Goal: Task Accomplishment & Management: Use online tool/utility

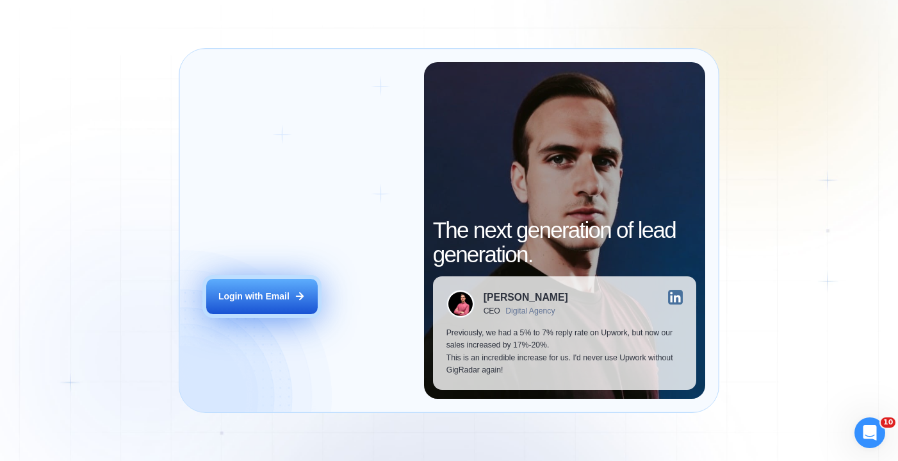
click at [271, 305] on button "Login with Email" at bounding box center [261, 296] width 111 height 35
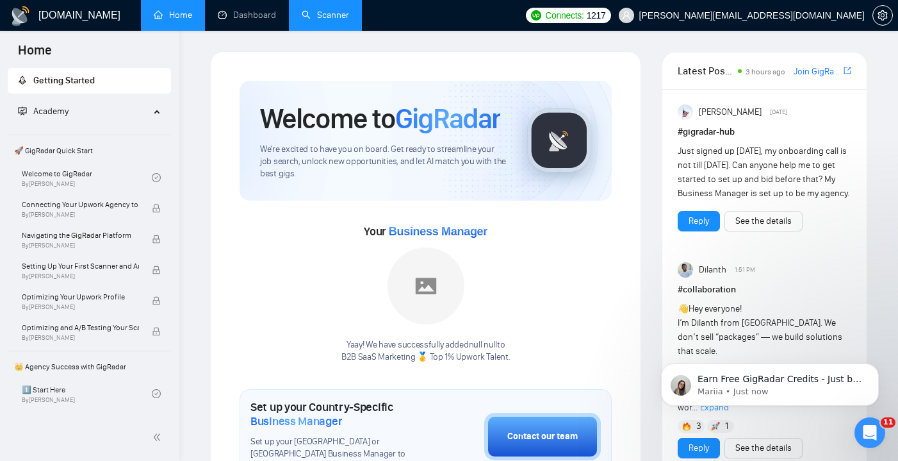
click at [331, 11] on link "Scanner" at bounding box center [325, 15] width 47 height 11
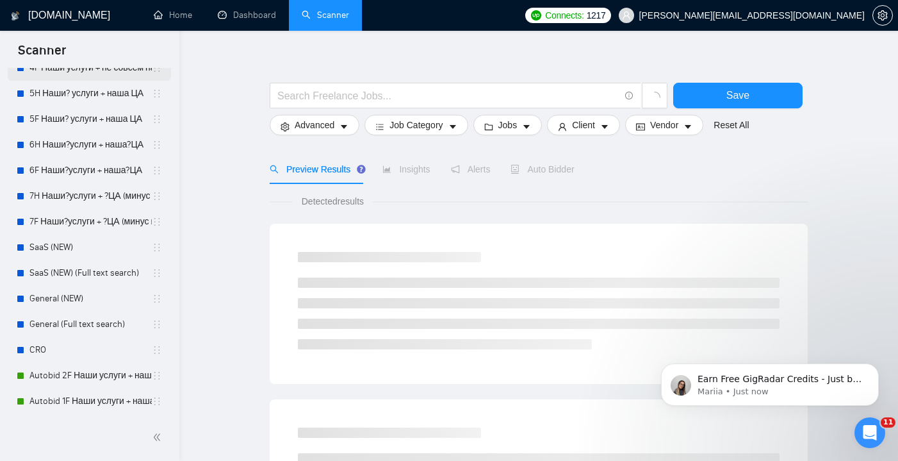
scroll to position [15, 0]
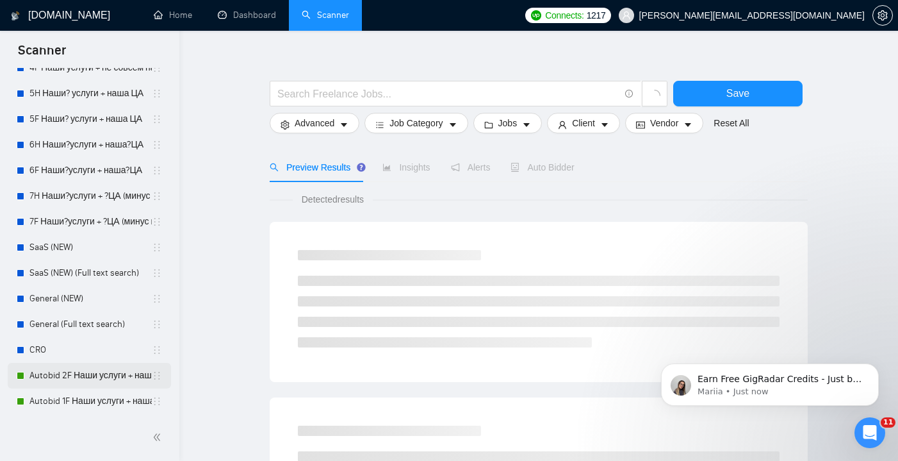
click at [83, 371] on link "Autobid 2F Наши услуги + наша?ЦА" at bounding box center [90, 376] width 122 height 26
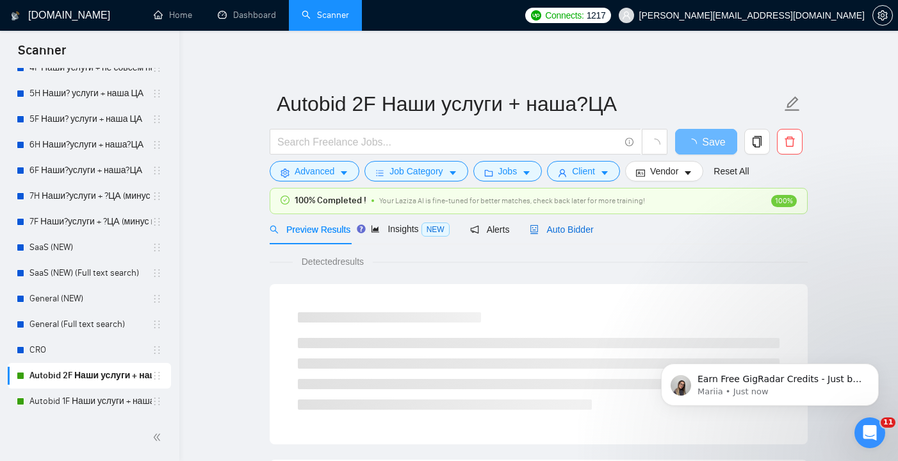
click at [576, 226] on span "Auto Bidder" at bounding box center [561, 229] width 63 height 10
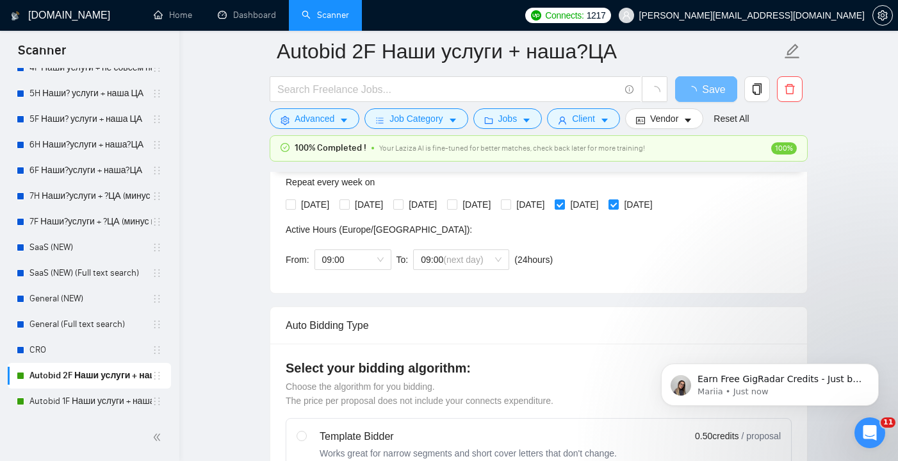
scroll to position [345, 0]
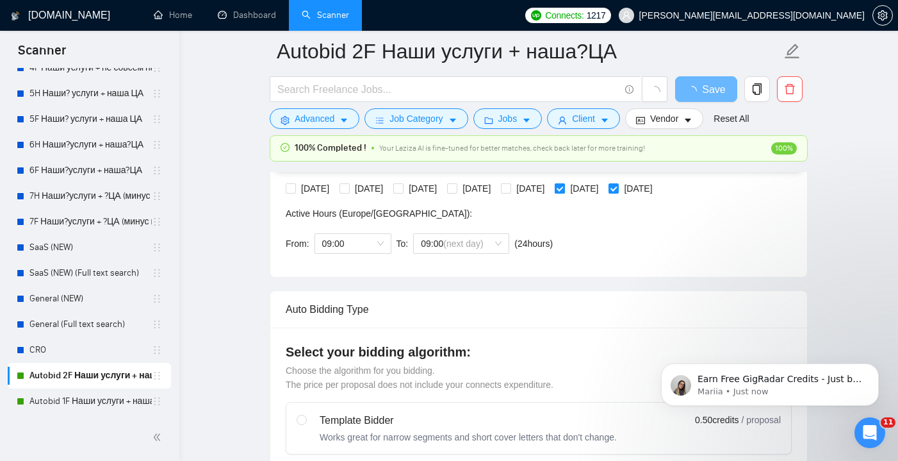
click at [564, 185] on input "[DATE]" at bounding box center [559, 187] width 9 height 9
checkbox input "false"
click at [657, 190] on span "[DATE]" at bounding box center [638, 188] width 38 height 14
click at [618, 190] on input "[DATE]" at bounding box center [613, 187] width 9 height 9
checkbox input "false"
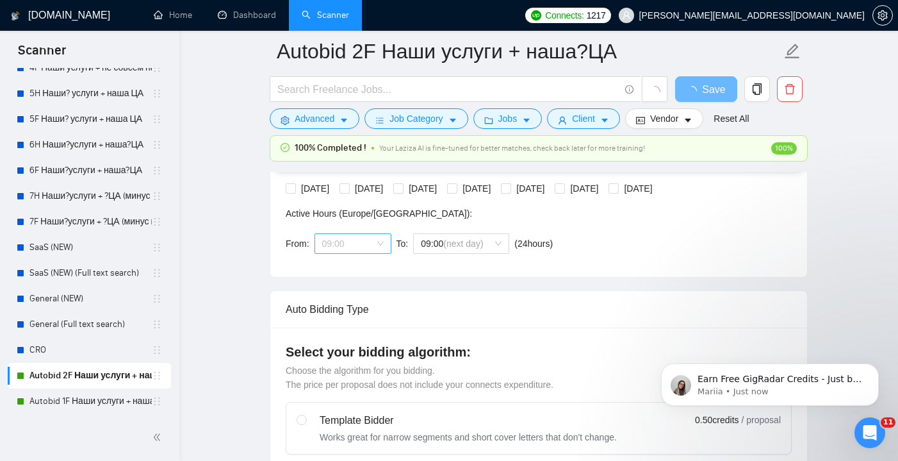
click at [372, 234] on span "09:00" at bounding box center [353, 243] width 62 height 19
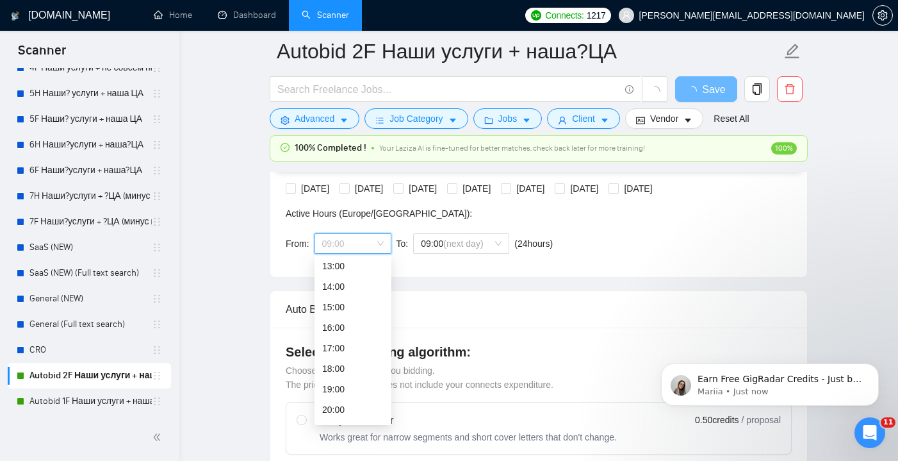
scroll to position [287, 0]
click at [340, 373] on div "19:00" at bounding box center [353, 371] width 62 height 14
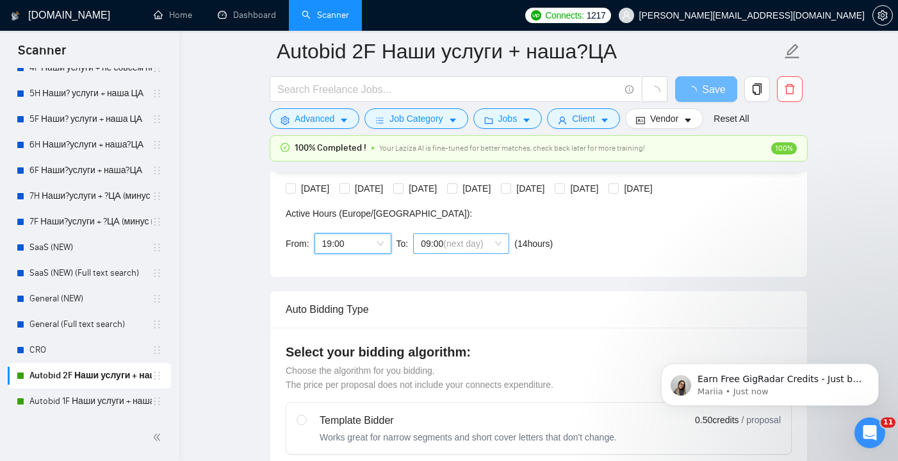
click at [483, 245] on span "(next day)" at bounding box center [463, 243] width 40 height 10
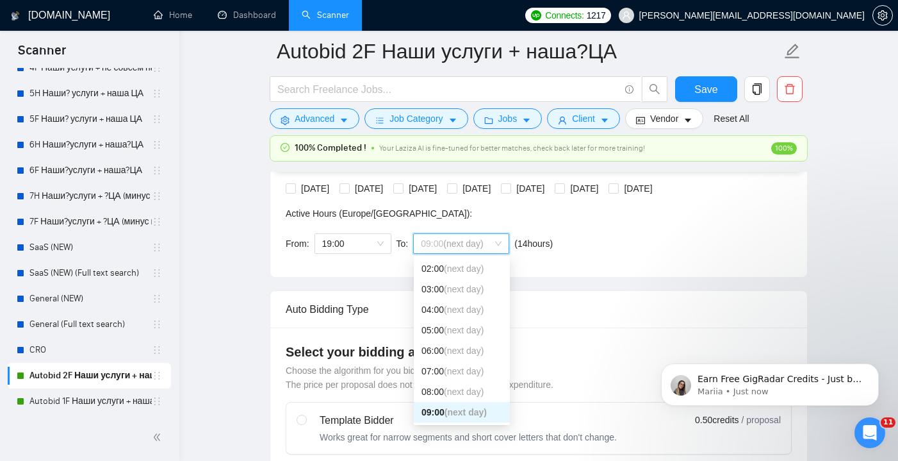
scroll to position [73, 0]
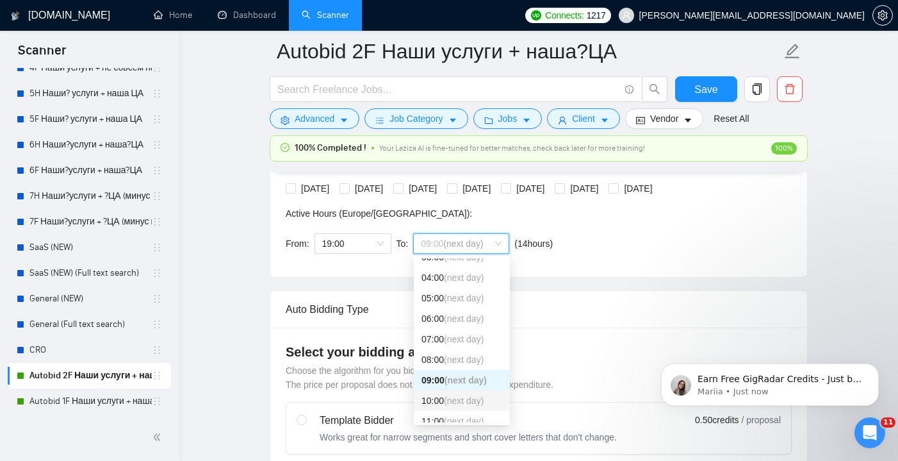
click at [443, 401] on div "10:00 (next day)" at bounding box center [462, 400] width 81 height 14
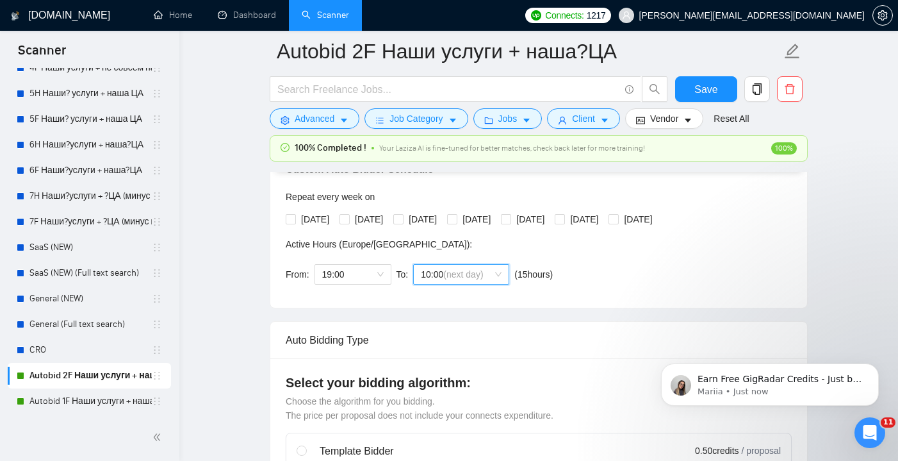
scroll to position [315, 0]
click at [292, 224] on label "[DATE]" at bounding box center [310, 218] width 49 height 14
click at [292, 222] on input "[DATE]" at bounding box center [290, 217] width 9 height 9
checkbox input "true"
click at [355, 219] on span "[DATE]" at bounding box center [369, 218] width 38 height 14
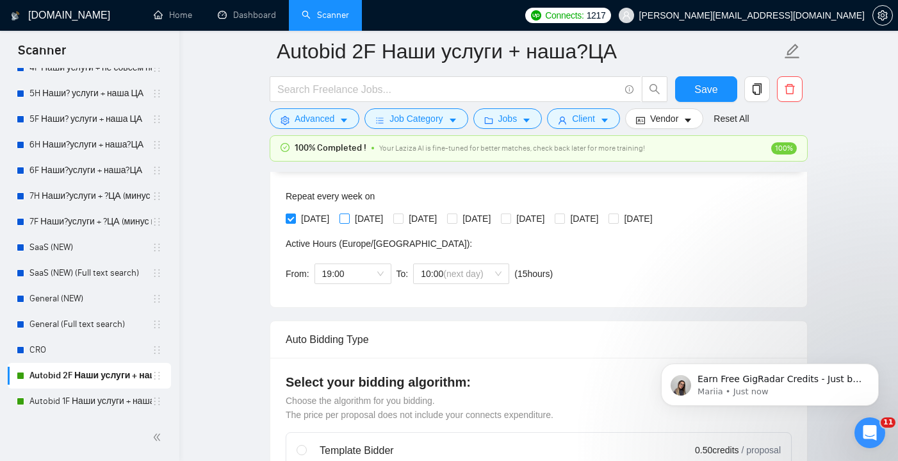
click at [349, 219] on input "[DATE]" at bounding box center [344, 217] width 9 height 9
checkbox input "true"
click at [402, 220] on input "[DATE]" at bounding box center [397, 217] width 9 height 9
checkbox input "true"
click at [456, 217] on input "[DATE]" at bounding box center [451, 217] width 9 height 9
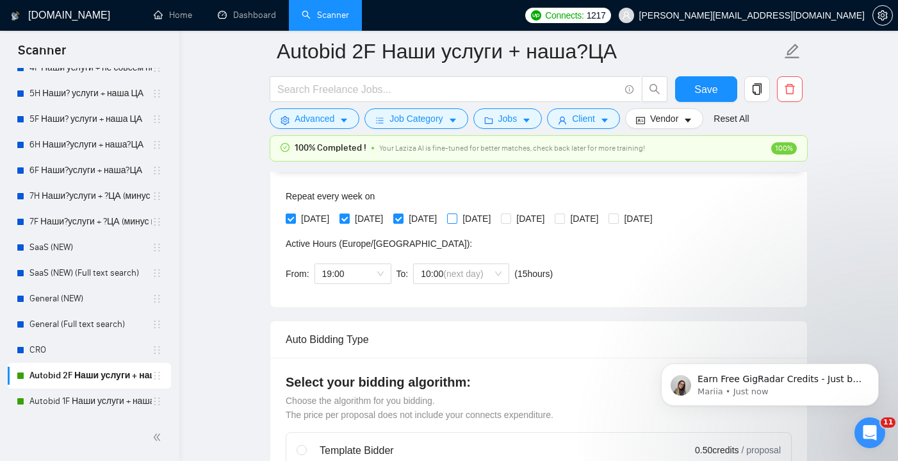
checkbox input "true"
click at [550, 216] on span "[DATE]" at bounding box center [530, 218] width 38 height 14
click at [510, 216] on input "[DATE]" at bounding box center [505, 217] width 9 height 9
checkbox input "true"
click at [704, 84] on span "Save" at bounding box center [706, 89] width 23 height 16
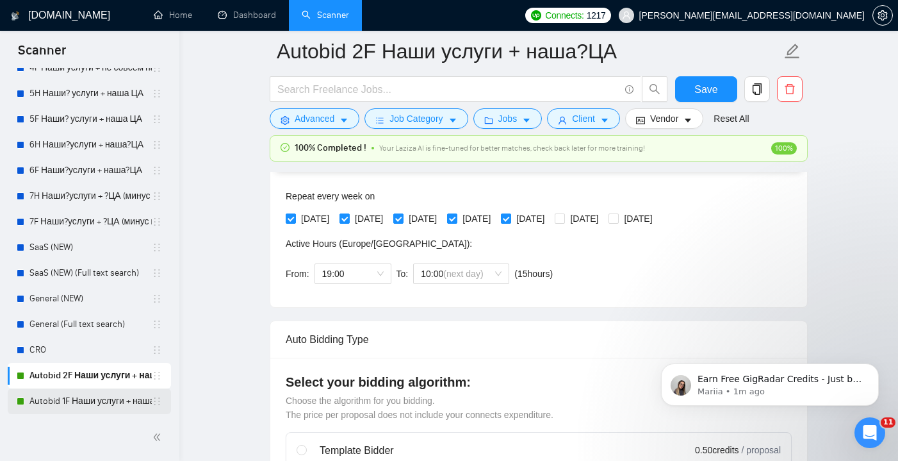
click at [103, 400] on link "Autobid 1F Наши услуги + наша ЦА" at bounding box center [90, 401] width 122 height 26
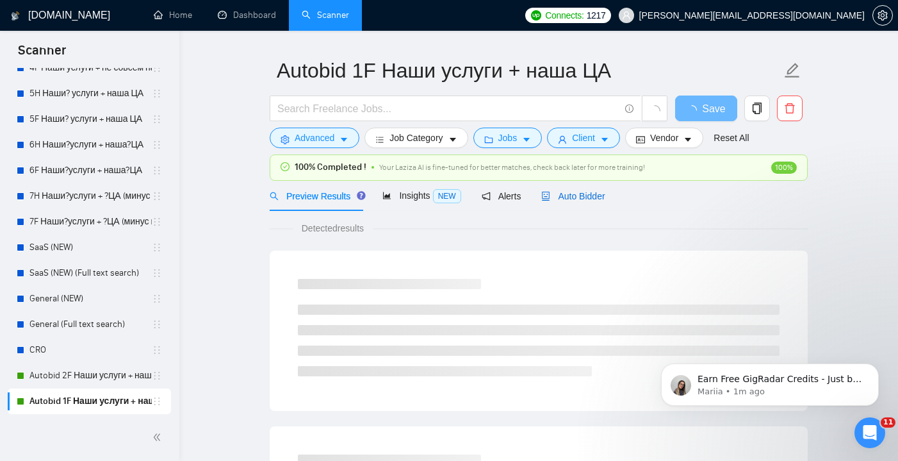
click at [577, 201] on span "Auto Bidder" at bounding box center [572, 196] width 63 height 10
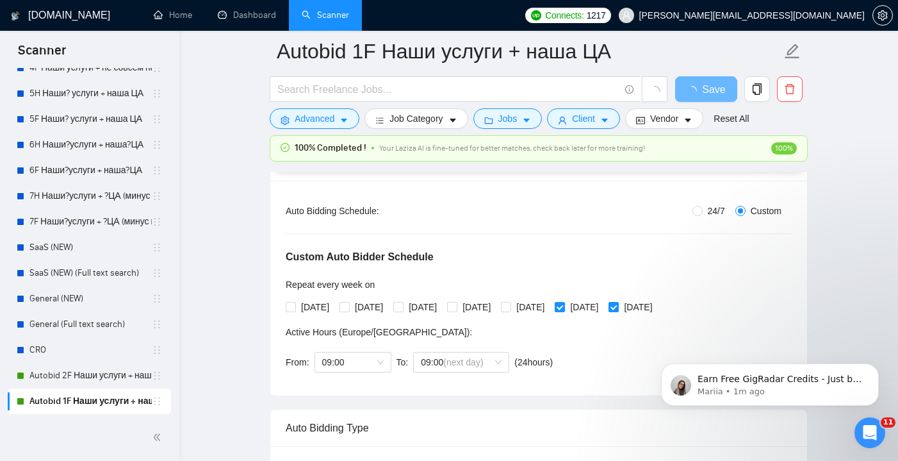
scroll to position [243, 0]
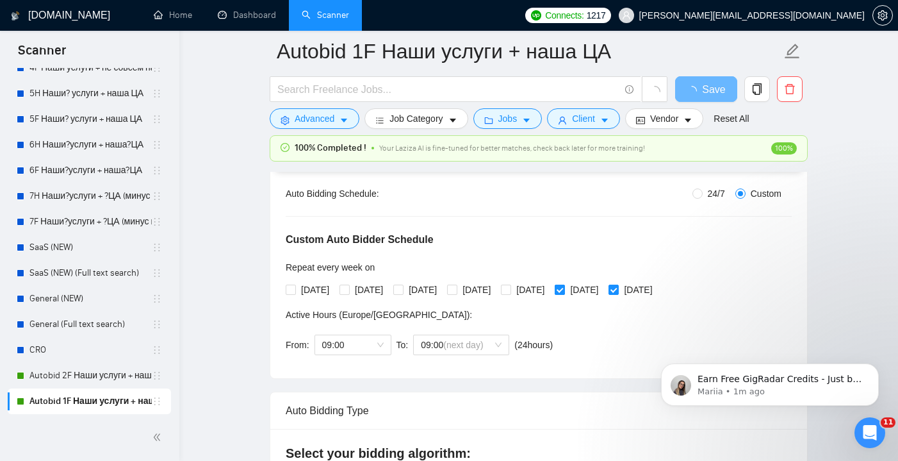
click at [565, 293] on span at bounding box center [560, 289] width 10 height 10
click at [564, 293] on input "[DATE]" at bounding box center [559, 288] width 9 height 9
checkbox input "false"
click at [618, 291] on input "[DATE]" at bounding box center [613, 288] width 9 height 9
checkbox input "false"
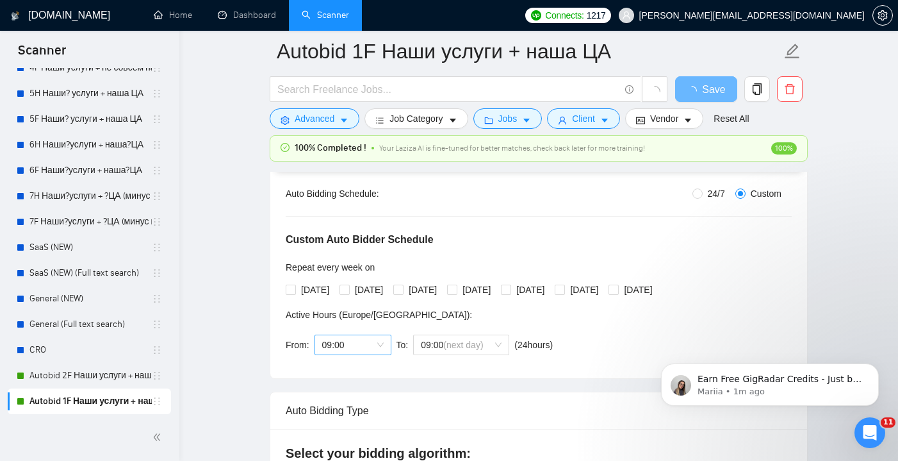
click at [371, 344] on span "09:00" at bounding box center [353, 344] width 62 height 19
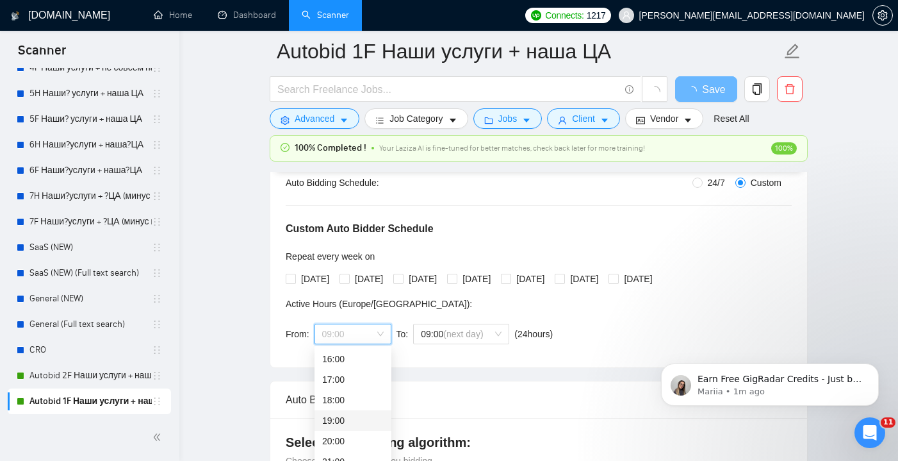
click at [344, 422] on div "19:00" at bounding box center [353, 420] width 62 height 14
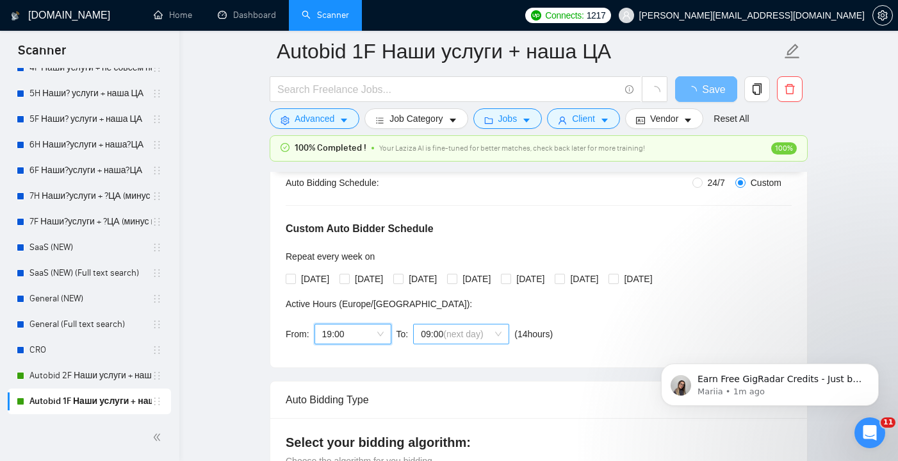
click at [470, 333] on span "(next day)" at bounding box center [463, 334] width 40 height 10
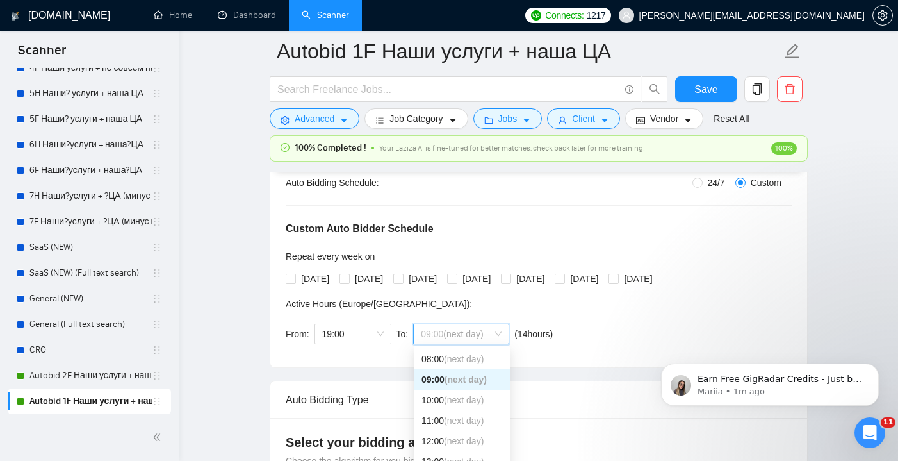
scroll to position [173, 0]
click at [460, 391] on span "(next day)" at bounding box center [464, 391] width 40 height 10
click at [293, 278] on input "[DATE]" at bounding box center [290, 278] width 9 height 9
checkbox input "true"
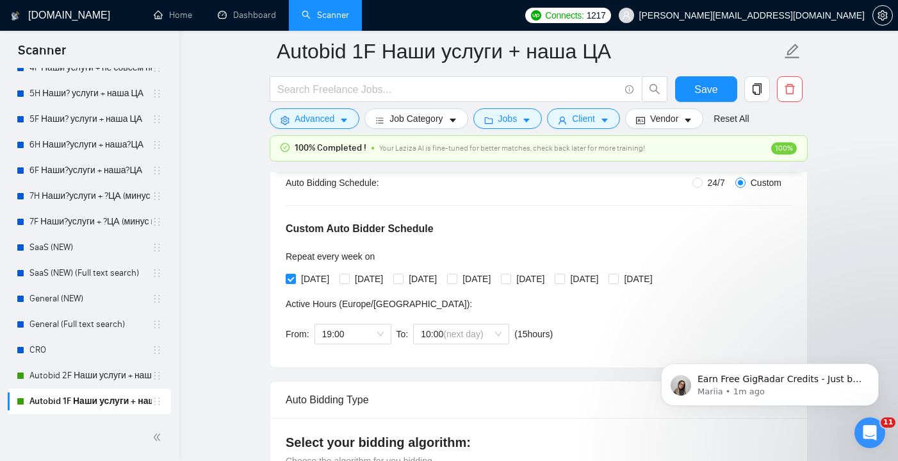
click at [343, 277] on div "[DATE] [DATE] [DATE] [DATE] [DATE] [DATE] [DATE]" at bounding box center [472, 279] width 372 height 14
click at [348, 279] on input "[DATE]" at bounding box center [344, 278] width 9 height 9
checkbox input "true"
click at [402, 281] on input "[DATE]" at bounding box center [397, 278] width 9 height 9
checkbox input "true"
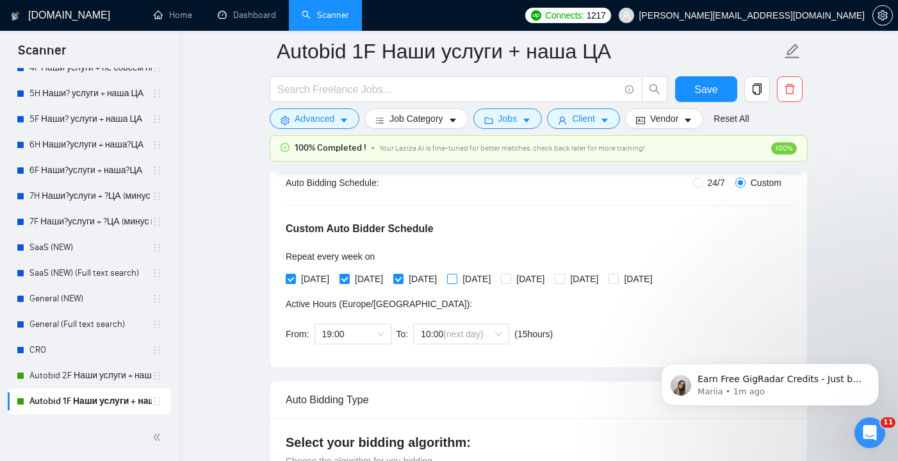
click at [456, 281] on input "[DATE]" at bounding box center [451, 278] width 9 height 9
checkbox input "true"
click at [510, 282] on input "[DATE]" at bounding box center [505, 278] width 9 height 9
checkbox input "true"
click at [708, 93] on span "Save" at bounding box center [706, 89] width 23 height 16
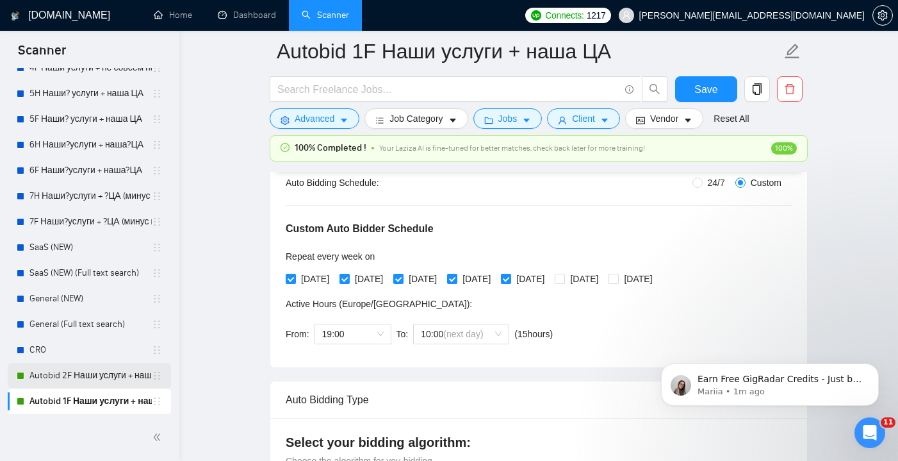
click at [98, 375] on link "Autobid 2F Наши услуги + наша?ЦА" at bounding box center [90, 376] width 122 height 26
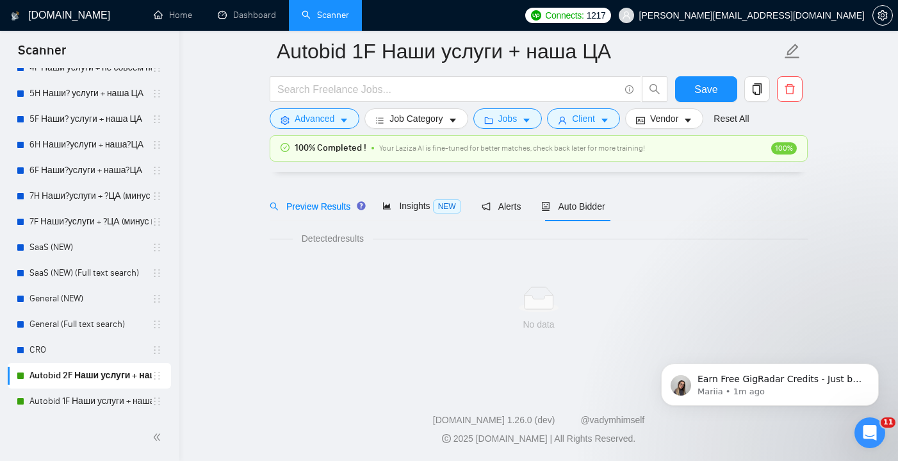
scroll to position [33, 0]
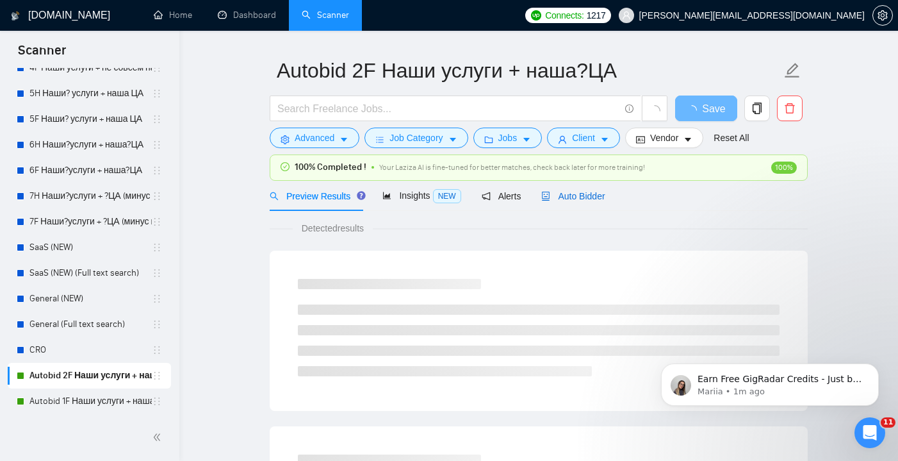
click at [580, 198] on span "Auto Bidder" at bounding box center [572, 196] width 63 height 10
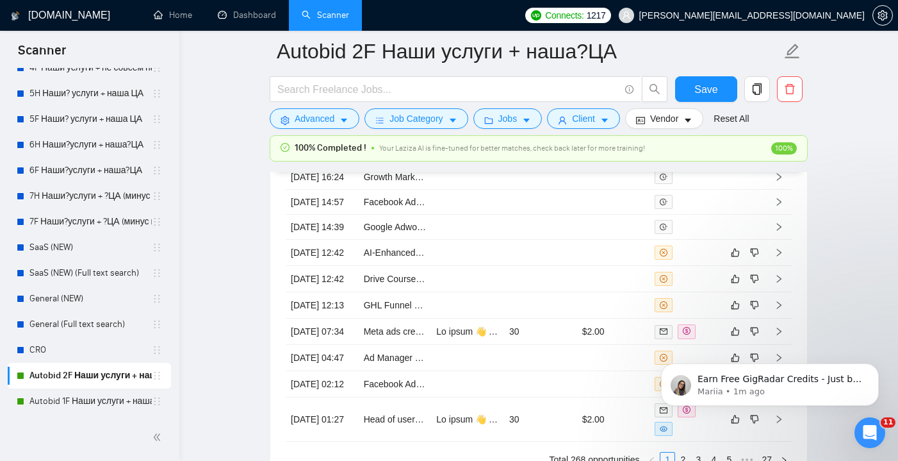
scroll to position [3481, 0]
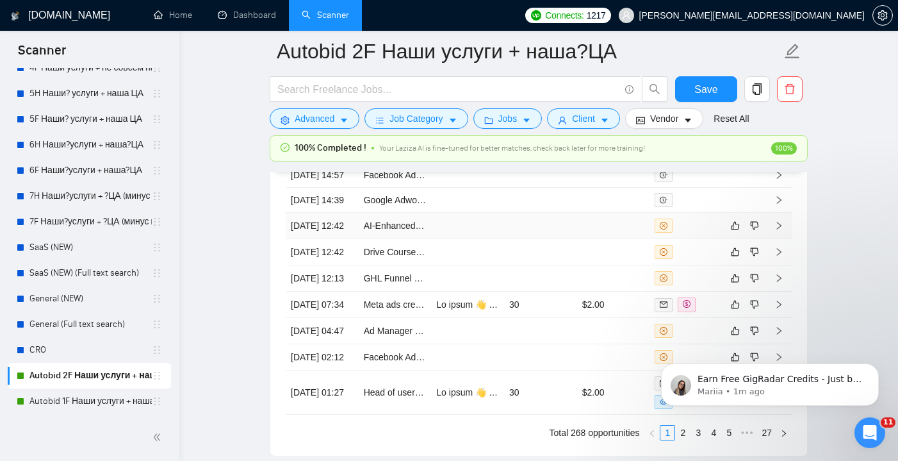
click at [582, 239] on td at bounding box center [613, 226] width 73 height 26
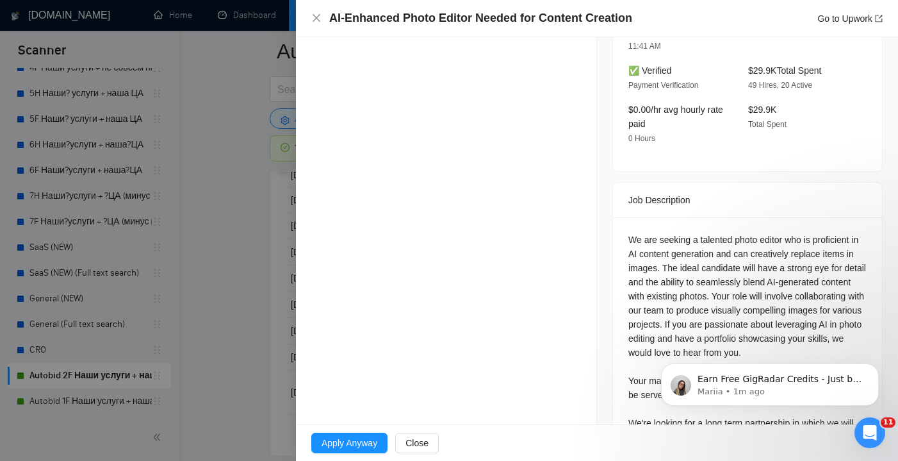
scroll to position [439, 0]
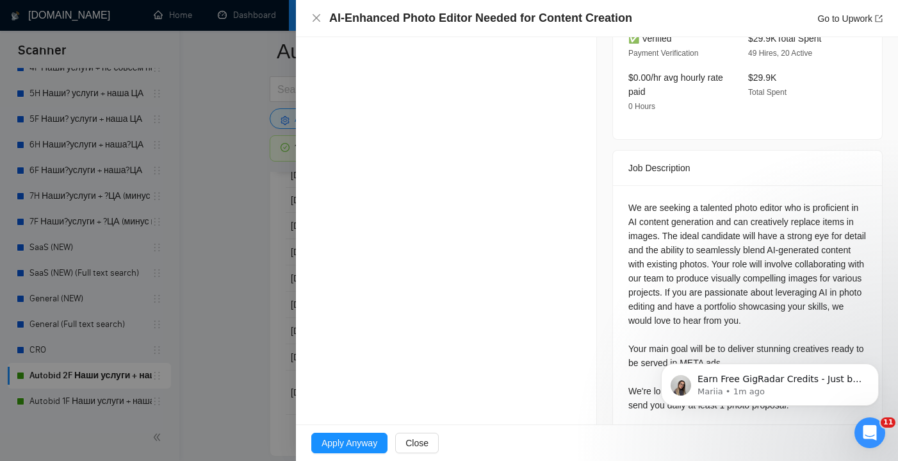
click at [315, 24] on div "AI-Enhanced Photo Editor Needed for Content Creation Go to Upwork" at bounding box center [596, 18] width 571 height 16
click at [315, 19] on icon "close" at bounding box center [316, 18] width 10 height 10
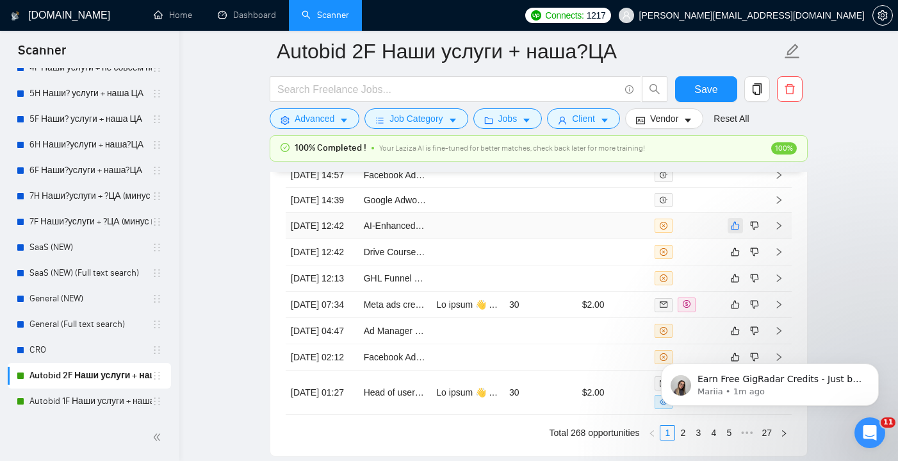
click at [737, 231] on icon "like" at bounding box center [735, 225] width 9 height 10
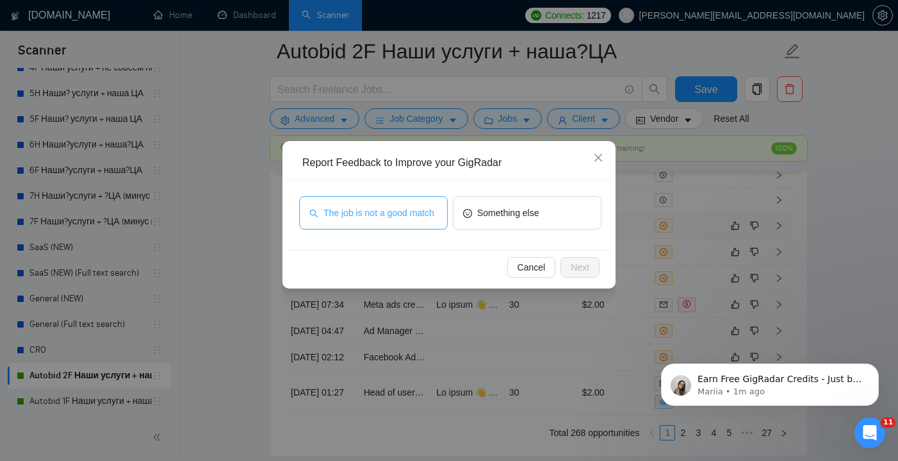
click at [400, 206] on span "The job is not a good match" at bounding box center [379, 213] width 111 height 14
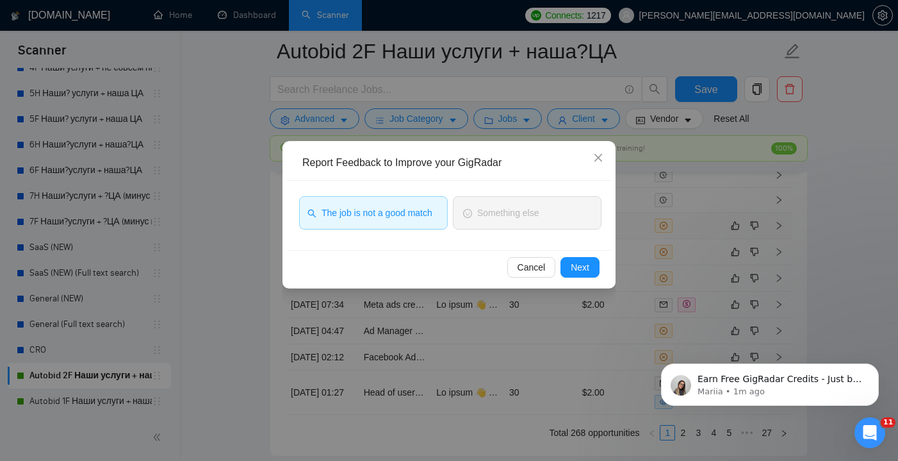
click at [571, 268] on span "Next" at bounding box center [580, 267] width 19 height 14
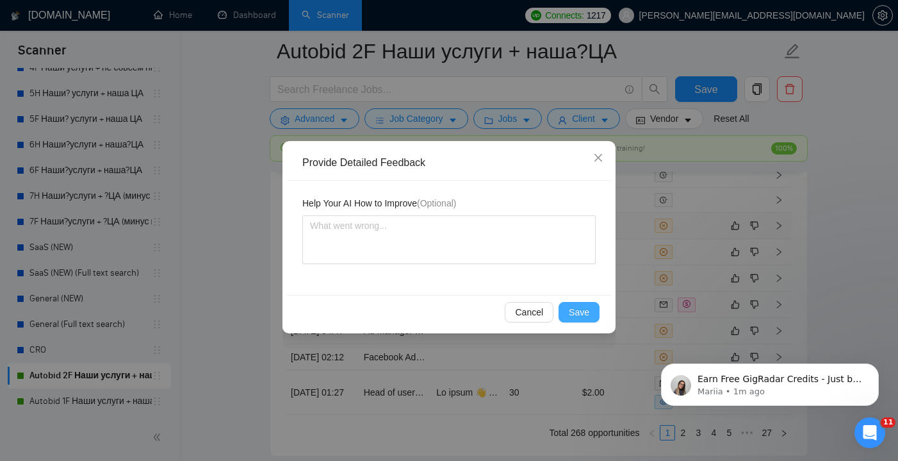
click at [582, 314] on span "Save" at bounding box center [579, 312] width 21 height 14
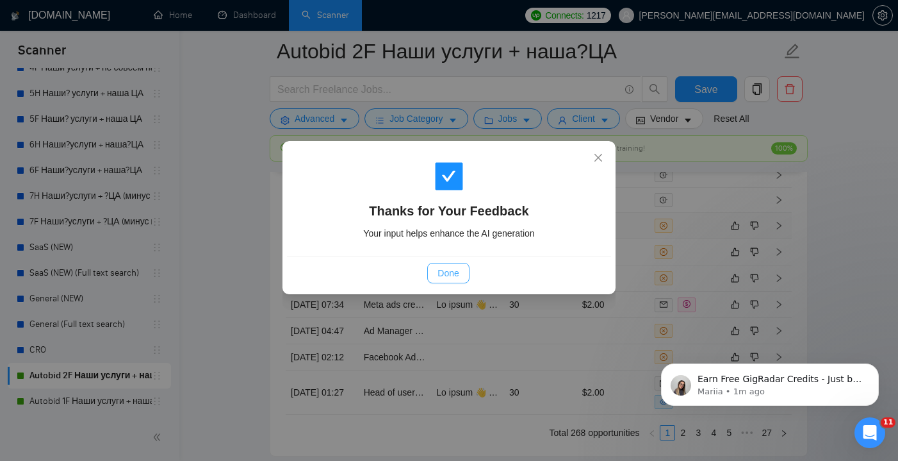
click at [440, 269] on span "Done" at bounding box center [448, 273] width 21 height 14
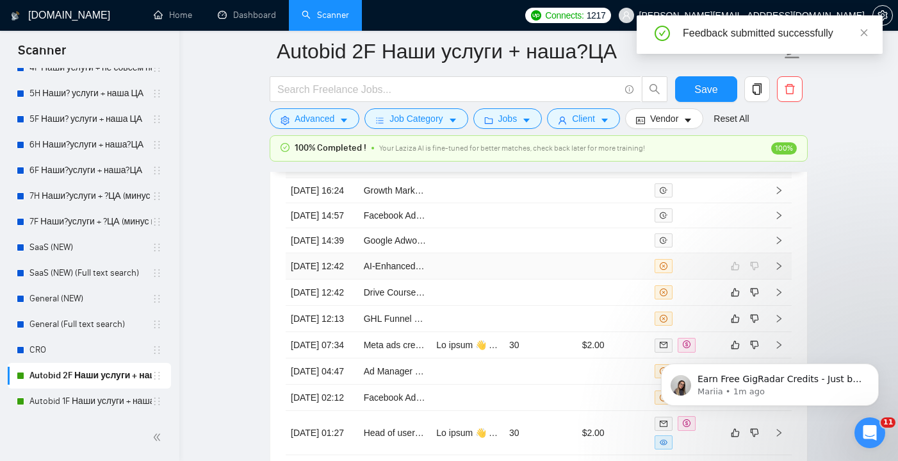
scroll to position [3469, 0]
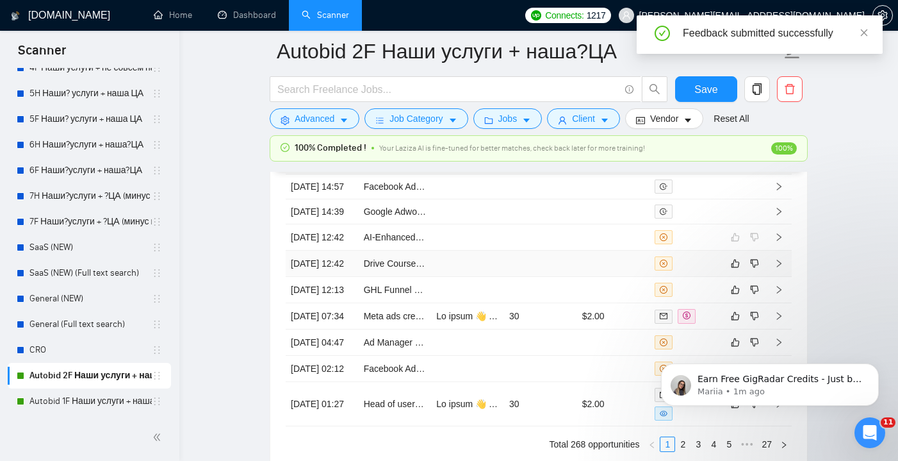
click at [586, 277] on td at bounding box center [613, 264] width 73 height 26
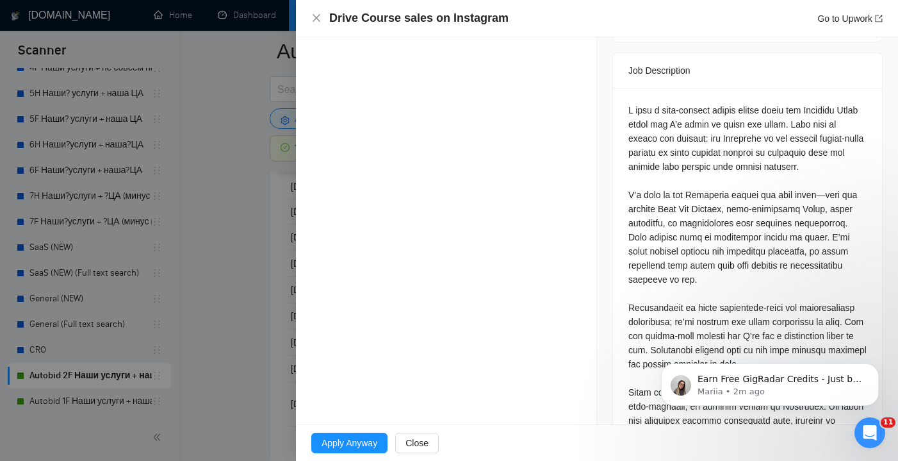
scroll to position [527, 0]
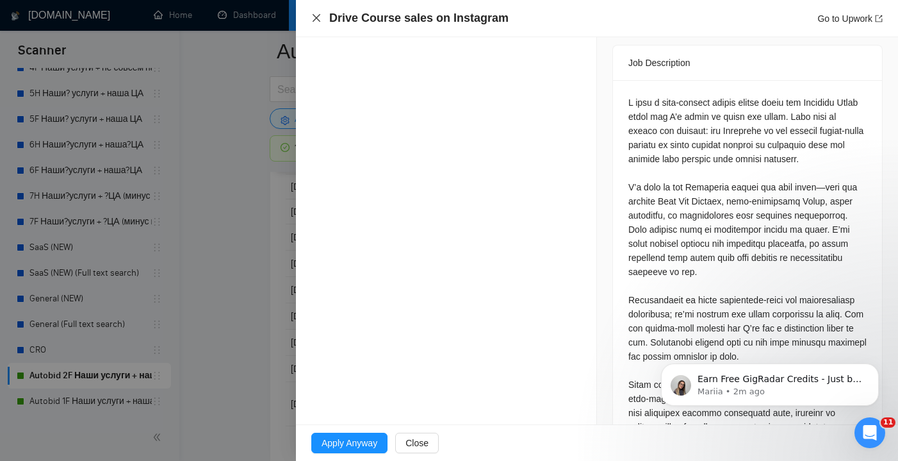
click at [316, 18] on icon "close" at bounding box center [316, 18] width 10 height 10
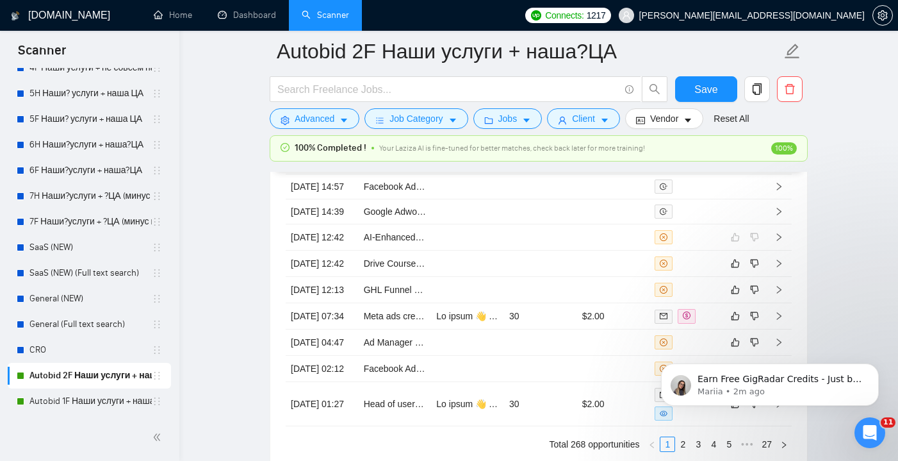
click at [724, 326] on div "Earn Free GigRadar Credits - Just by Sharing Your Story! 💬 Want more credits fo…" at bounding box center [770, 325] width 236 height 160
click at [728, 325] on div "Earn Free GigRadar Credits - Just by Sharing Your Story! 💬 Want more credits fo…" at bounding box center [770, 325] width 236 height 160
click at [736, 268] on icon "like" at bounding box center [735, 263] width 9 height 10
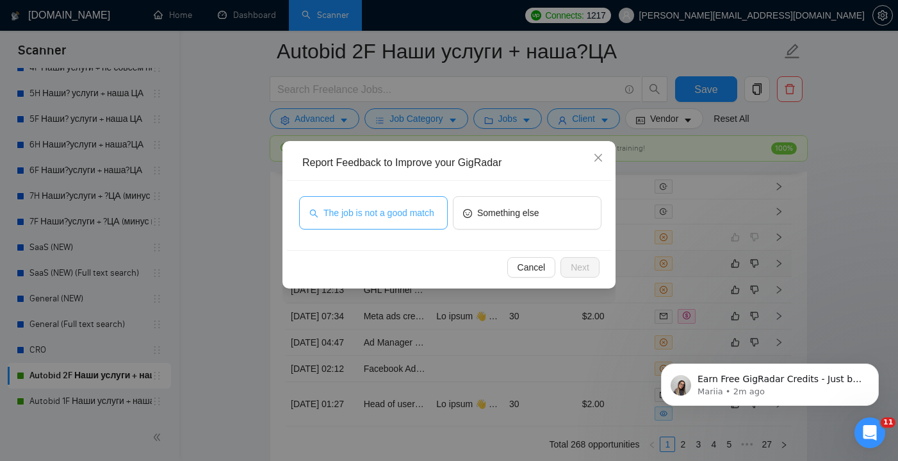
click at [384, 218] on span "The job is not a good match" at bounding box center [379, 213] width 111 height 14
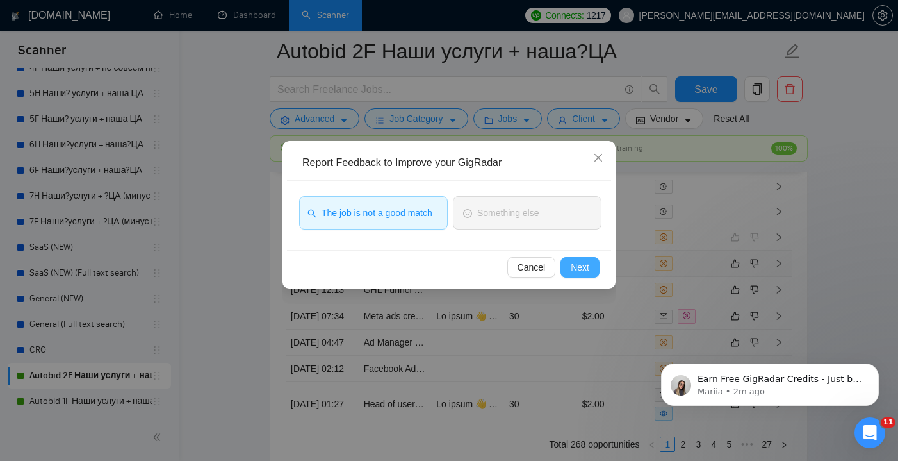
click at [586, 264] on span "Next" at bounding box center [580, 267] width 19 height 14
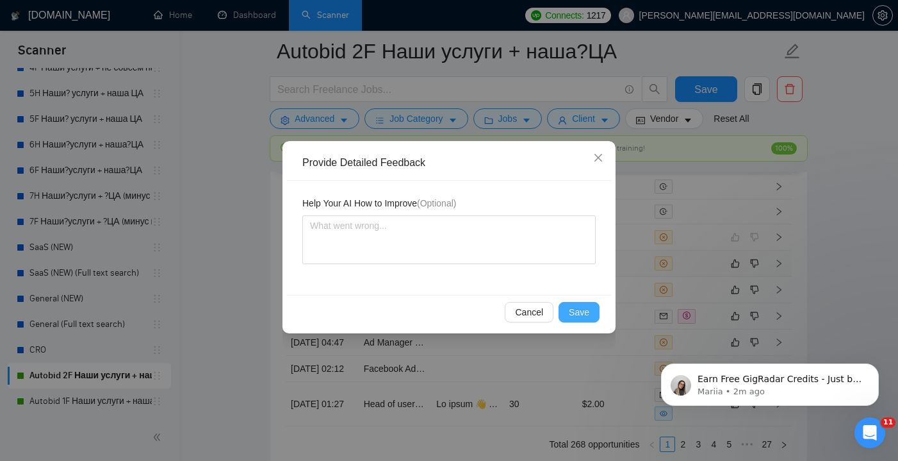
click at [576, 311] on span "Save" at bounding box center [579, 312] width 21 height 14
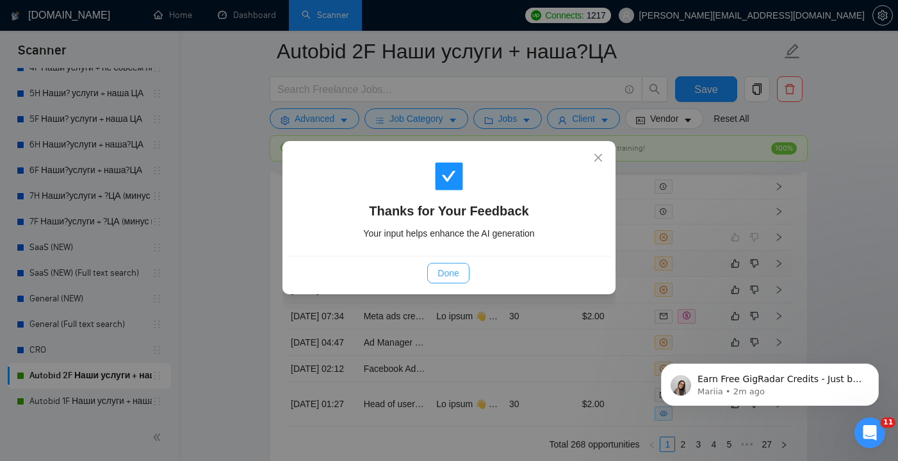
click at [434, 277] on button "Done" at bounding box center [448, 273] width 42 height 21
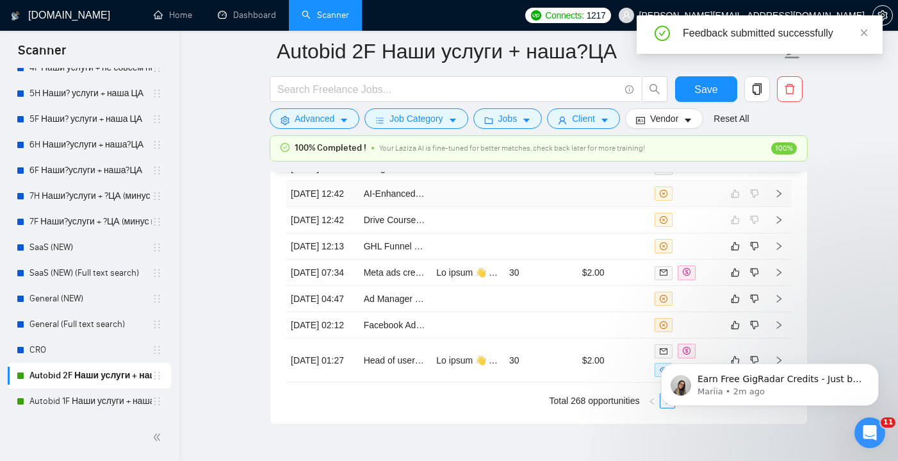
scroll to position [3514, 0]
click at [547, 259] on td at bounding box center [540, 246] width 73 height 26
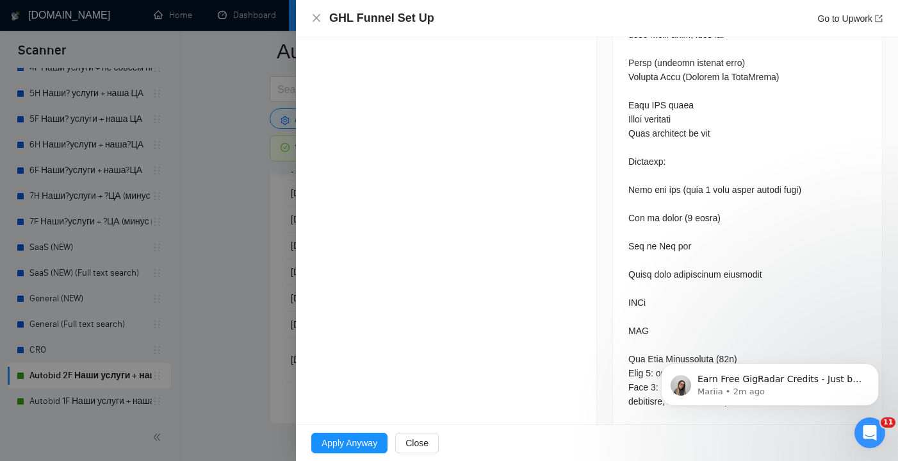
scroll to position [683, 0]
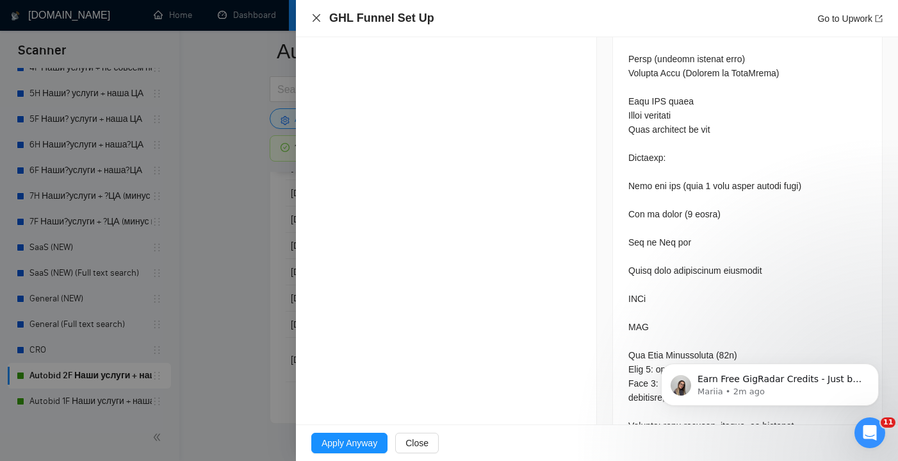
click at [311, 23] on icon "close" at bounding box center [316, 18] width 10 height 10
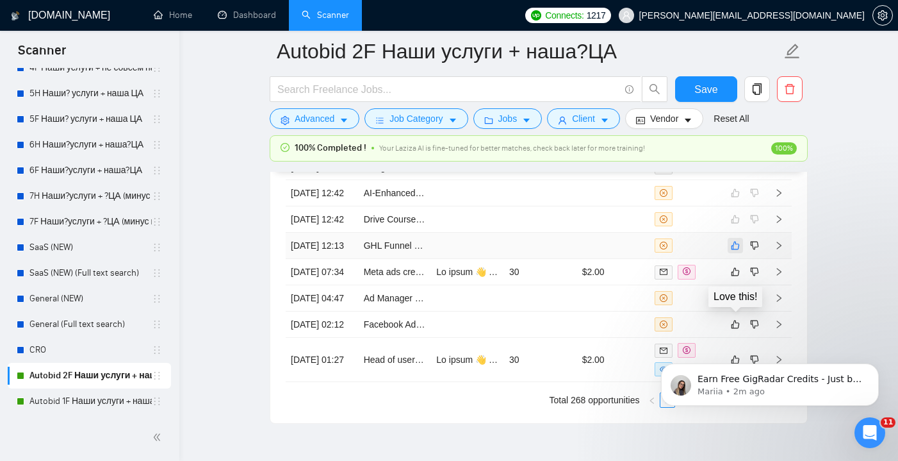
click at [735, 251] on icon "like" at bounding box center [735, 245] width 9 height 10
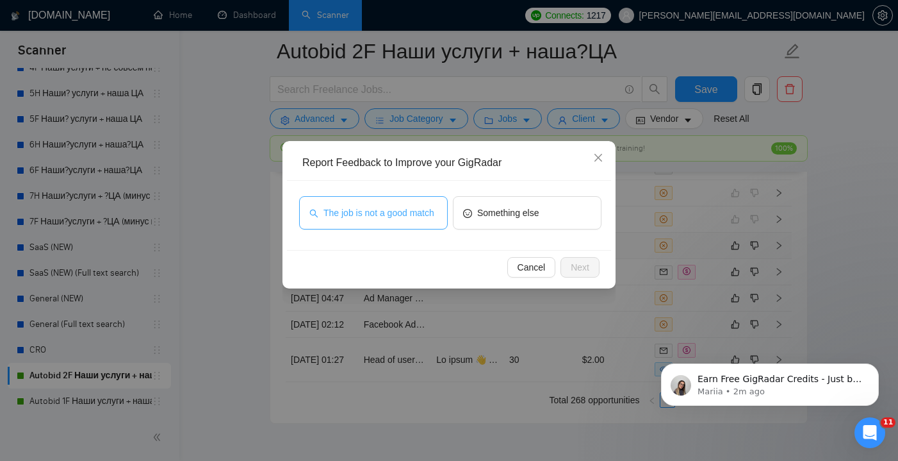
click at [401, 208] on span "The job is not a good match" at bounding box center [379, 213] width 111 height 14
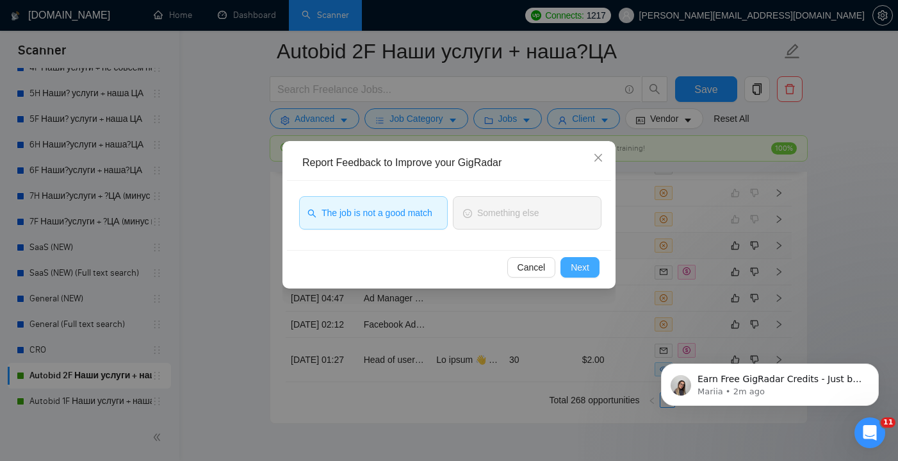
click at [571, 263] on span "Next" at bounding box center [580, 267] width 19 height 14
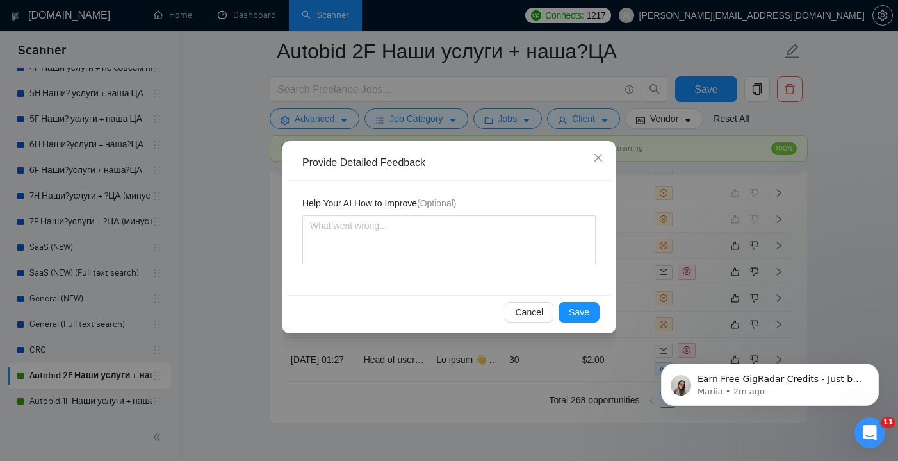
click at [583, 308] on span "Save" at bounding box center [579, 312] width 21 height 14
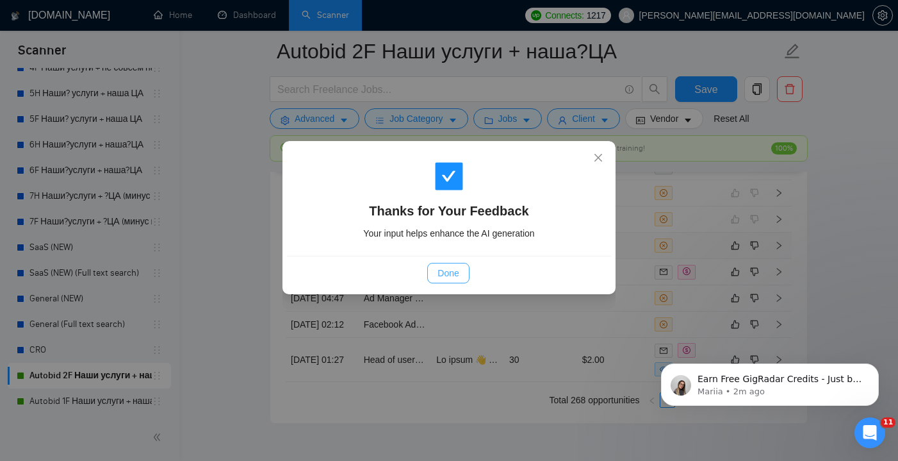
click at [461, 275] on button "Done" at bounding box center [448, 273] width 42 height 21
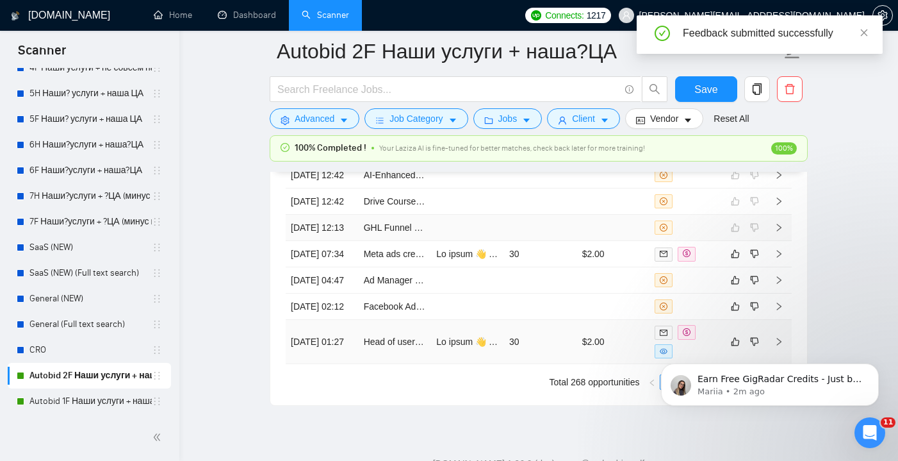
scroll to position [3531, 0]
click at [522, 267] on td "30" at bounding box center [540, 254] width 73 height 26
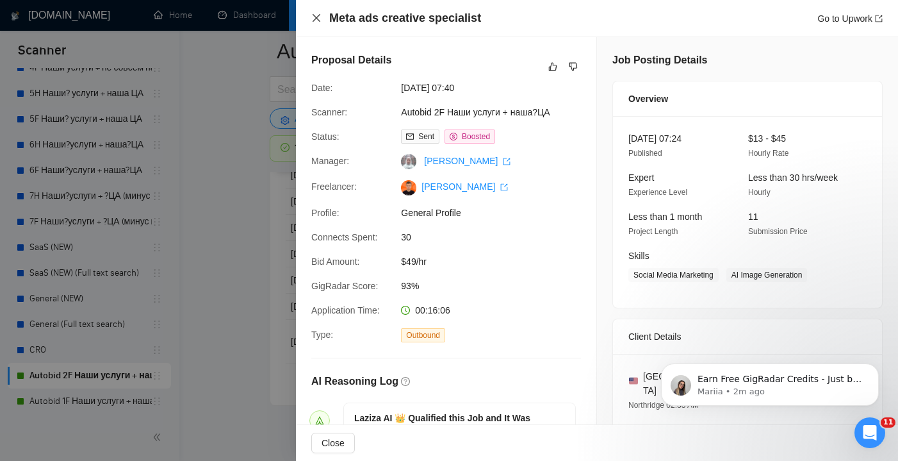
click at [312, 19] on icon "close" at bounding box center [316, 18] width 10 height 10
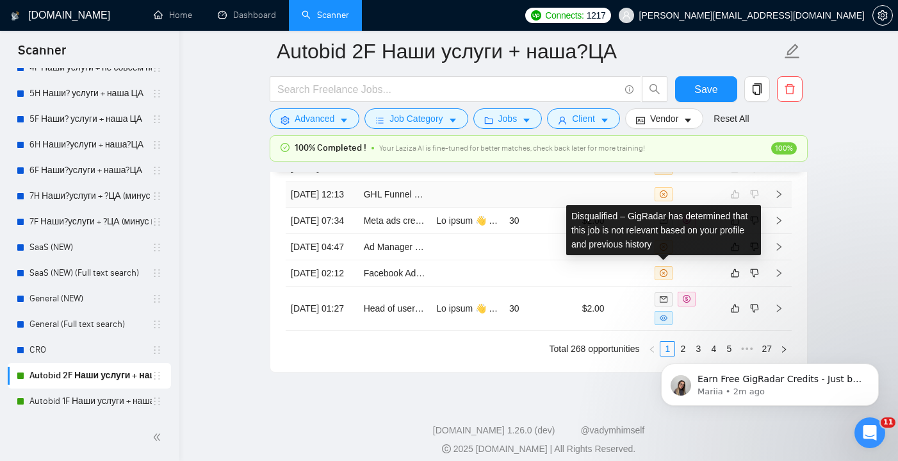
scroll to position [3569, 0]
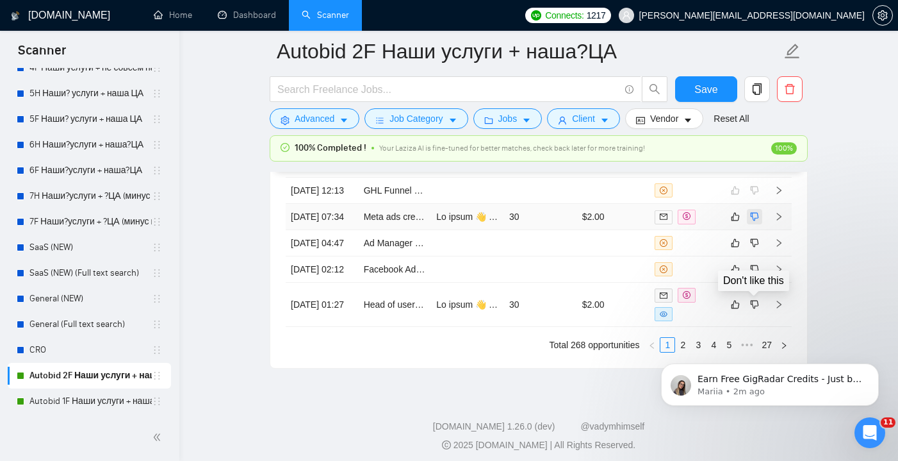
click at [756, 222] on icon "dislike" at bounding box center [754, 216] width 9 height 10
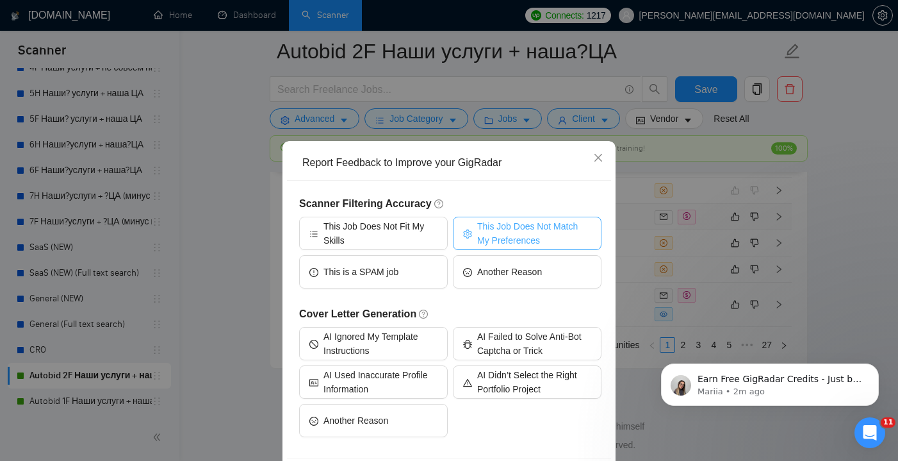
click at [504, 235] on span "This Job Does Not Match My Preferences" at bounding box center [534, 233] width 114 height 28
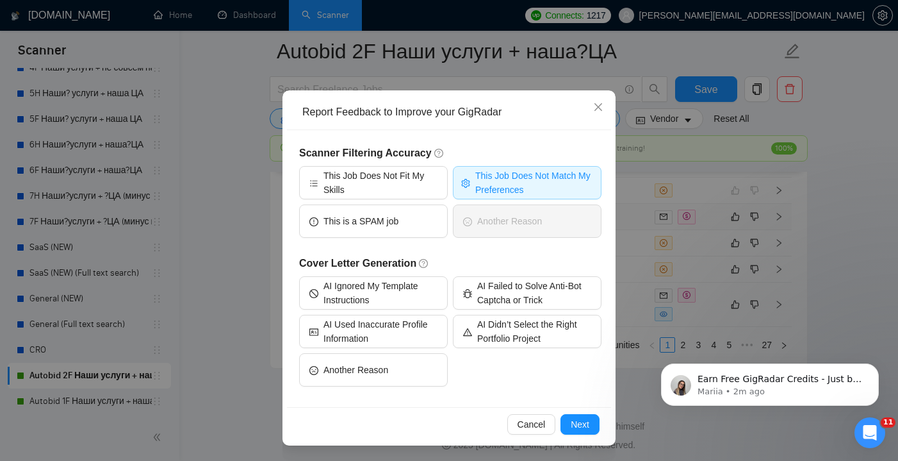
scroll to position [51, 0]
click at [575, 420] on span "Next" at bounding box center [580, 424] width 19 height 14
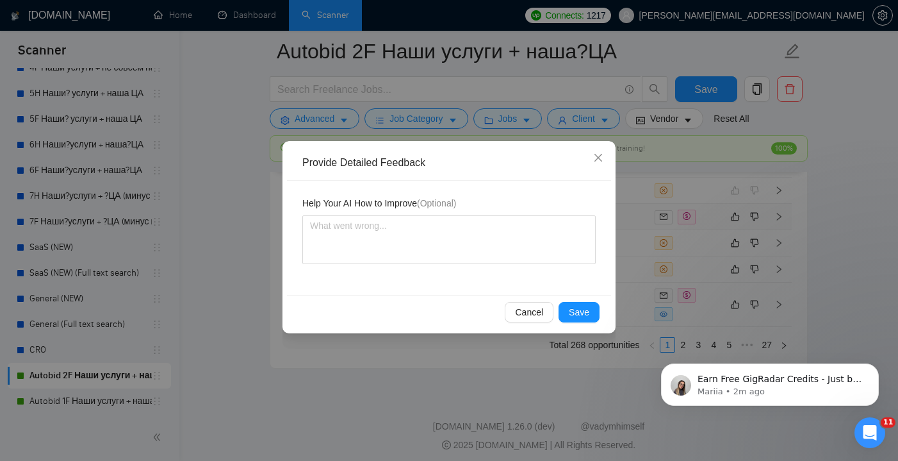
scroll to position [0, 0]
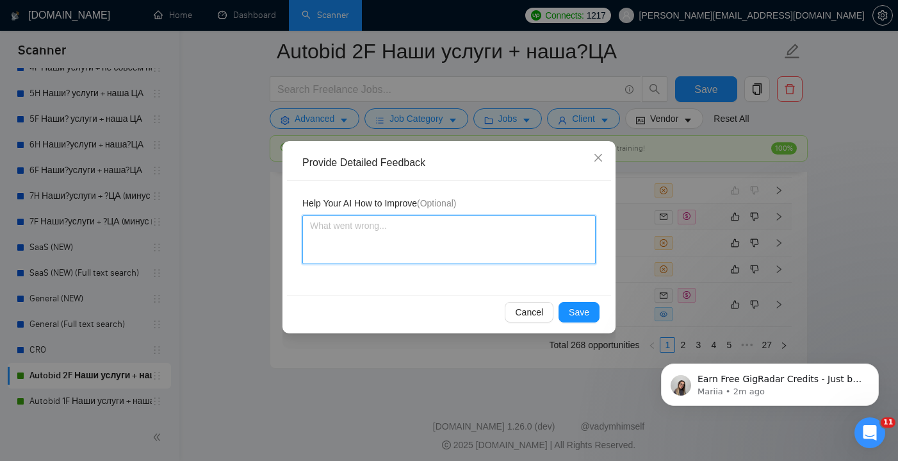
click at [411, 245] on textarea at bounding box center [448, 239] width 293 height 49
type textarea "T"
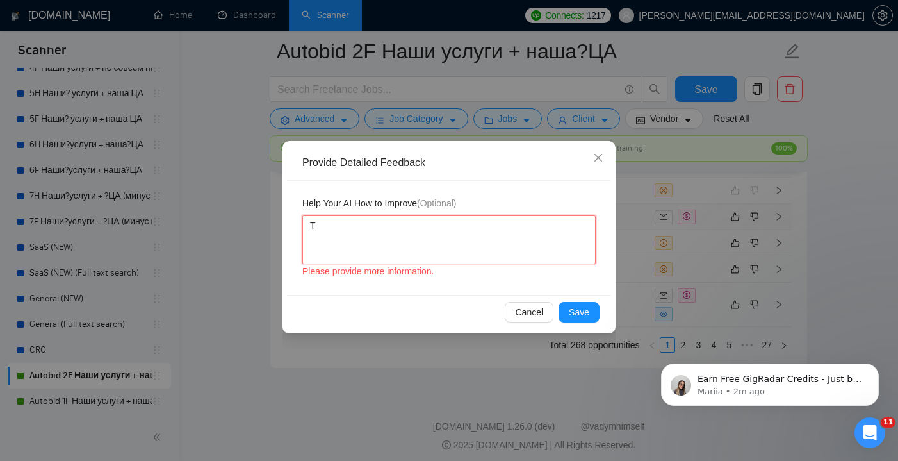
type textarea "Tg"
type textarea "T"
type textarea "Th"
type textarea "The"
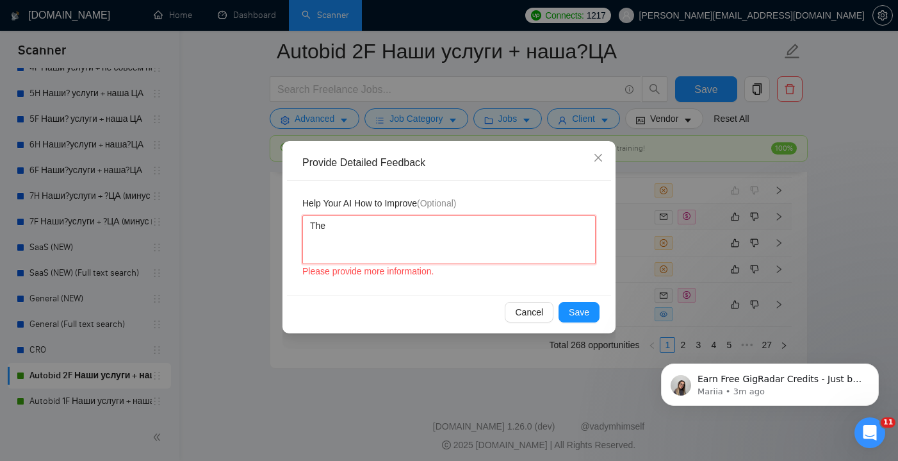
type textarea "The j"
type textarea "The jo"
type textarea "The [PERSON_NAME]"
type textarea "The jo"
type textarea "The job"
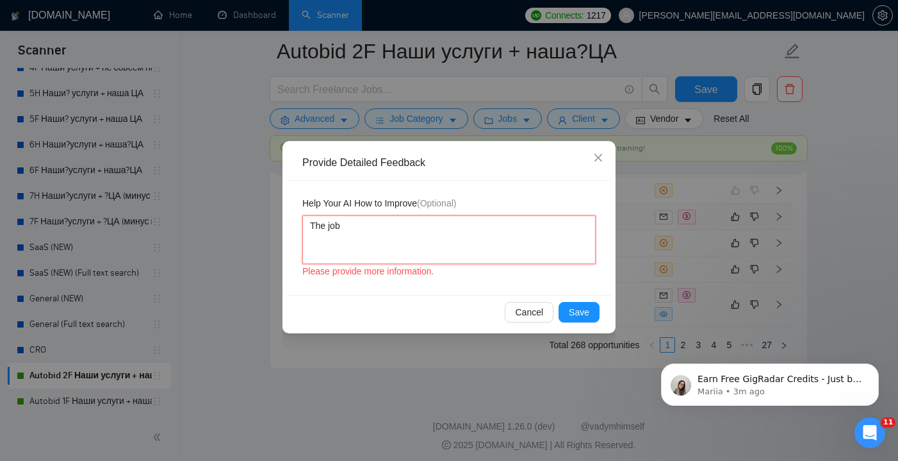
type textarea "The job"
type textarea "The job i"
type textarea "The job is"
type textarea "The job is l"
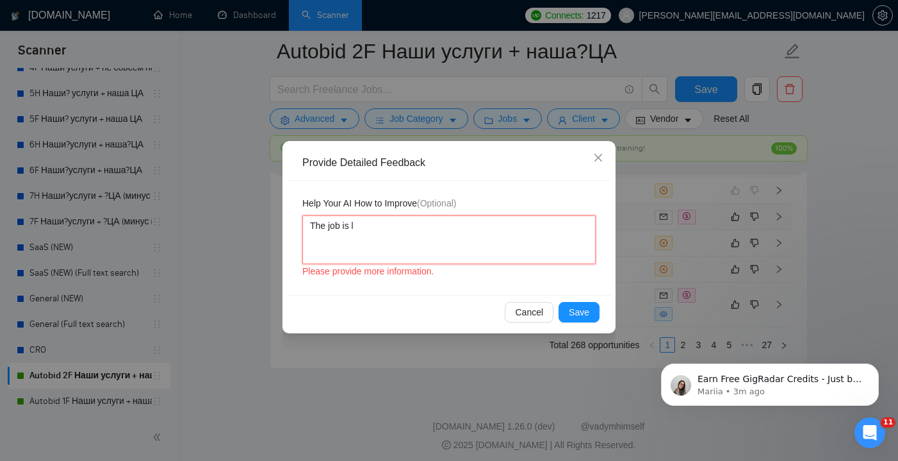
type textarea "The job is lo"
type textarea "The job is loo"
type textarea "The job is look"
type textarea "The job is looki"
type textarea "The job is lookin"
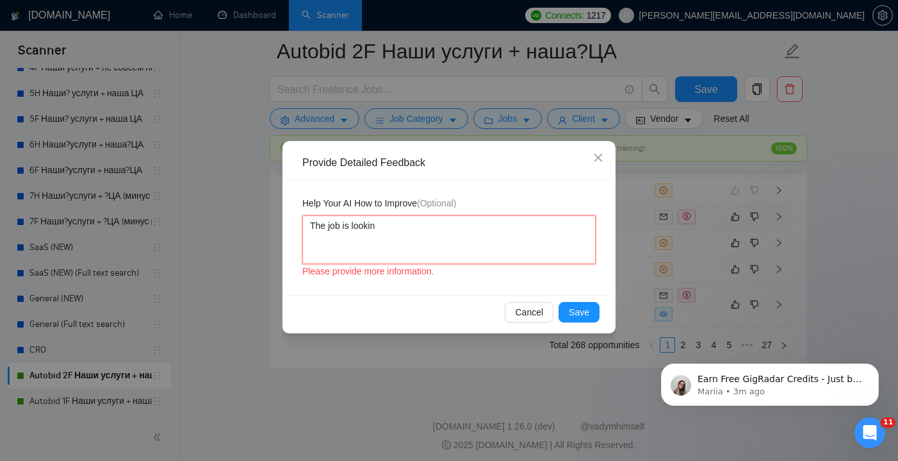
type textarea "The job is looking"
type textarea "The job is looking o"
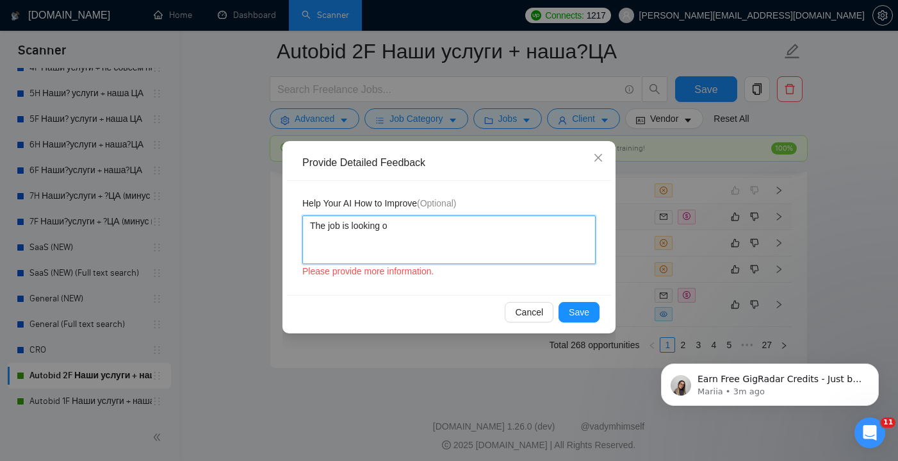
type textarea "The job is looking on"
type textarea "The job is looking on;"
type textarea "The job is looking on;y"
type textarea "The job is looking on;y f"
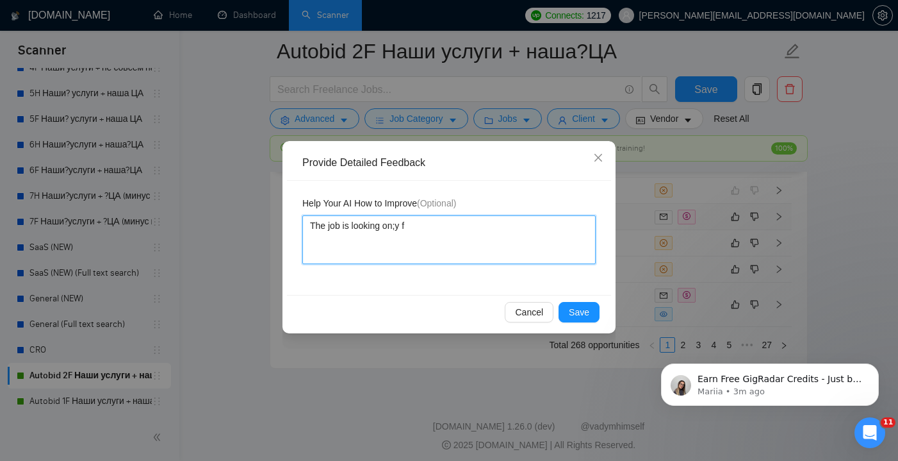
type textarea "The job is looking on;y fo"
type textarea "The job is looking on;y for"
type textarea "The job is looking on;y for c"
type textarea "The job is looking on;y for cr"
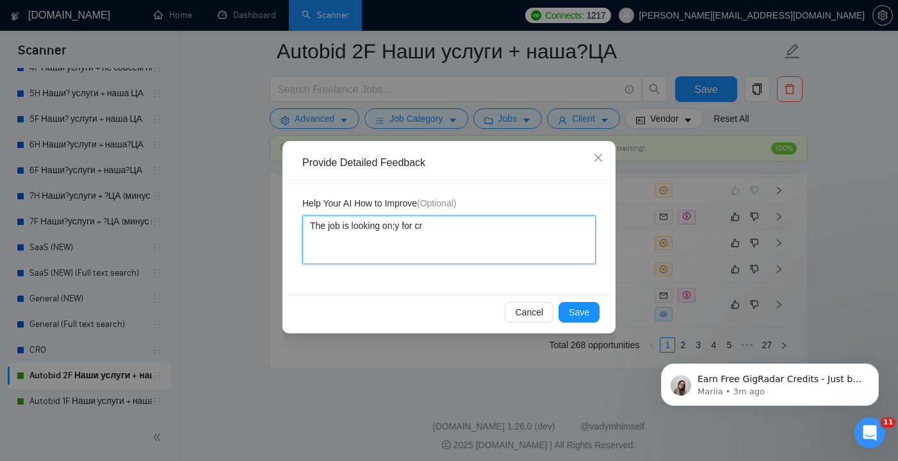
type textarea "The job is looking on;y for cre"
type textarea "The job is looking on;y for crea"
type textarea "The job is looking on;y for creat"
type textarea "The job is looking on;y for creati"
type textarea "The job is looking on;y for creativ"
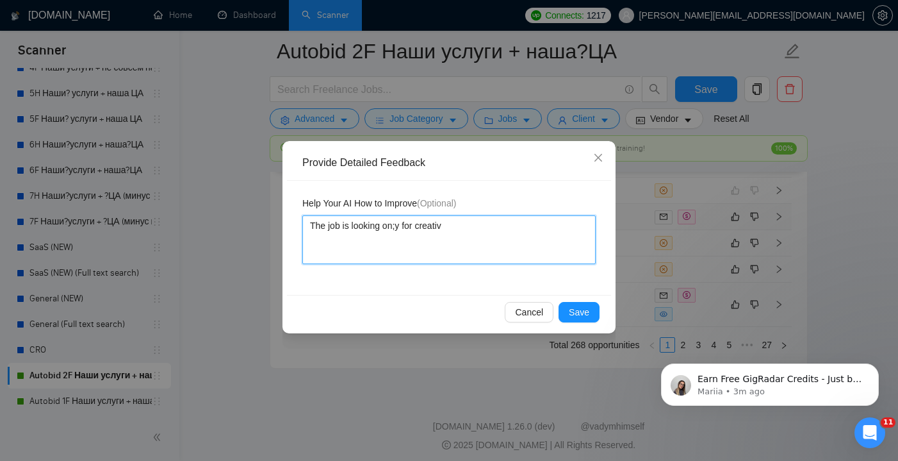
type textarea "The job is looking on;y for creative"
type textarea "The job is looking on;y for creatives"
type textarea "The job is looking on;y for creatives c"
type textarea "The job is looking on;y for creatives cr"
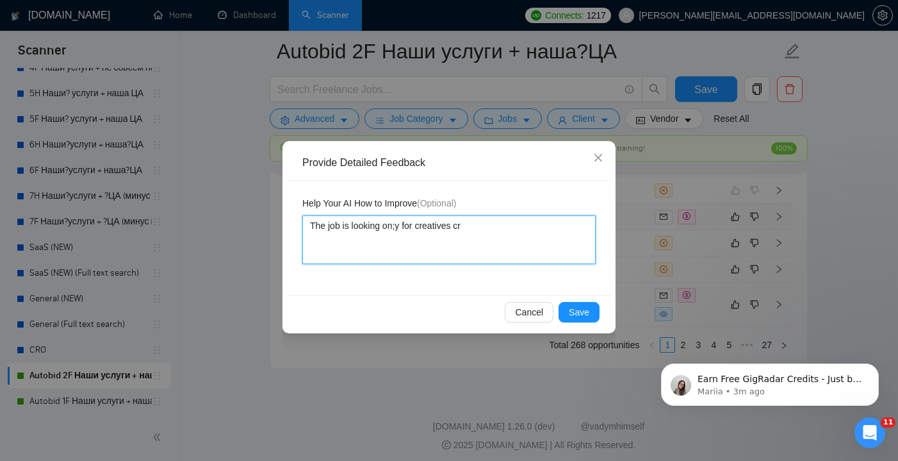
type textarea "The job is looking on;y for creatives cre"
type textarea "The job is looking on;y for creatives crea"
type textarea "The job is looking on;y for creatives creat"
type textarea "The job is looking on;y for creatives creati"
type textarea "The job is looking on;y for creatives creatin"
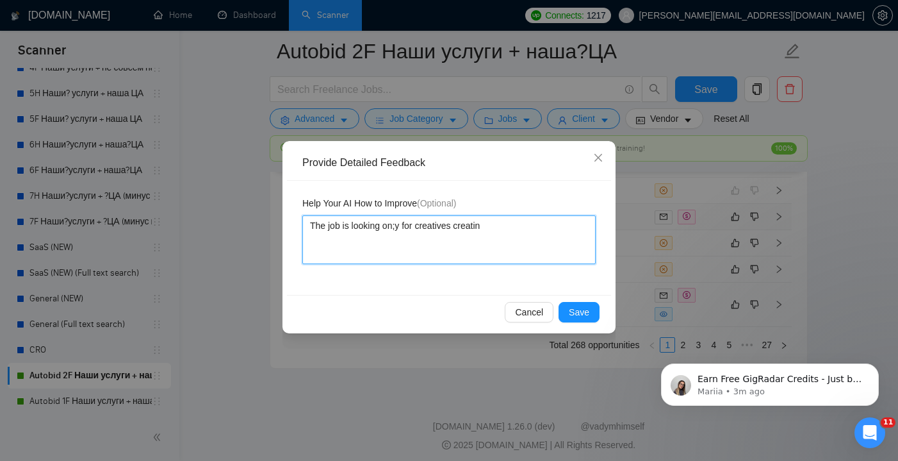
type textarea "The job is looking on;y for creatives creati"
type textarea "The job is looking on;y for creatives creatio"
type textarea "The job is looking on;y for creatives creation"
type textarea "The job is looking on;y for creatives creation,"
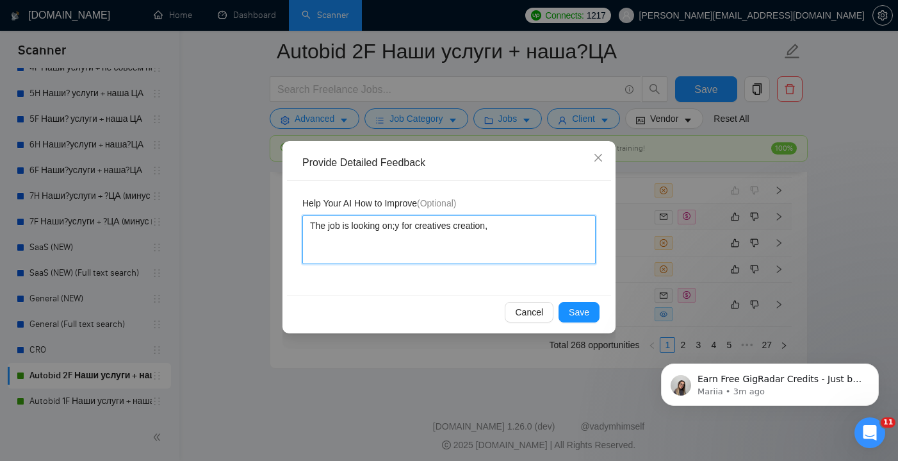
type textarea "The job is looking on;y for creatives creation, t"
type textarea "The job is looking on;y for creatives creation, th"
type textarea "The job is looking on;y for creatives creation, the"
type textarea "The job is looking on;y for creatives creation, ther"
type textarea "The job is looking on;y for creatives creation, there"
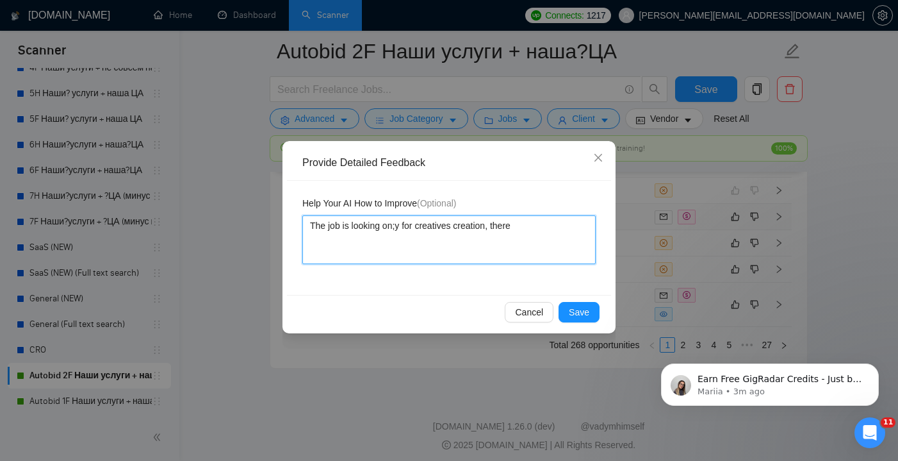
type textarea "The job is looking on;y for creatives creation, there"
type textarea "The job is looking on;y for creatives creation, there i"
type textarea "The job is looking on;y for creatives creation, there is"
type textarea "The job is looking on;y for creatives creation, there is n"
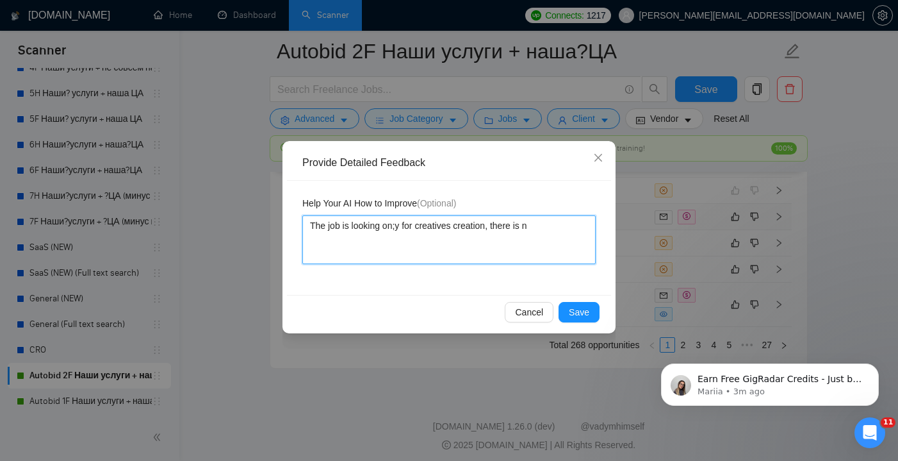
type textarea "The job is looking on;y for creatives creation, there is no"
type textarea "The job is looking on;y for creatives creation, there is no n"
type textarea "The job is looking on;y for creatives creation, there is no ne"
type textarea "The job is looking on;y for creatives creation, there is no nee"
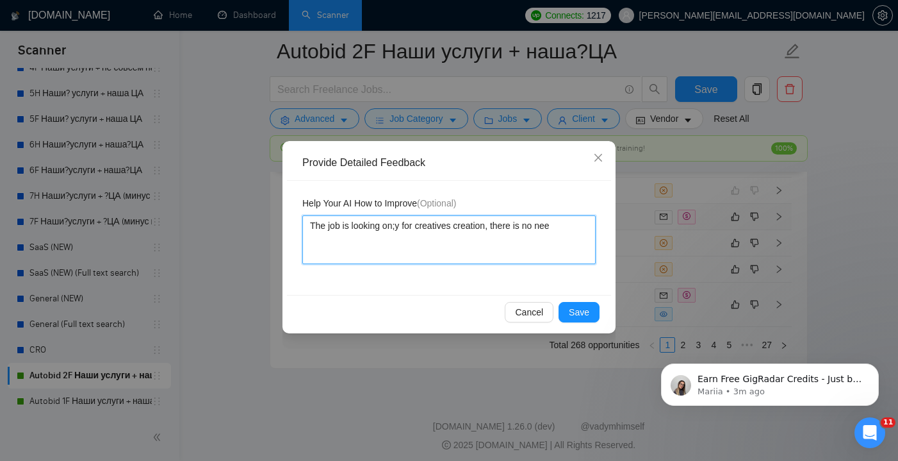
type textarea "The job is looking on;y for creatives creation, there is no need"
type textarea "The job is looking on;y for creatives creation, there is no need f"
type textarea "The job is looking on;y for creatives creation, there is no need fo"
type textarea "The job is looking on;y for creatives creation, there is no need for"
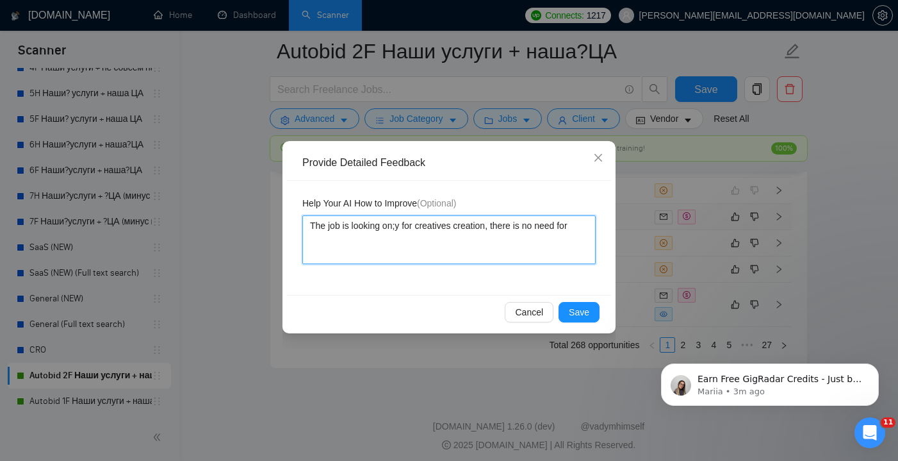
type textarea "The job is looking on;y for creatives creation, there is no need for"
type textarea "The job is looking on;y for creatives creation, there is no need for a"
type textarea "The job is looking on;y for creatives creation, there is no need for a P"
type textarea "The job is looking on;y for creatives creation, there is no need for a PP"
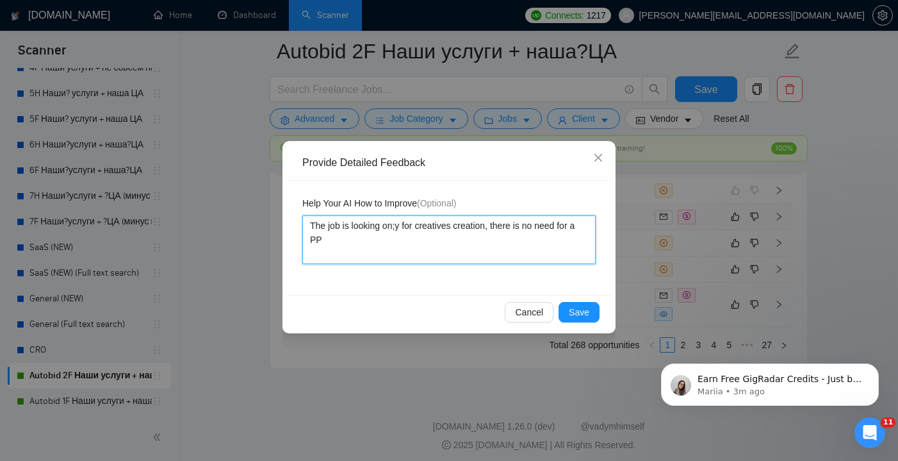
type textarea "The job is looking on;y for creatives creation, there is no need for a PPC"
type textarea "The job is looking on;y for creatives creation, there is no need for a PPC e"
type textarea "The job is looking on;y for creatives creation, there is no need for a PPC eb"
type textarea "The job is looking on;y for creatives creation, there is no need for a PPC ebs"
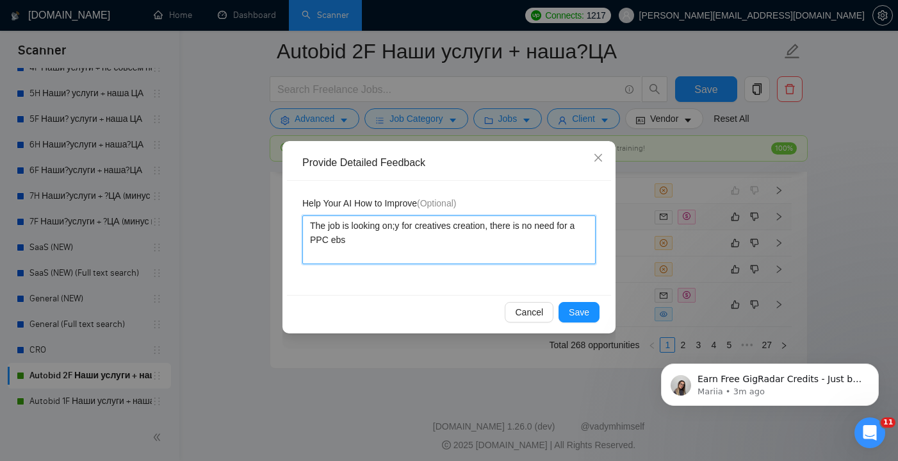
type textarea "The job is looking on;y for creatives creation, there is no need for a PPC ebs-"
type textarea "The job is looking on;y for creatives creation, there is no need for a PPC ebs-t"
type textarea "The job is looking on;y for creatives creation, there is no need for a PPC ebs-…"
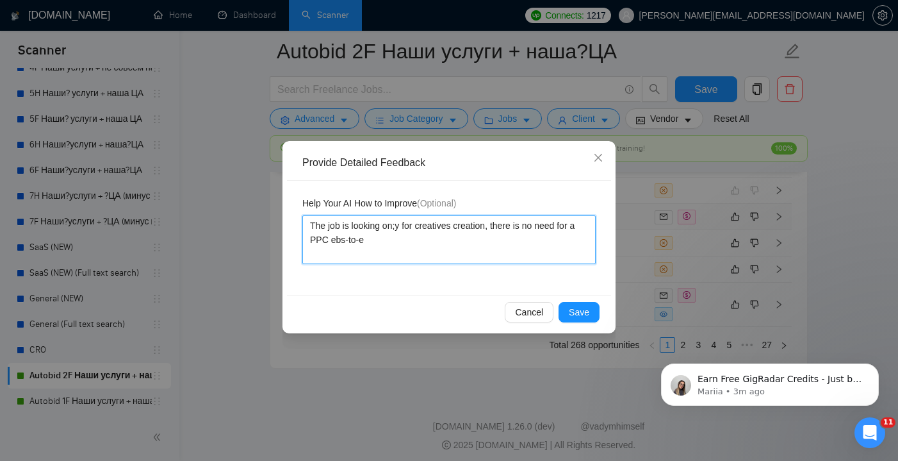
type textarea "The job is looking on;y for creatives creation, there is no need for a PPC ebs-…"
click at [338, 244] on textarea "The job is looking on;y for creatives creation, there is no need for a PPC ebs-…" at bounding box center [448, 239] width 293 height 49
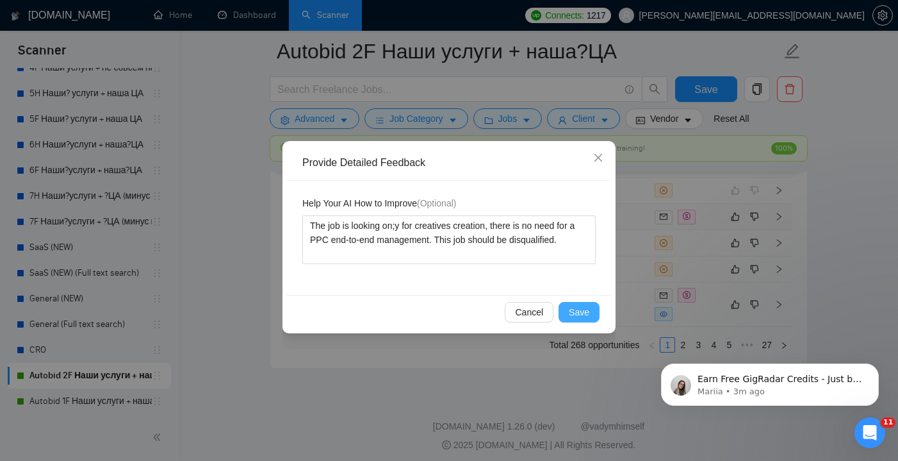
click at [586, 311] on span "Save" at bounding box center [579, 312] width 21 height 14
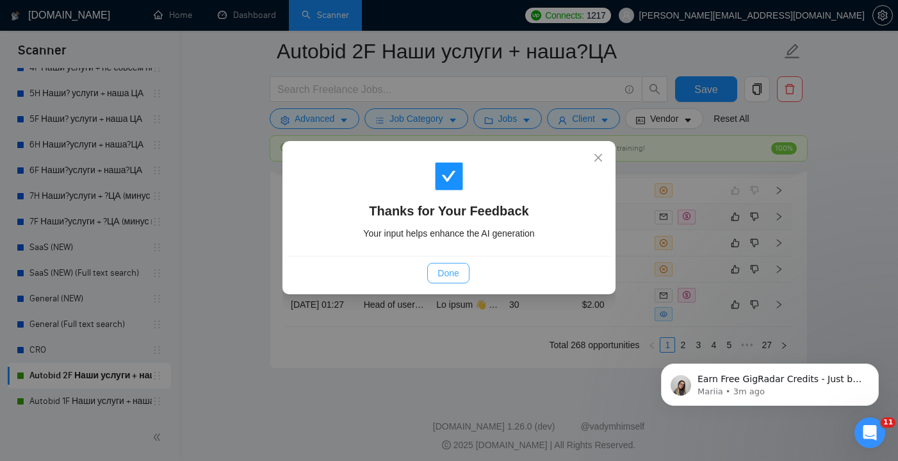
click at [445, 272] on span "Done" at bounding box center [448, 273] width 21 height 14
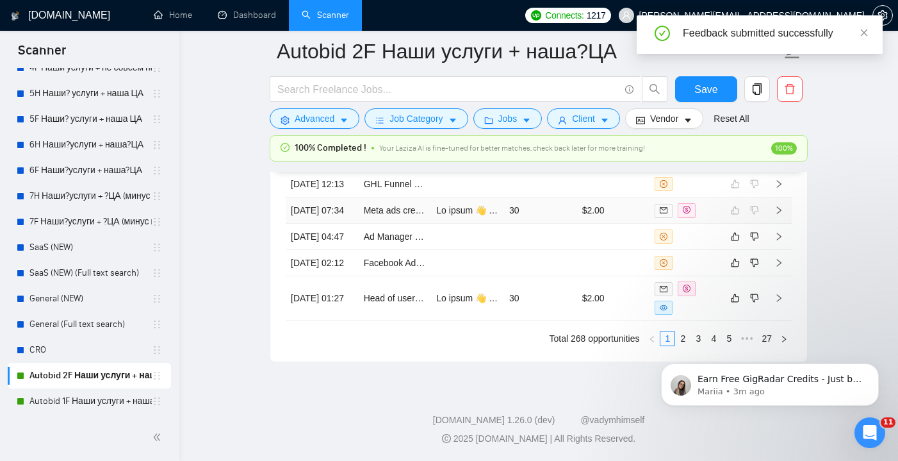
scroll to position [3612, 0]
click at [567, 250] on td at bounding box center [540, 237] width 73 height 26
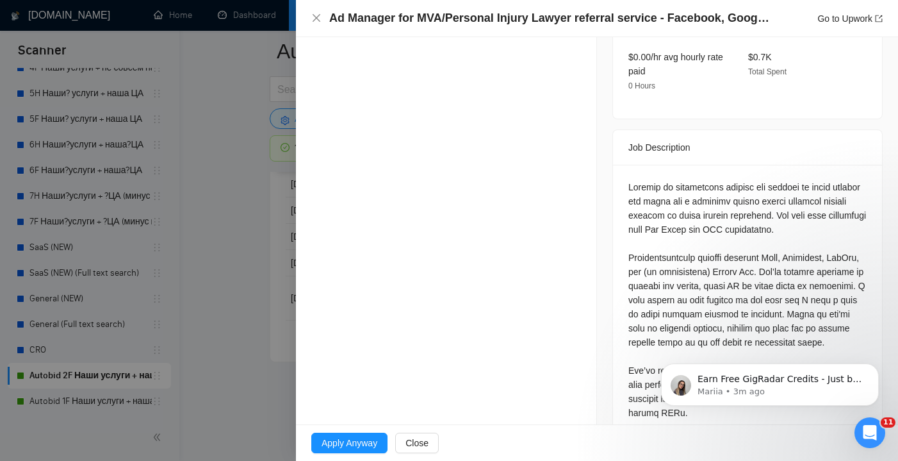
scroll to position [461, 0]
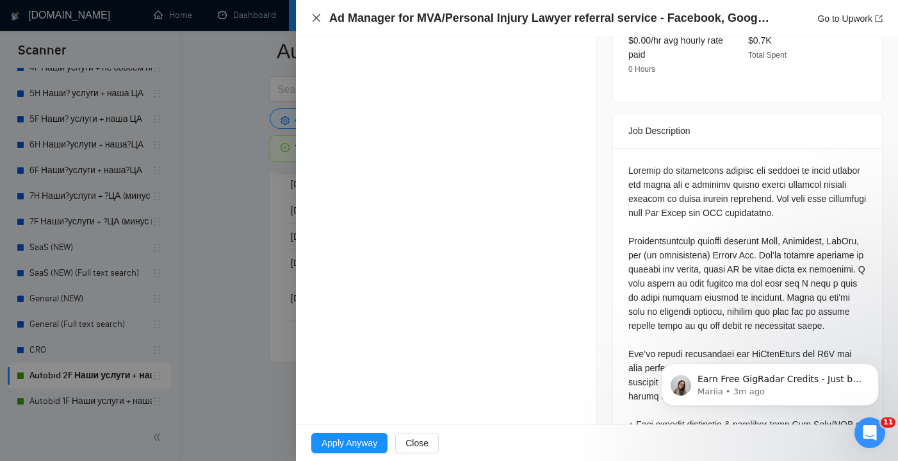
click at [315, 17] on icon "close" at bounding box center [317, 18] width 8 height 8
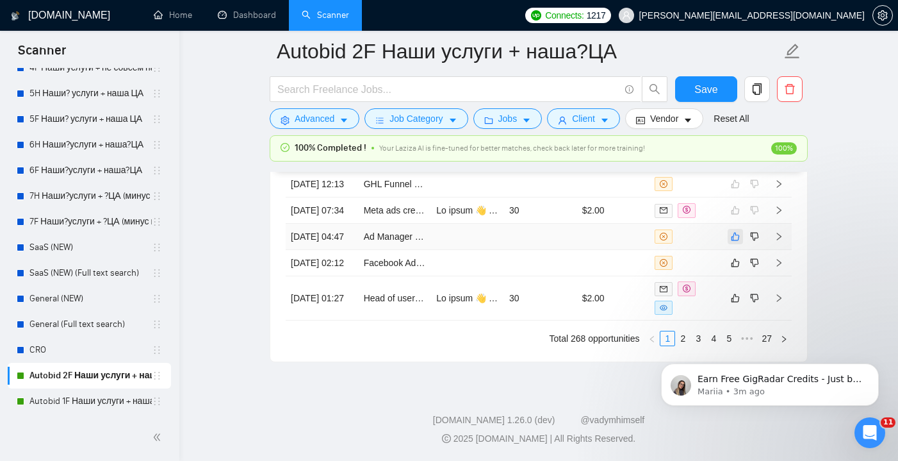
click at [737, 242] on icon "like" at bounding box center [735, 236] width 9 height 10
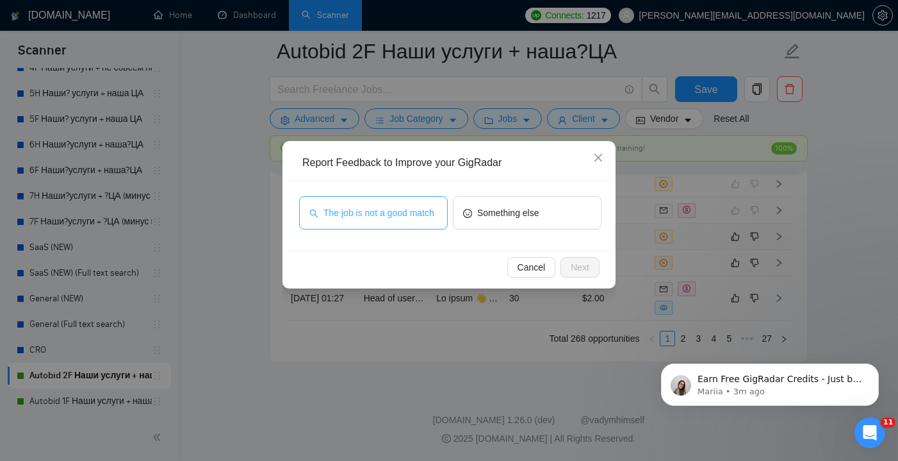
click at [423, 219] on span "The job is not a good match" at bounding box center [379, 213] width 111 height 14
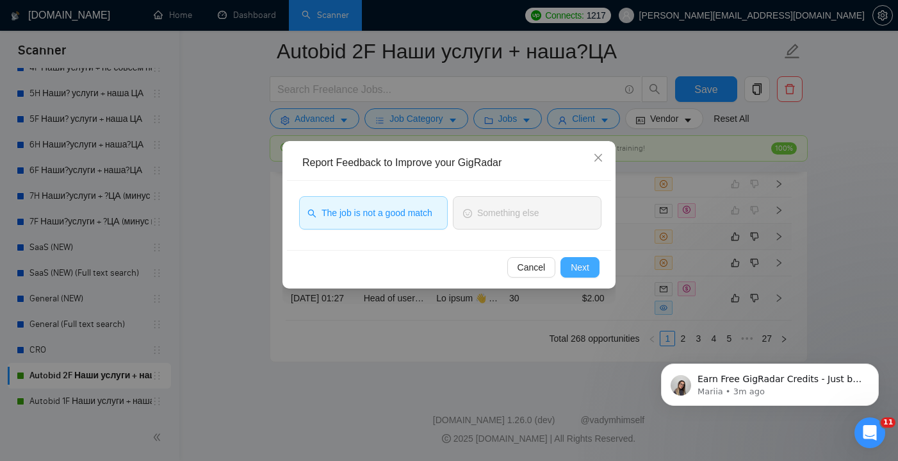
click at [582, 270] on span "Next" at bounding box center [580, 267] width 19 height 14
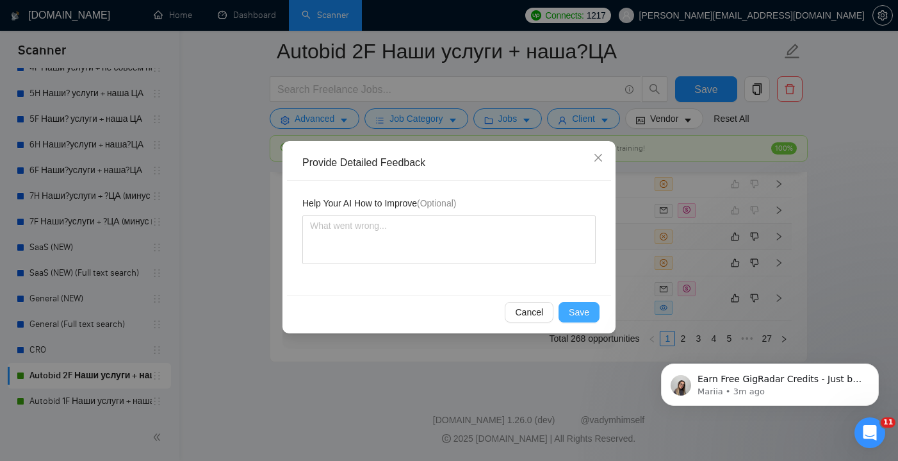
click at [580, 304] on button "Save" at bounding box center [579, 312] width 41 height 21
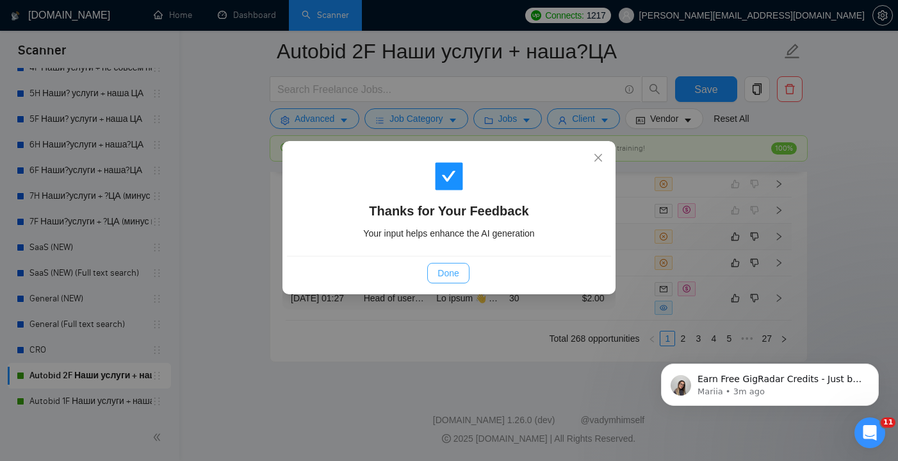
click at [450, 272] on span "Done" at bounding box center [448, 273] width 21 height 14
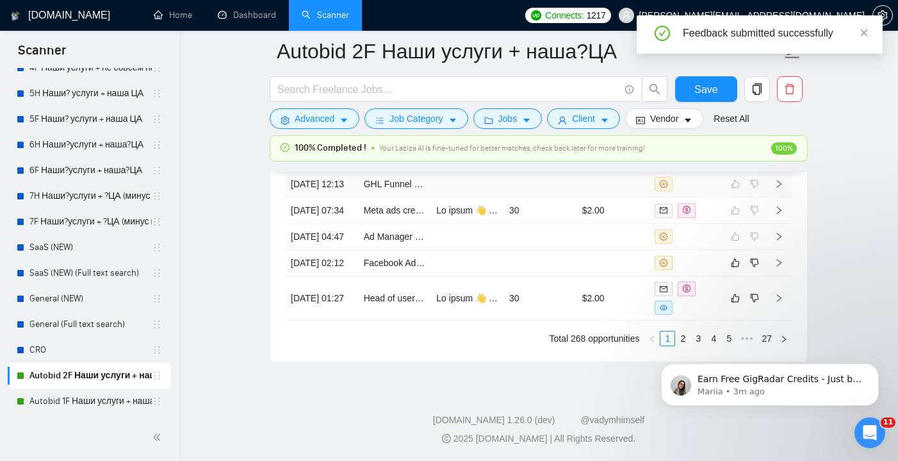
scroll to position [3637, 0]
click at [523, 276] on td at bounding box center [540, 263] width 73 height 26
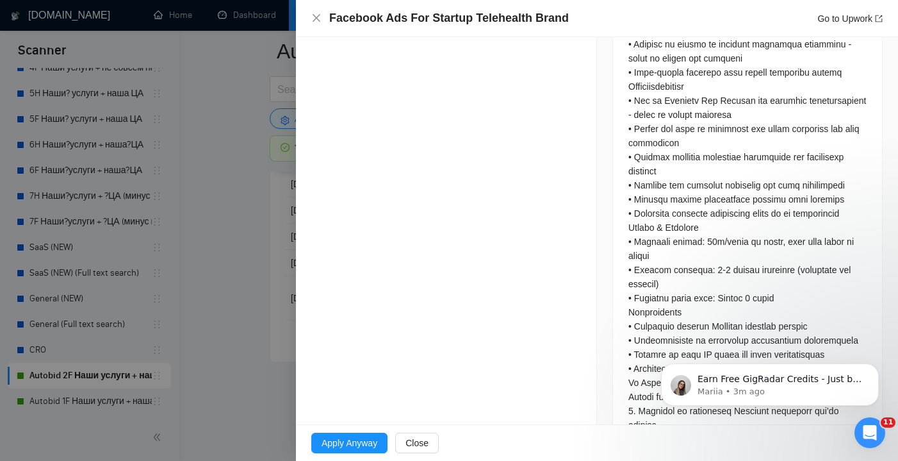
scroll to position [783, 0]
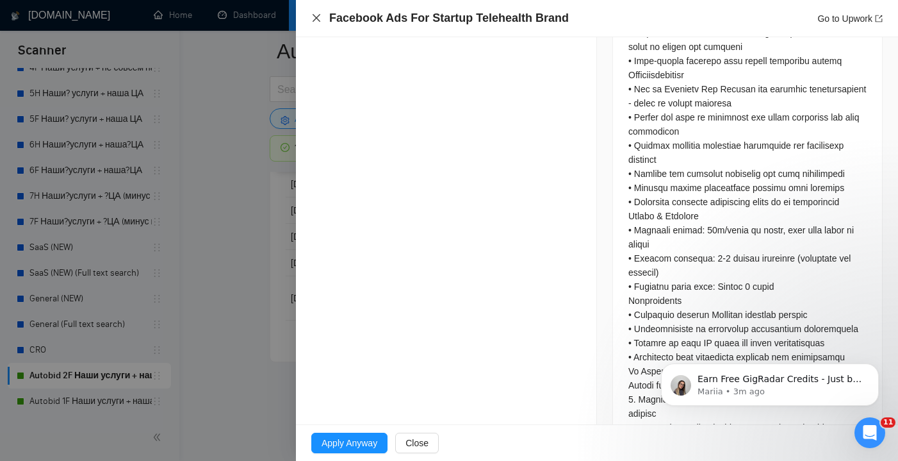
click at [315, 17] on icon "close" at bounding box center [317, 18] width 8 height 8
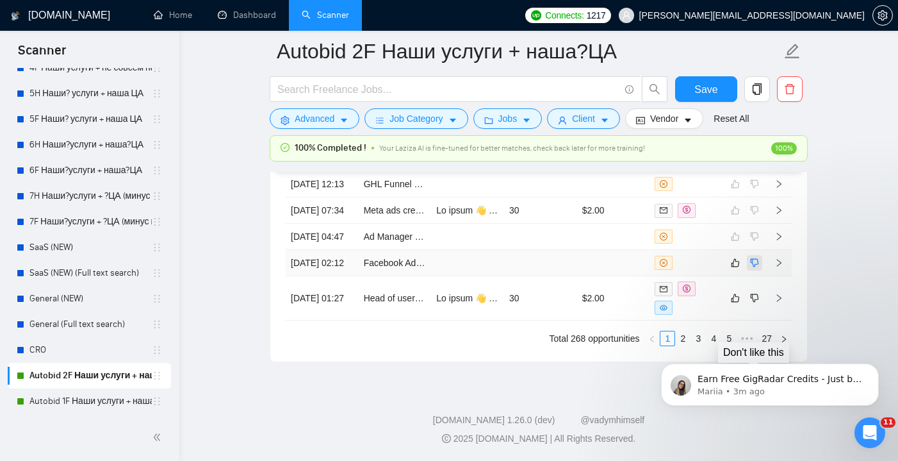
click at [754, 268] on icon "dislike" at bounding box center [754, 263] width 9 height 10
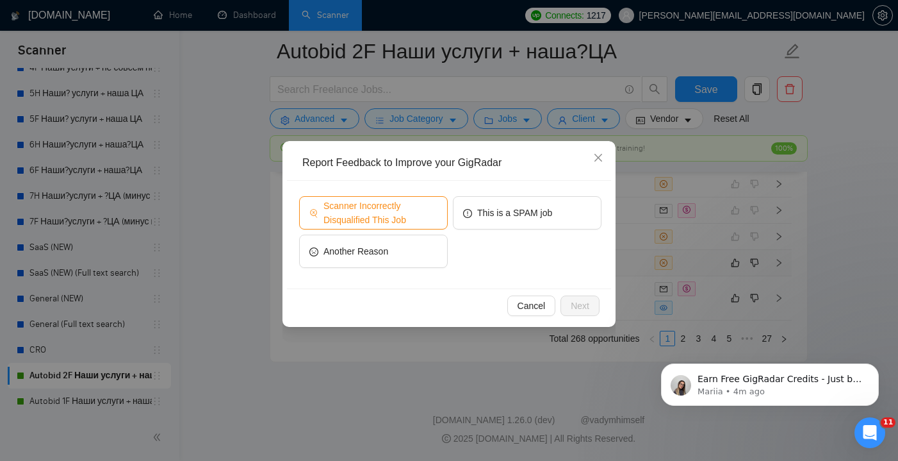
click at [418, 210] on span "Scanner Incorrectly Disqualified This Job" at bounding box center [381, 213] width 114 height 28
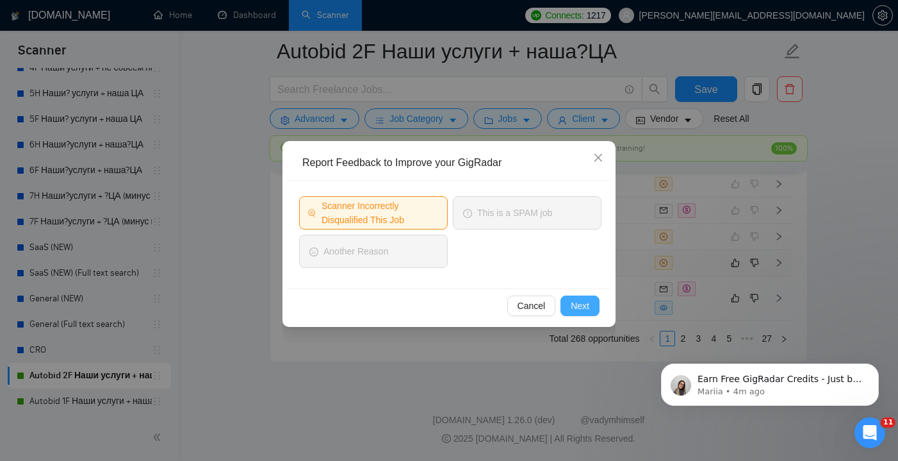
click at [594, 309] on button "Next" at bounding box center [580, 305] width 39 height 21
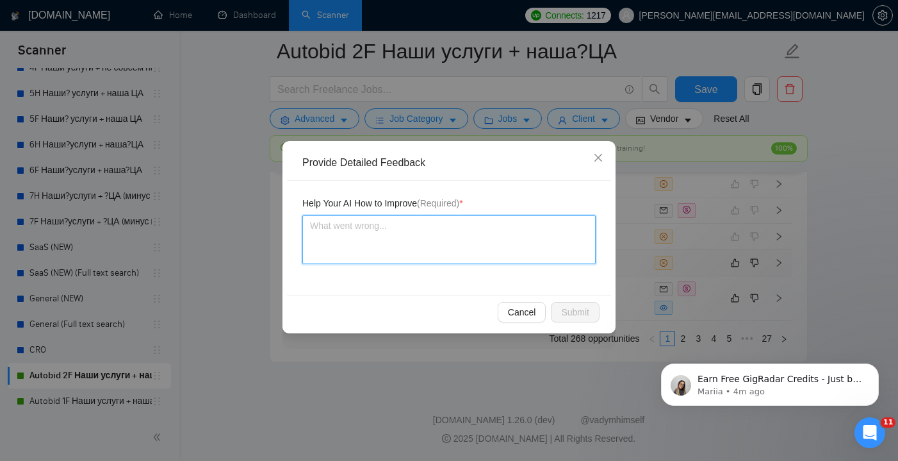
click at [431, 246] on textarea at bounding box center [448, 239] width 293 height 49
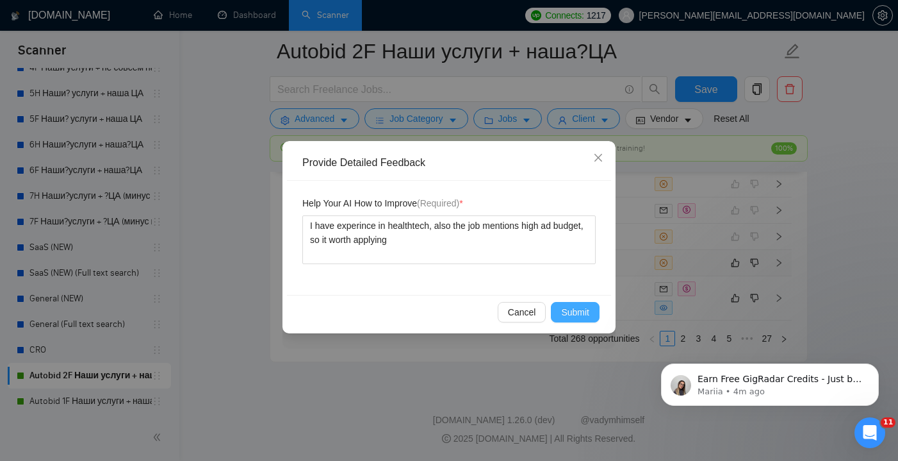
click at [570, 309] on span "Submit" at bounding box center [575, 312] width 28 height 14
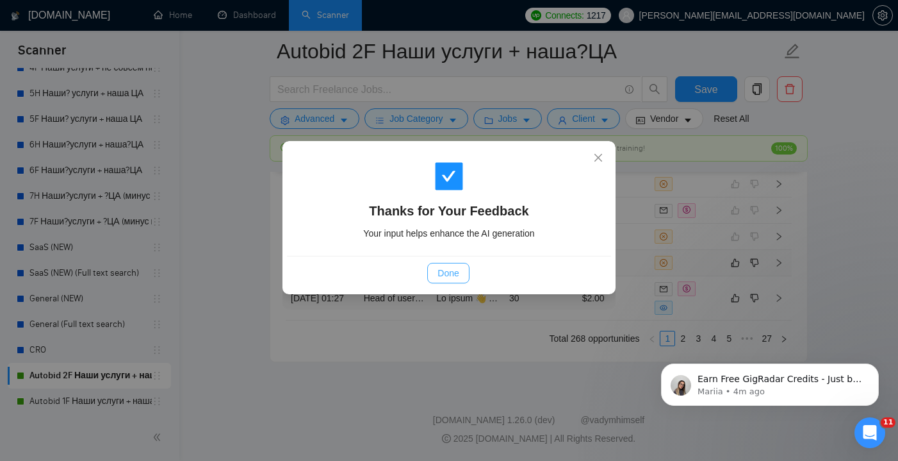
click at [450, 274] on span "Done" at bounding box center [448, 273] width 21 height 14
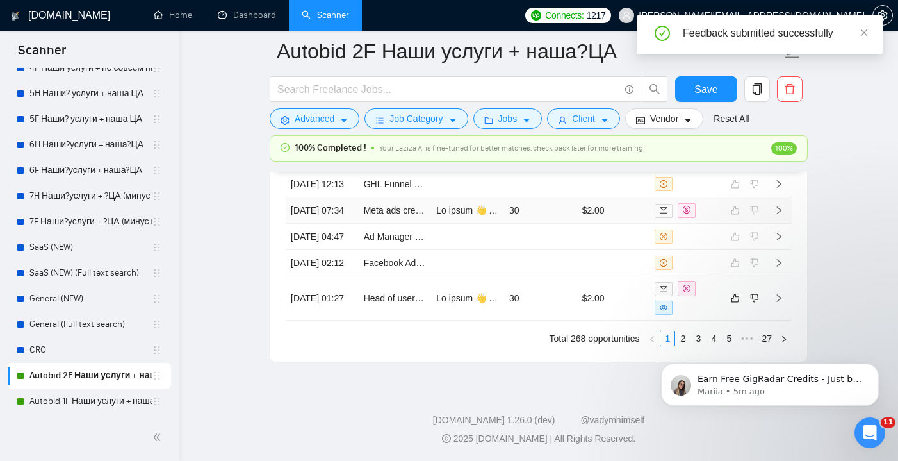
scroll to position [3629, 0]
click at [556, 320] on td "30" at bounding box center [540, 298] width 73 height 44
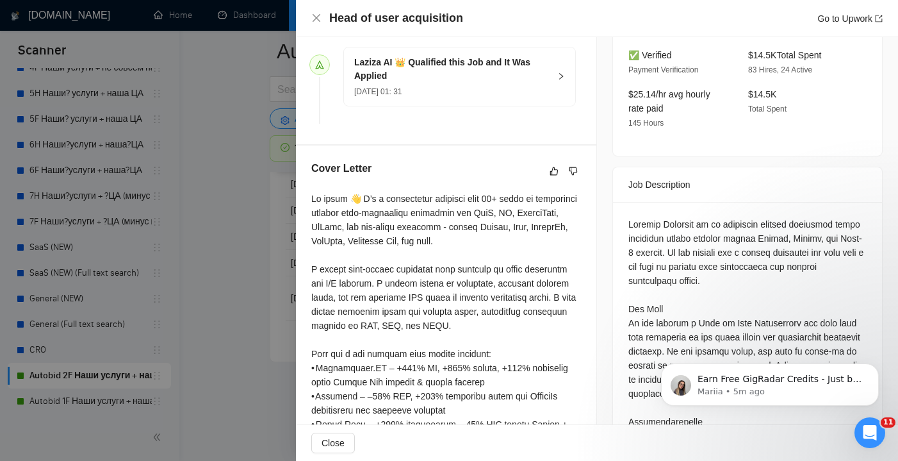
scroll to position [377, 0]
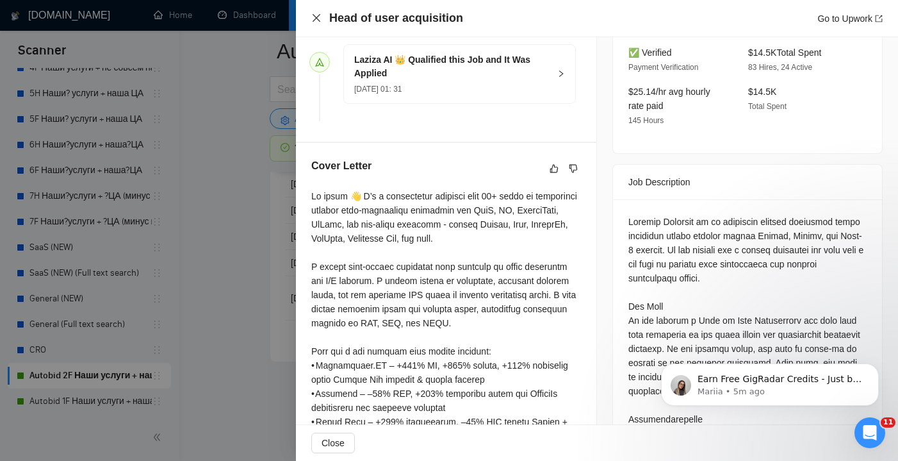
click at [318, 15] on icon "close" at bounding box center [316, 18] width 10 height 10
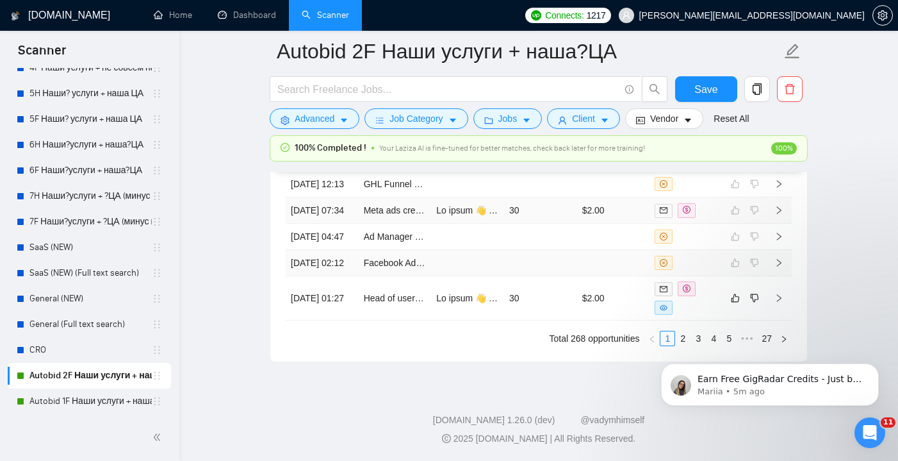
scroll to position [3693, 0]
click at [754, 295] on icon "dislike" at bounding box center [754, 298] width 9 height 10
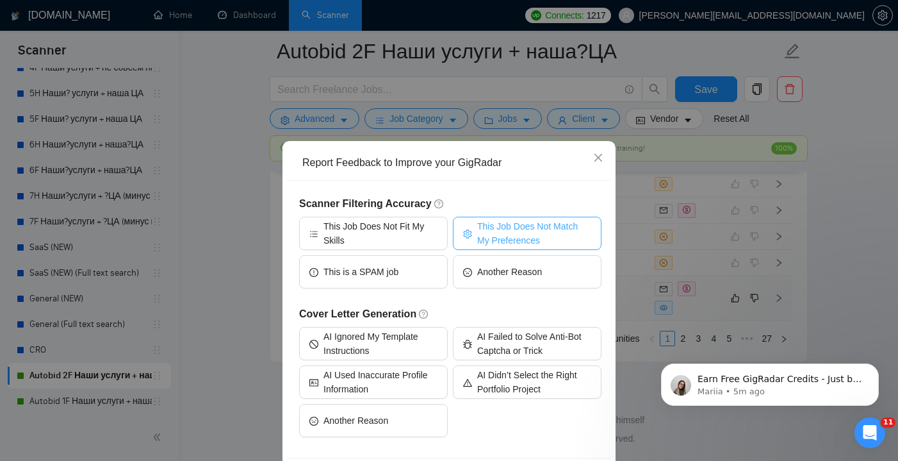
click at [504, 229] on span "This Job Does Not Match My Preferences" at bounding box center [534, 233] width 114 height 28
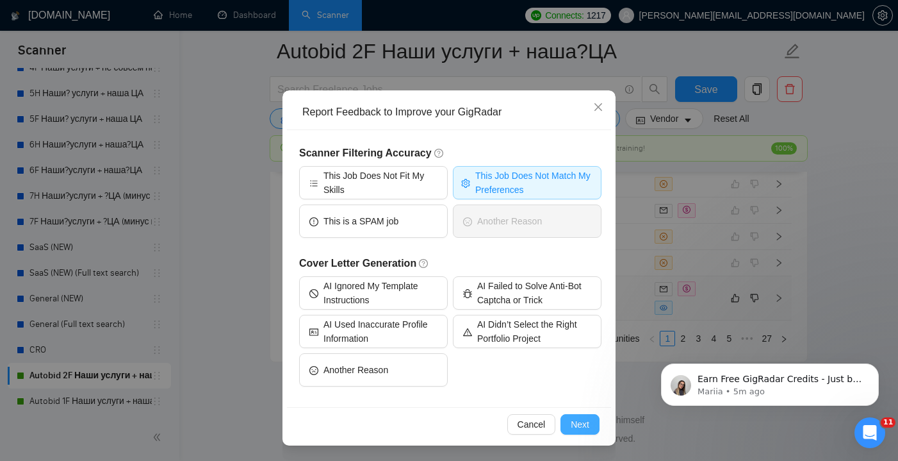
scroll to position [51, 0]
click at [585, 420] on span "Next" at bounding box center [580, 424] width 19 height 14
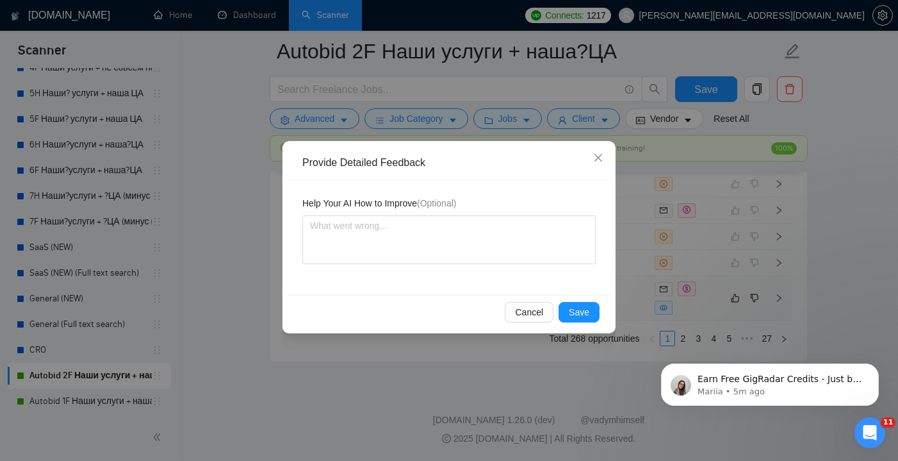
scroll to position [0, 0]
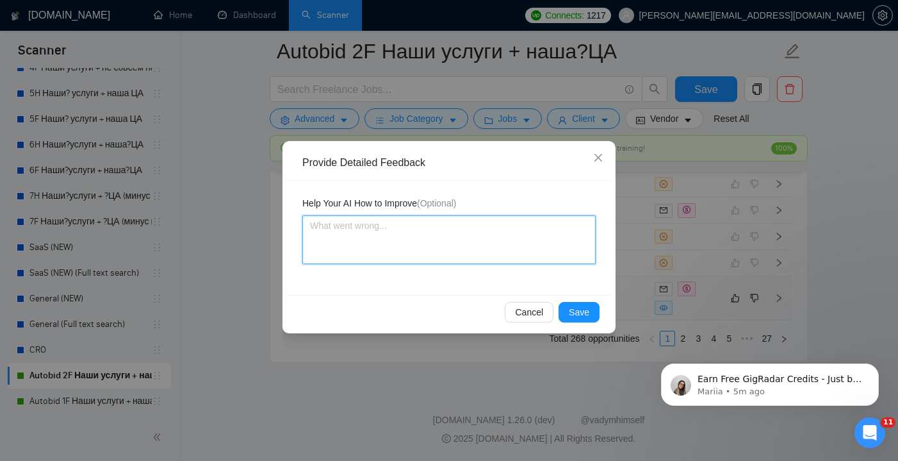
click at [448, 255] on textarea at bounding box center [448, 239] width 293 height 49
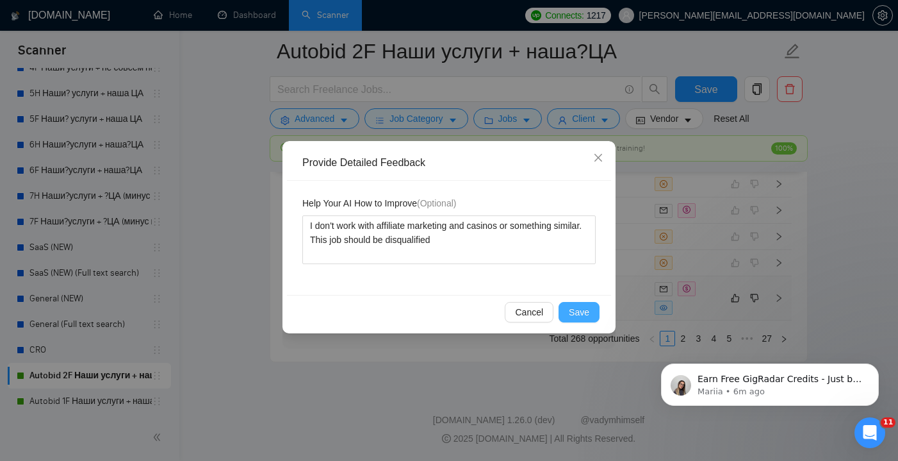
click at [582, 312] on span "Save" at bounding box center [579, 312] width 21 height 14
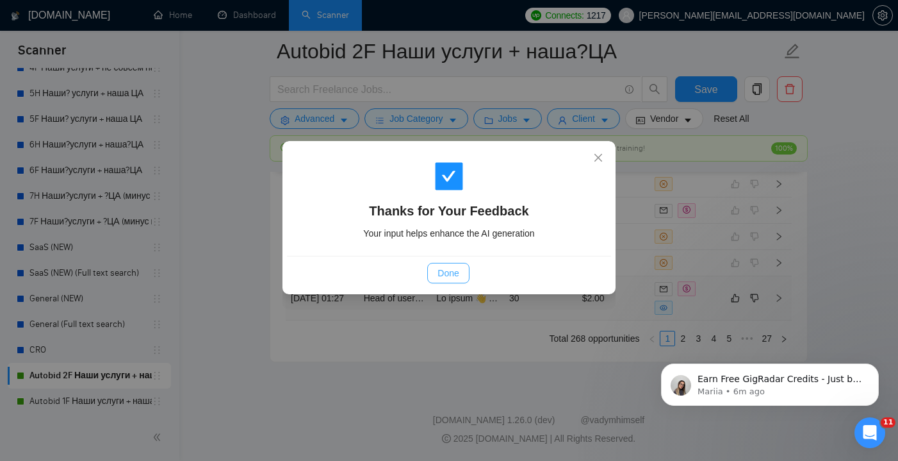
click at [449, 272] on span "Done" at bounding box center [448, 273] width 21 height 14
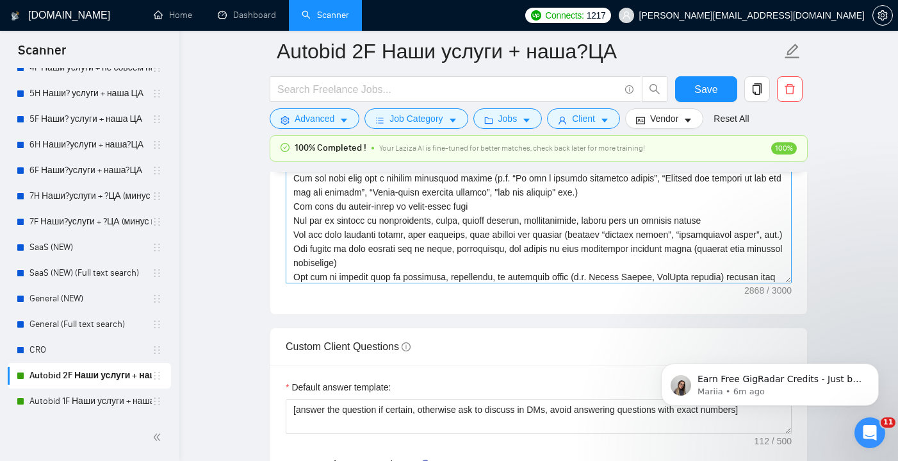
scroll to position [12, 0]
click at [576, 218] on textarea "Cover letter template:" at bounding box center [539, 139] width 506 height 288
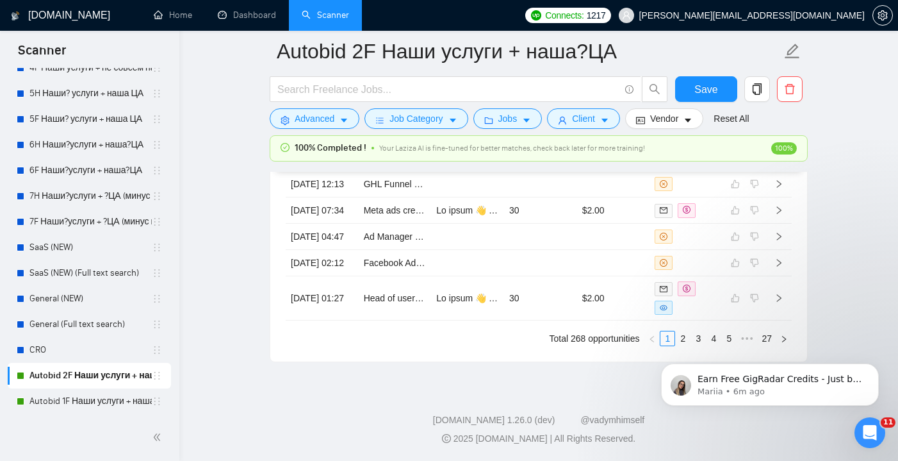
scroll to position [3693, 0]
click html "Earn Free GigRadar Credits - Just by Sharing Your Story! 💬 Want more credits fo…"
click at [713, 87] on span "Save" at bounding box center [706, 89] width 23 height 16
click html "Earn Free GigRadar Credits - Just by Sharing Your Story! 💬 Want more credits fo…"
click at [876, 372] on button "Dismiss notification" at bounding box center [875, 367] width 17 height 17
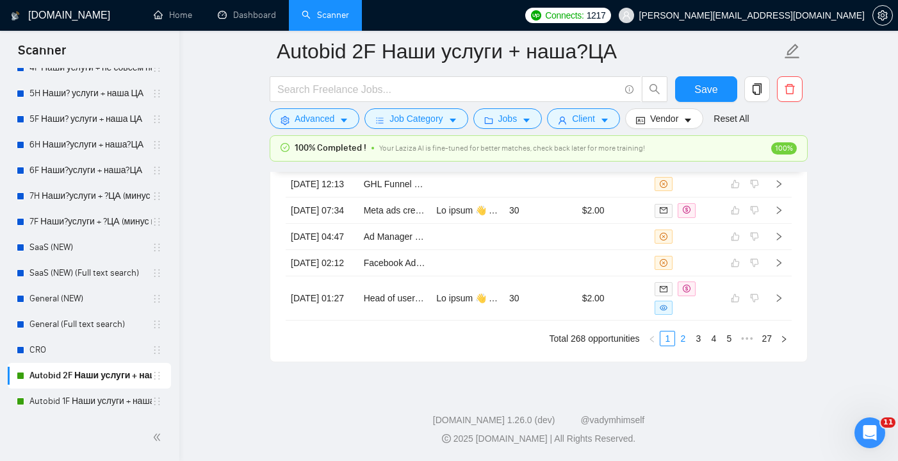
click at [684, 339] on link "2" at bounding box center [683, 338] width 14 height 14
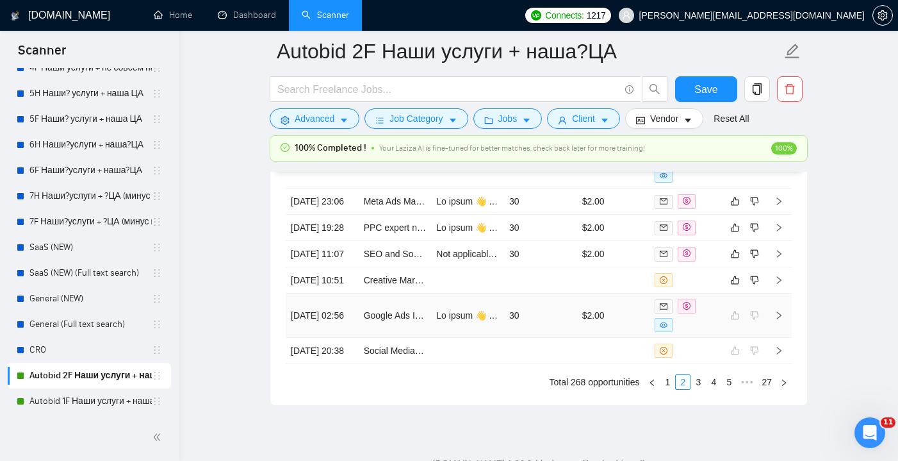
scroll to position [3570, 0]
click at [546, 295] on td at bounding box center [540, 281] width 73 height 26
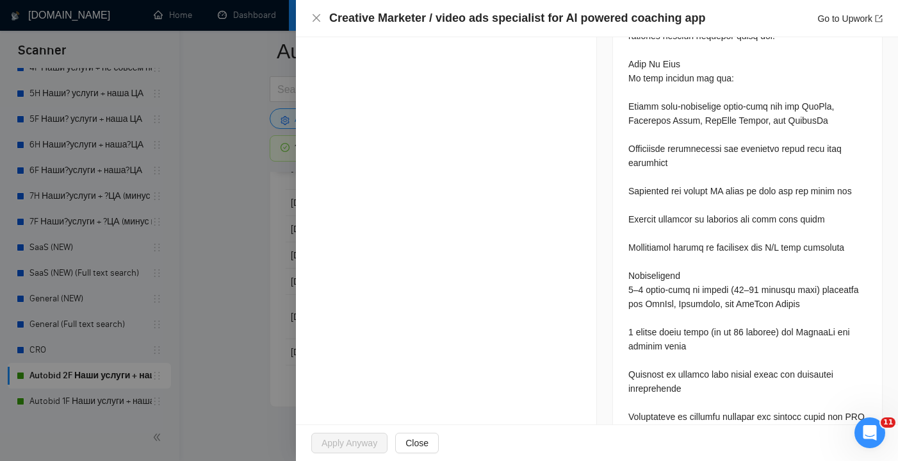
scroll to position [821, 0]
click at [318, 22] on icon "close" at bounding box center [316, 18] width 10 height 10
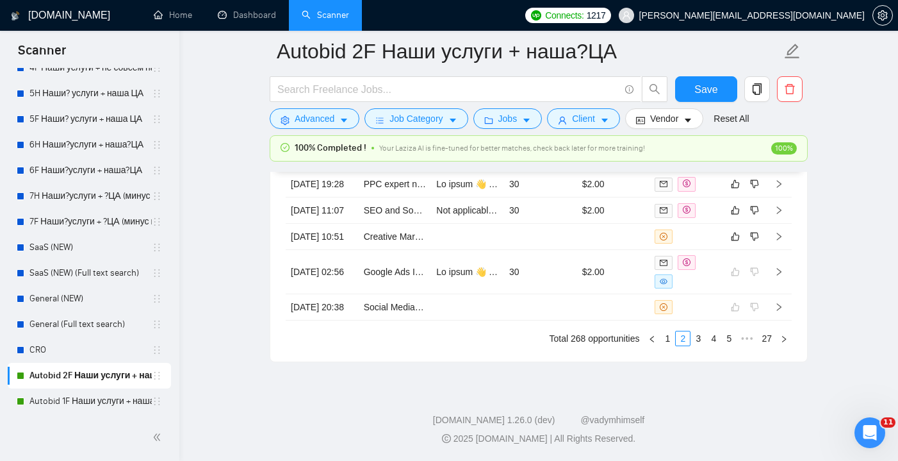
scroll to position [3628, 0]
click at [737, 242] on icon "like" at bounding box center [735, 236] width 9 height 10
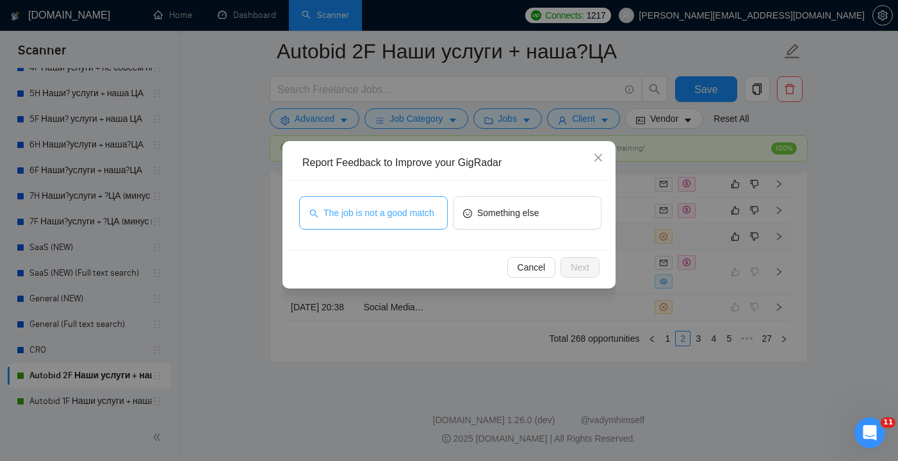
click at [417, 207] on span "The job is not a good match" at bounding box center [379, 213] width 111 height 14
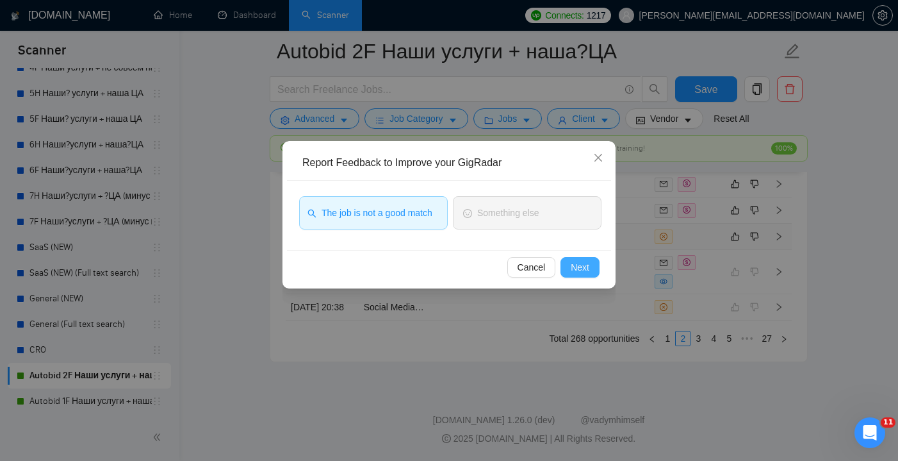
click at [580, 272] on span "Next" at bounding box center [580, 267] width 19 height 14
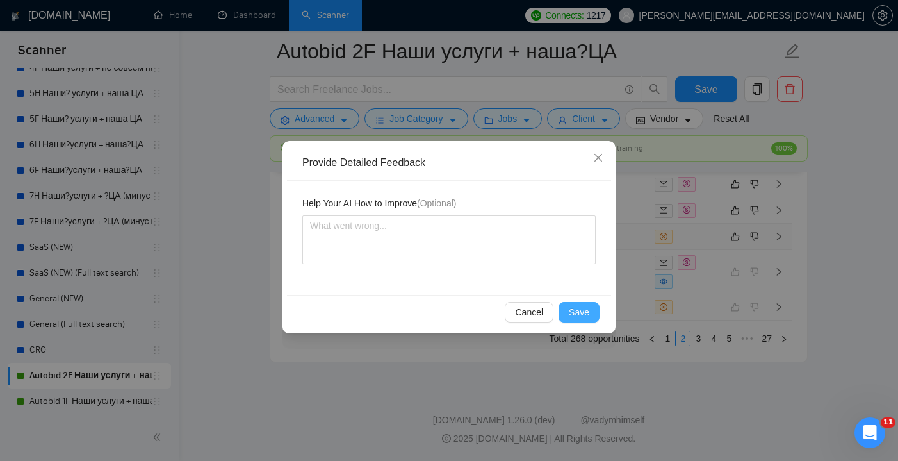
click at [574, 308] on span "Save" at bounding box center [579, 312] width 21 height 14
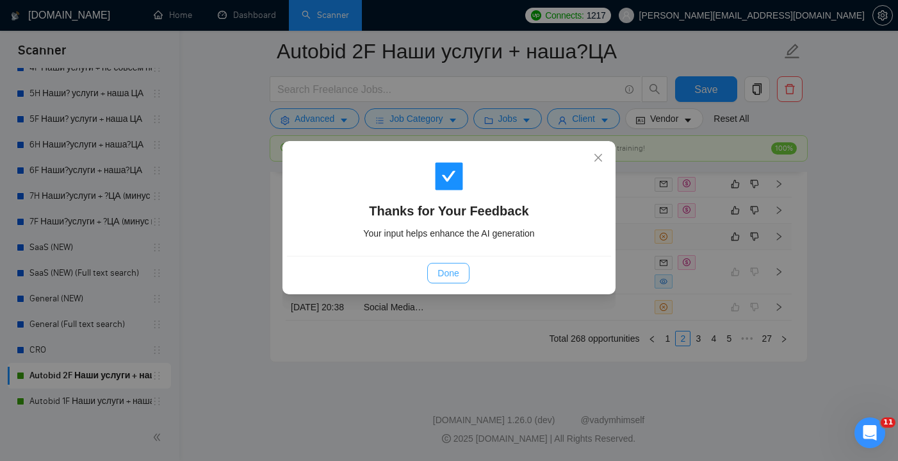
click at [443, 275] on span "Done" at bounding box center [448, 273] width 21 height 14
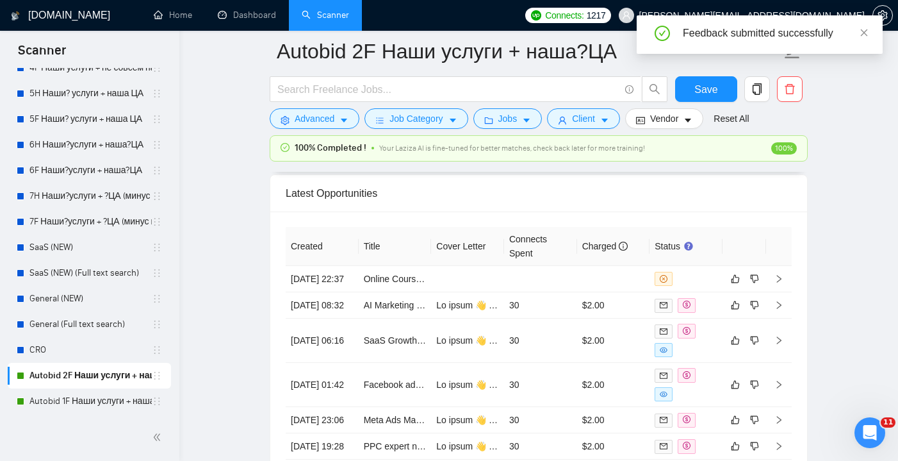
scroll to position [3353, 0]
click at [459, 292] on td at bounding box center [467, 278] width 73 height 26
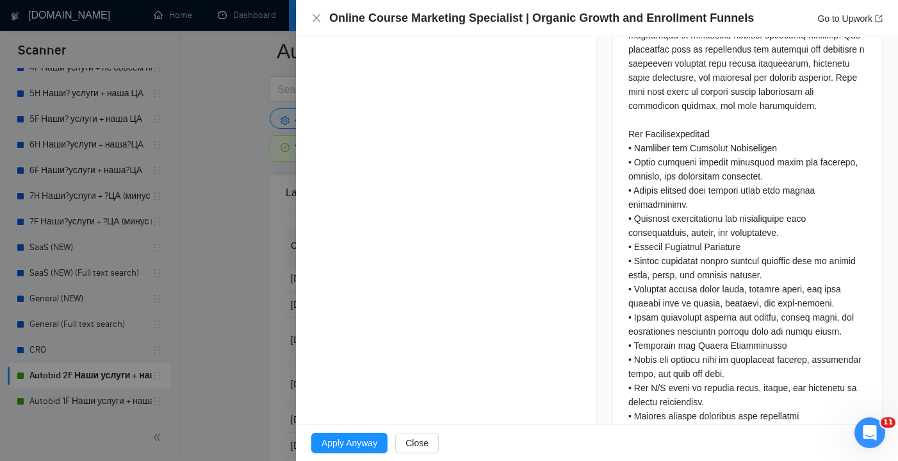
scroll to position [815, 0]
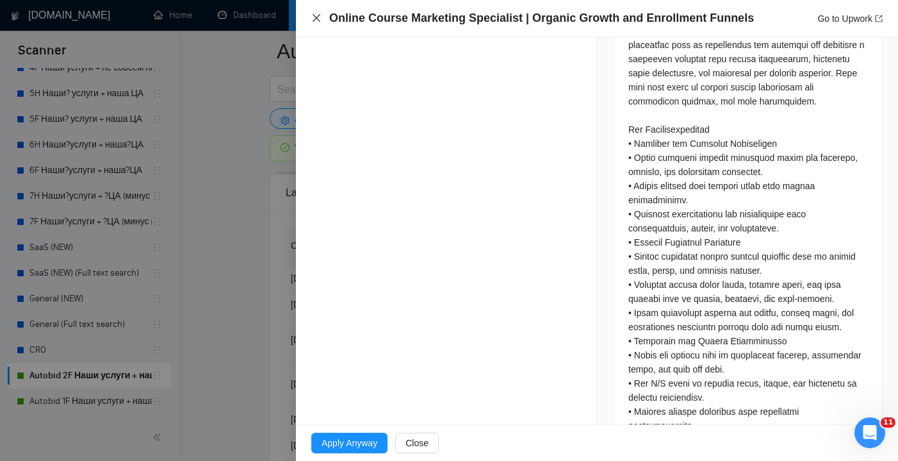
click at [318, 19] on icon "close" at bounding box center [317, 18] width 8 height 8
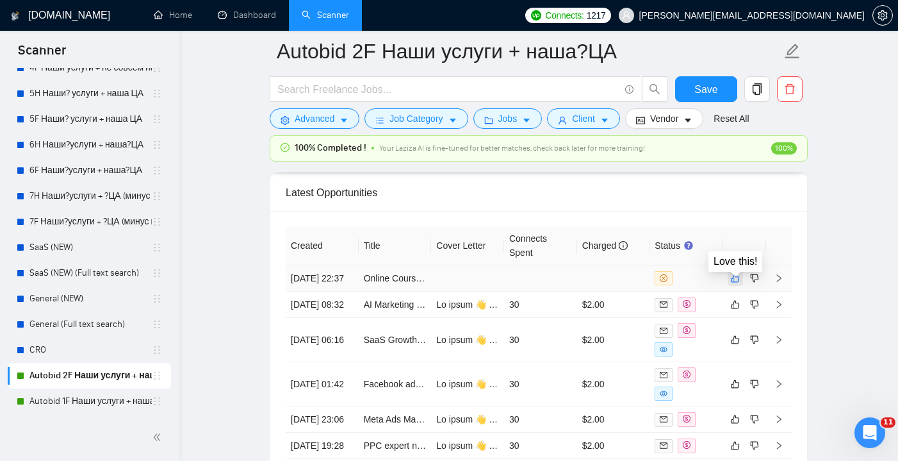
click at [736, 283] on icon "like" at bounding box center [735, 278] width 9 height 10
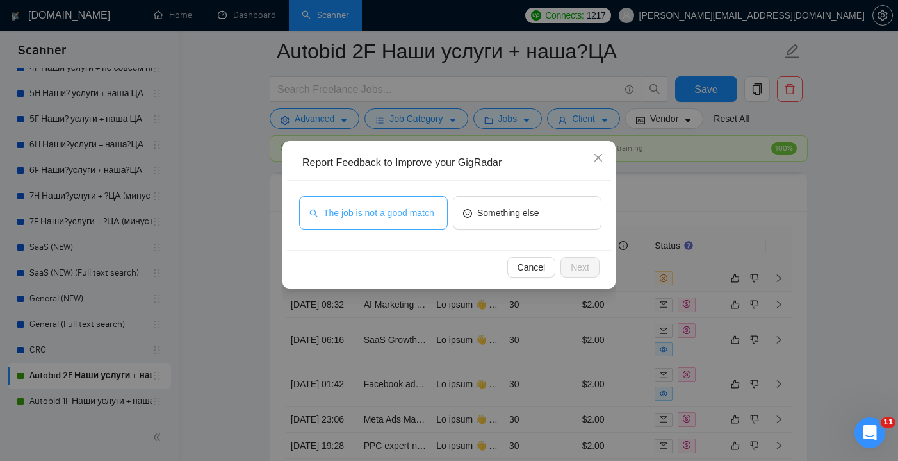
click at [397, 220] on span "The job is not a good match" at bounding box center [379, 213] width 111 height 14
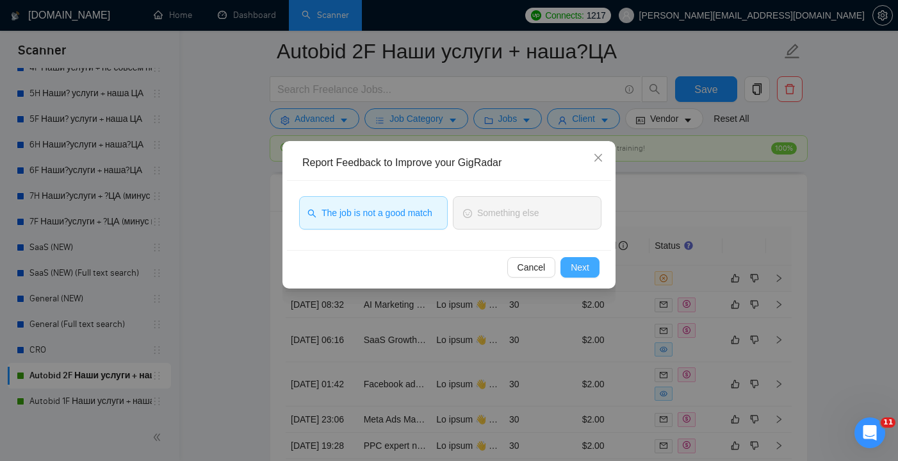
click at [586, 272] on span "Next" at bounding box center [580, 267] width 19 height 14
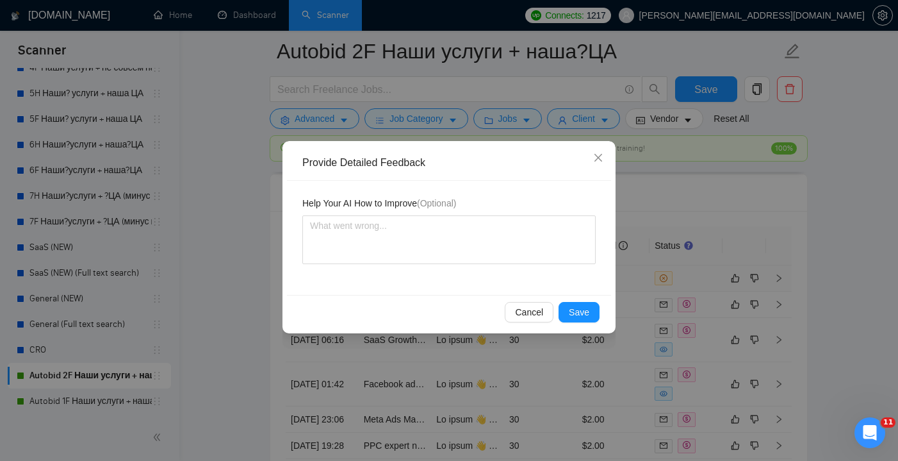
click at [573, 328] on div "Cancel Save" at bounding box center [449, 312] width 324 height 34
click at [577, 319] on button "Save" at bounding box center [579, 312] width 41 height 21
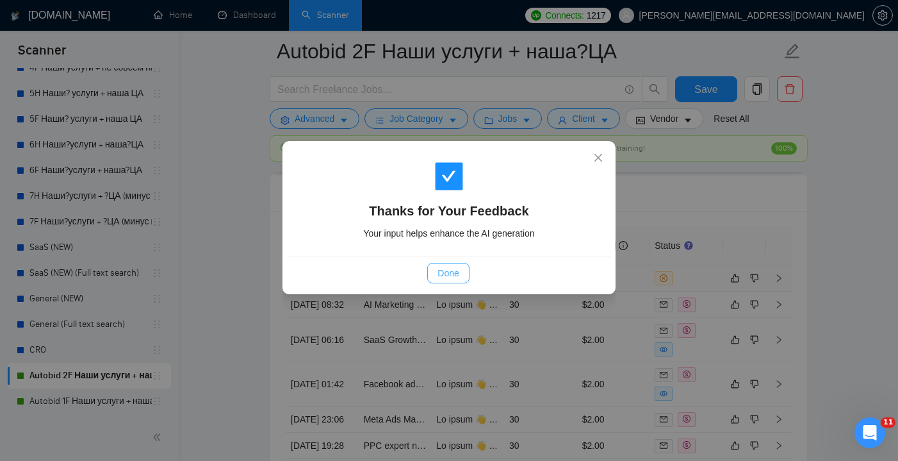
click at [460, 272] on button "Done" at bounding box center [448, 273] width 42 height 21
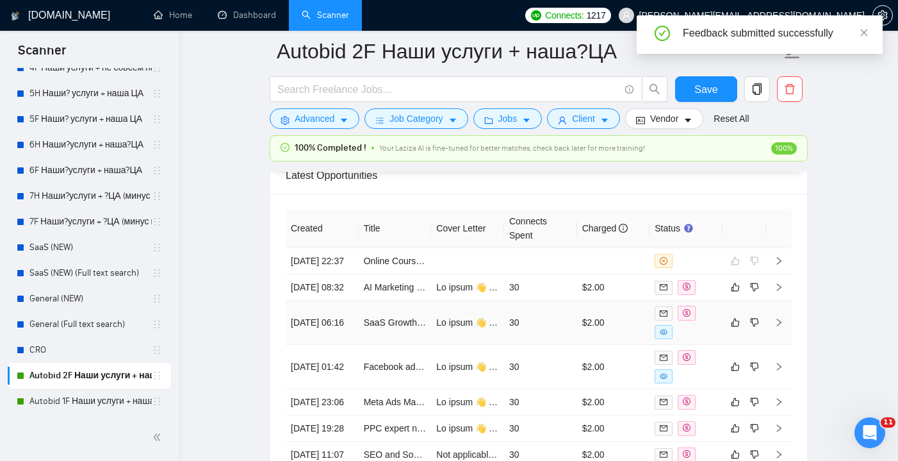
scroll to position [3367, 0]
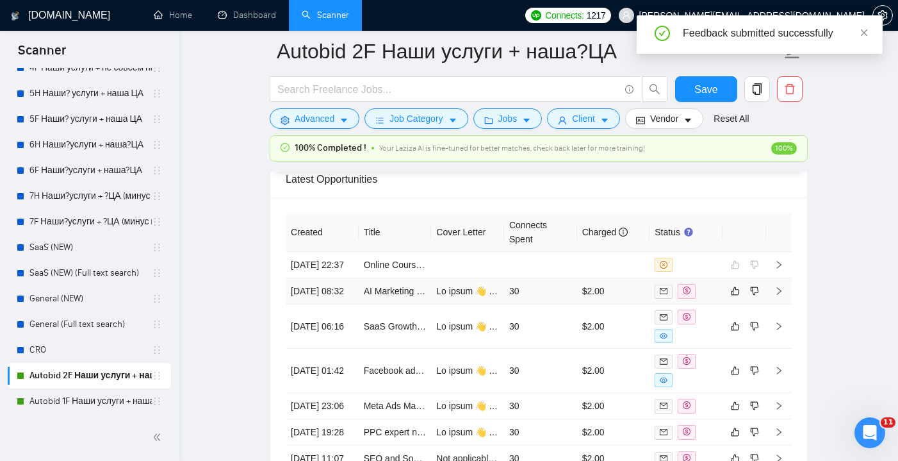
click at [571, 304] on td "30" at bounding box center [540, 291] width 73 height 26
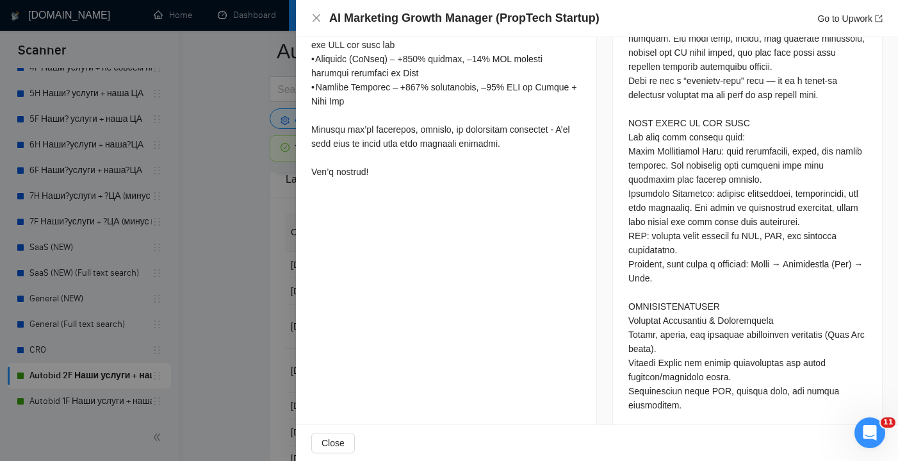
scroll to position [778, 0]
click at [315, 18] on icon "close" at bounding box center [316, 18] width 10 height 10
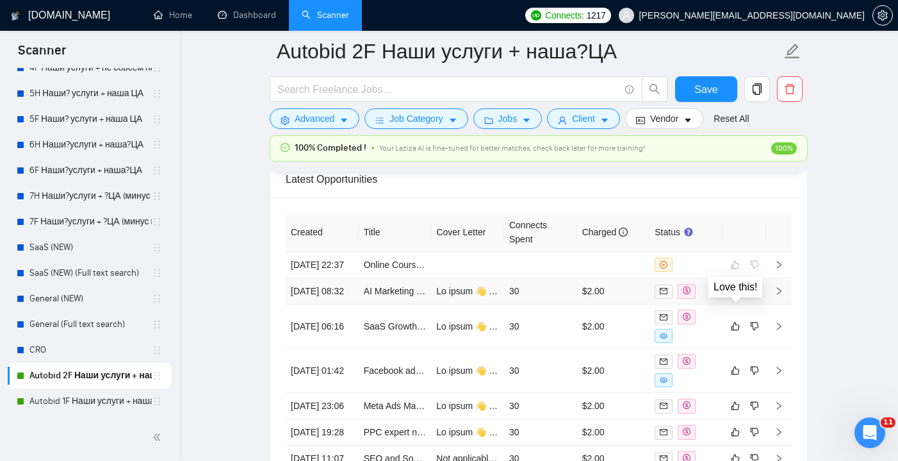
click at [735, 296] on icon "like" at bounding box center [735, 291] width 9 height 10
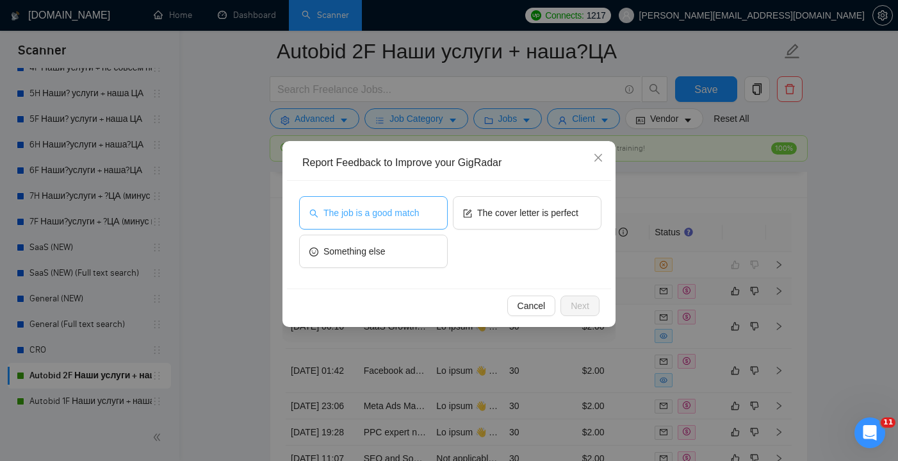
click at [418, 206] on span "The job is a good match" at bounding box center [371, 213] width 95 height 14
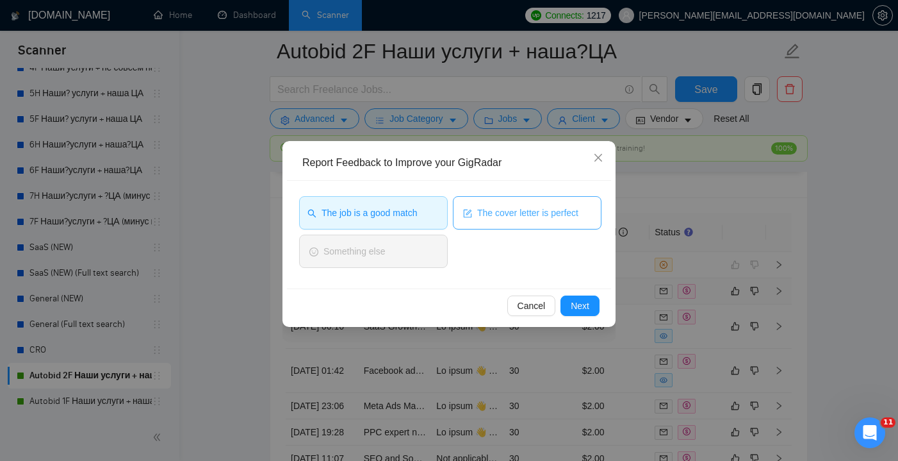
click at [552, 217] on span "The cover letter is perfect" at bounding box center [527, 213] width 101 height 14
click at [587, 306] on span "Next" at bounding box center [580, 306] width 19 height 14
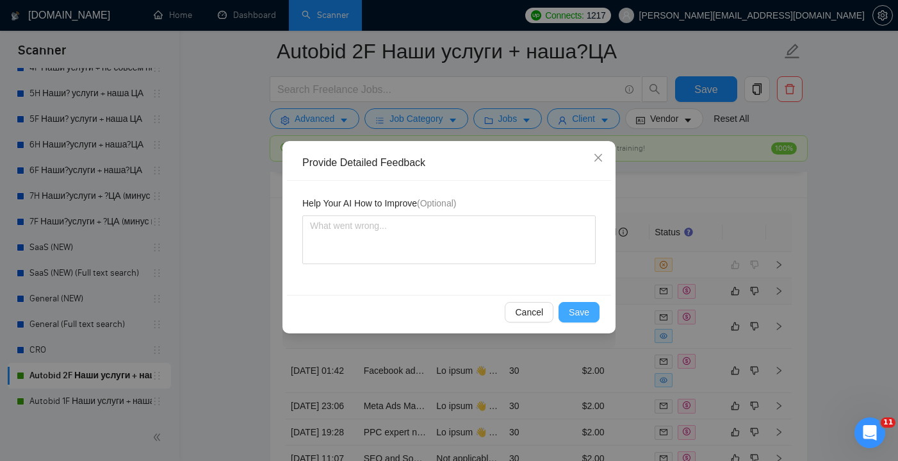
click at [580, 317] on span "Save" at bounding box center [579, 312] width 21 height 14
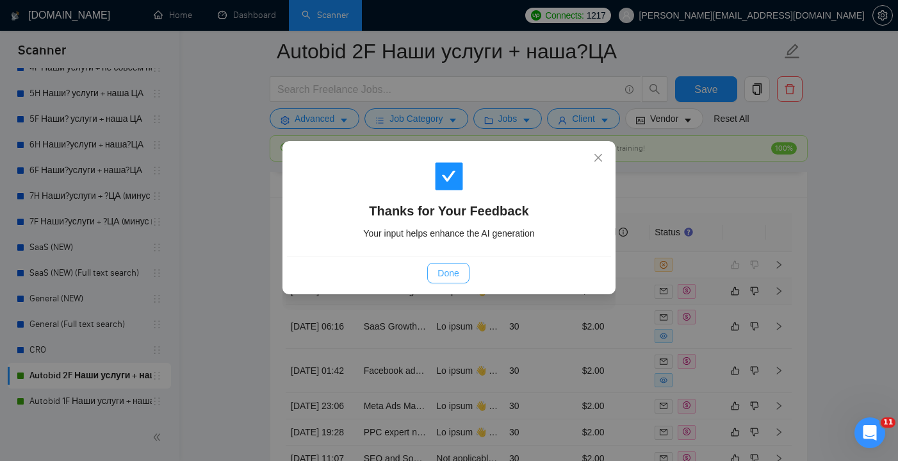
click at [446, 274] on span "Done" at bounding box center [448, 273] width 21 height 14
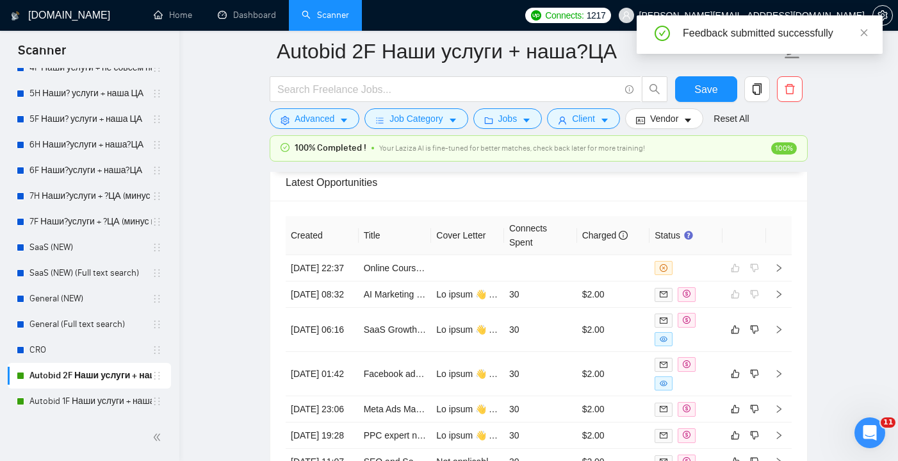
scroll to position [3366, 0]
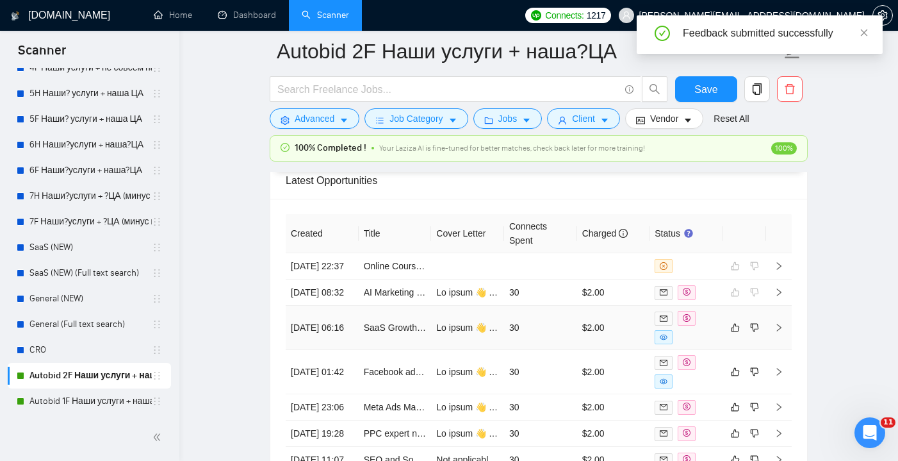
click at [536, 350] on td "30" at bounding box center [540, 328] width 73 height 44
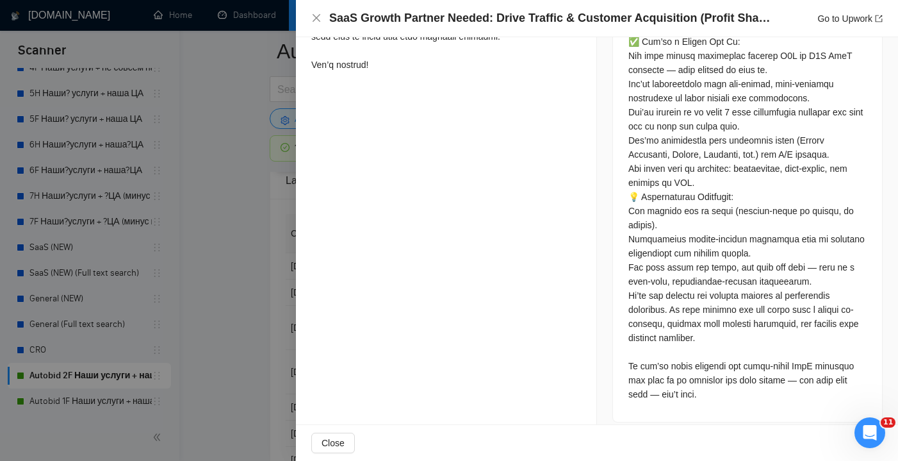
scroll to position [902, 0]
click at [320, 22] on icon "close" at bounding box center [316, 18] width 10 height 10
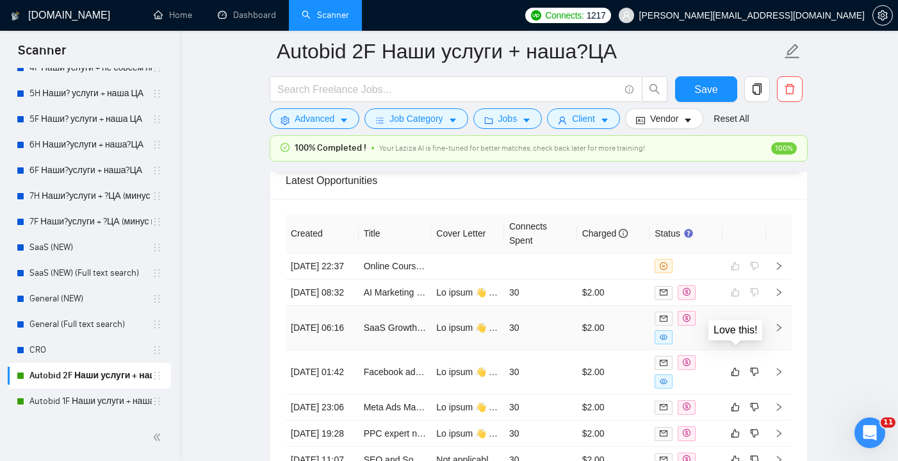
click at [739, 333] on icon "like" at bounding box center [735, 327] width 9 height 10
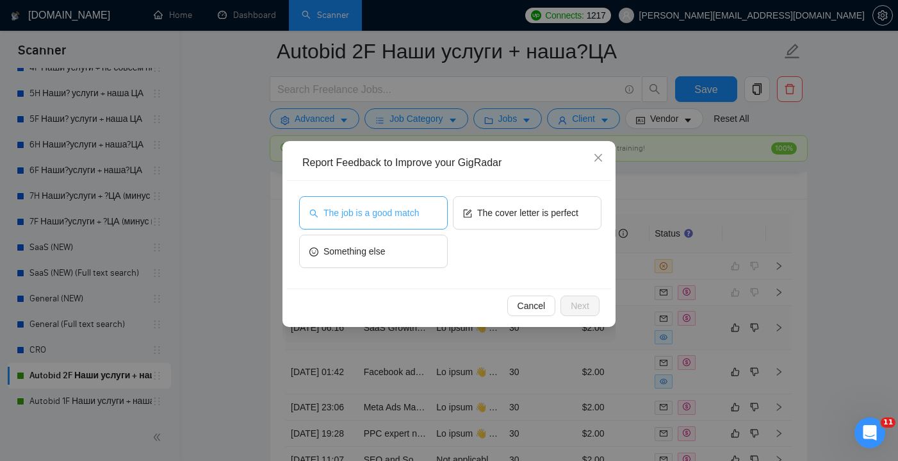
click at [368, 219] on span "The job is a good match" at bounding box center [371, 213] width 95 height 14
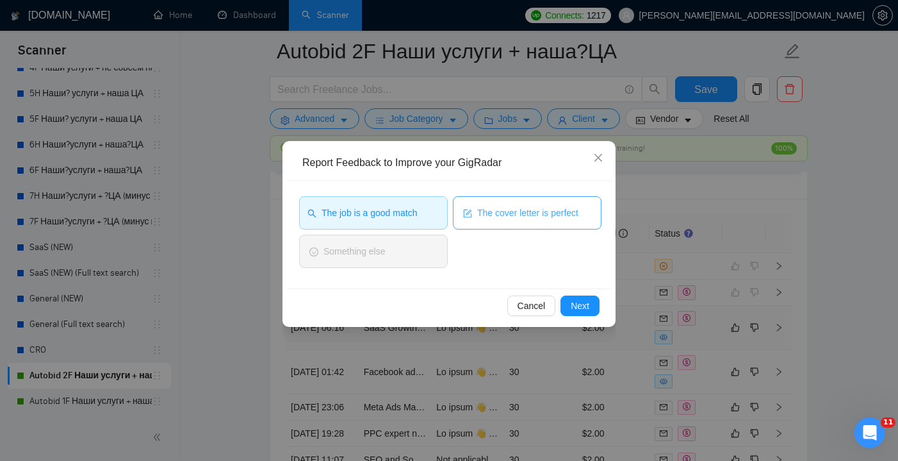
click at [493, 221] on button "The cover letter is perfect" at bounding box center [527, 212] width 149 height 33
click at [582, 302] on span "Next" at bounding box center [580, 306] width 19 height 14
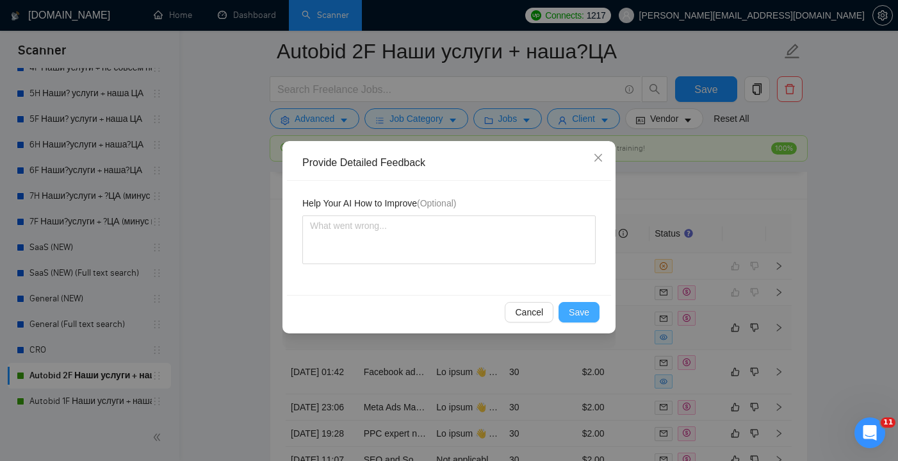
click at [577, 311] on span "Save" at bounding box center [579, 312] width 21 height 14
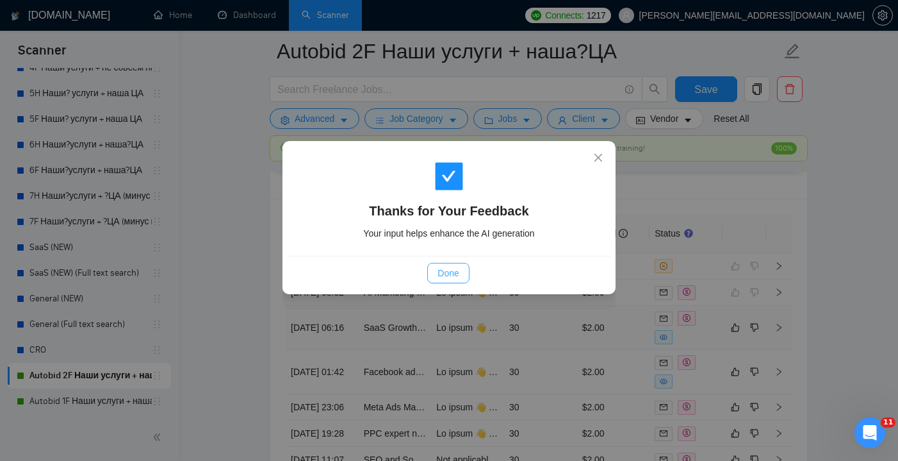
click at [456, 270] on span "Done" at bounding box center [448, 273] width 21 height 14
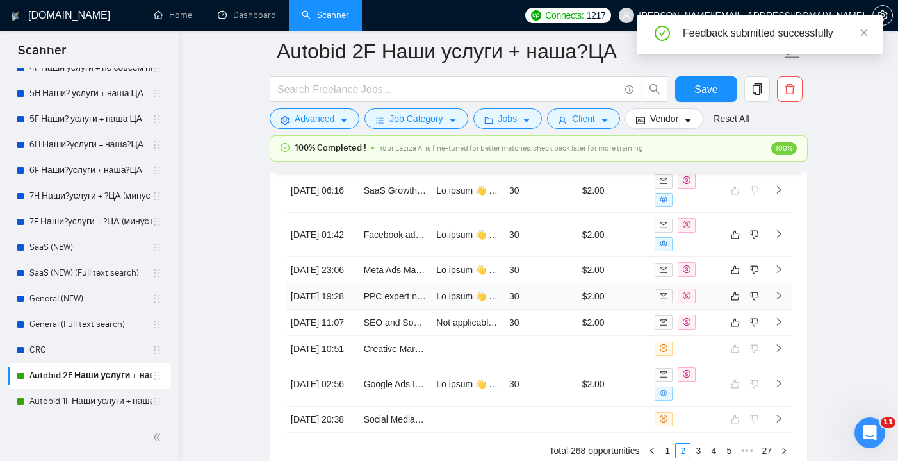
scroll to position [3393, 0]
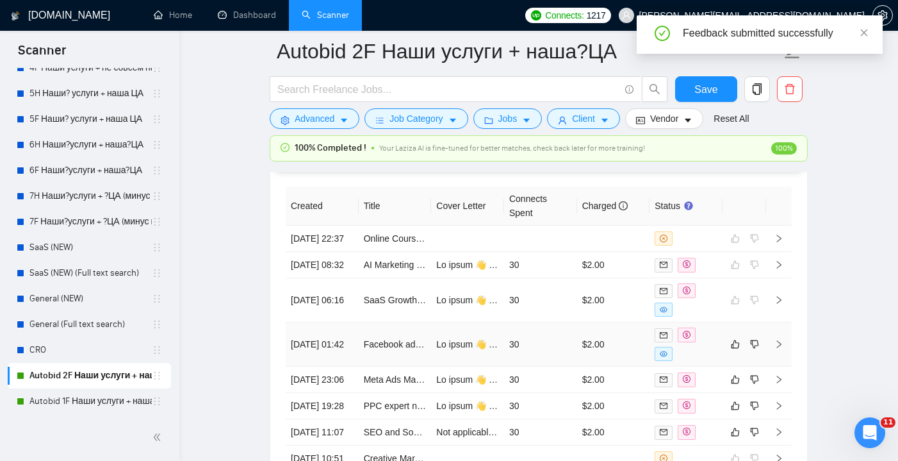
click at [562, 361] on td "30" at bounding box center [540, 344] width 73 height 44
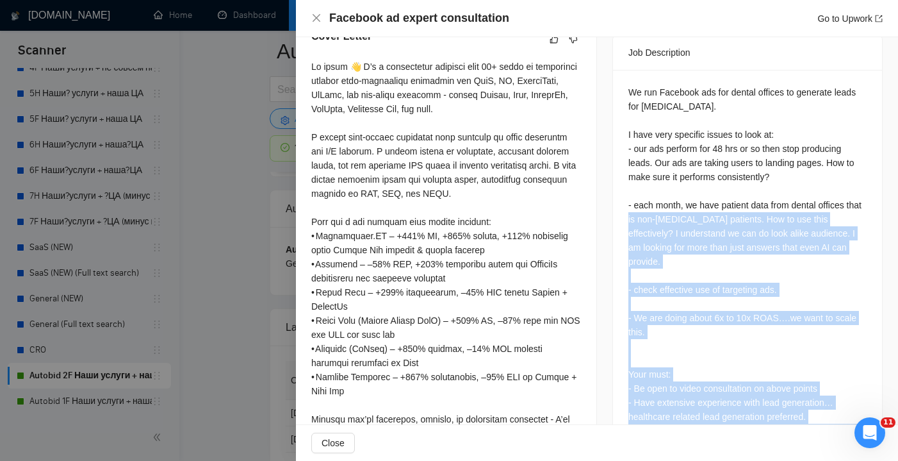
scroll to position [481, 0]
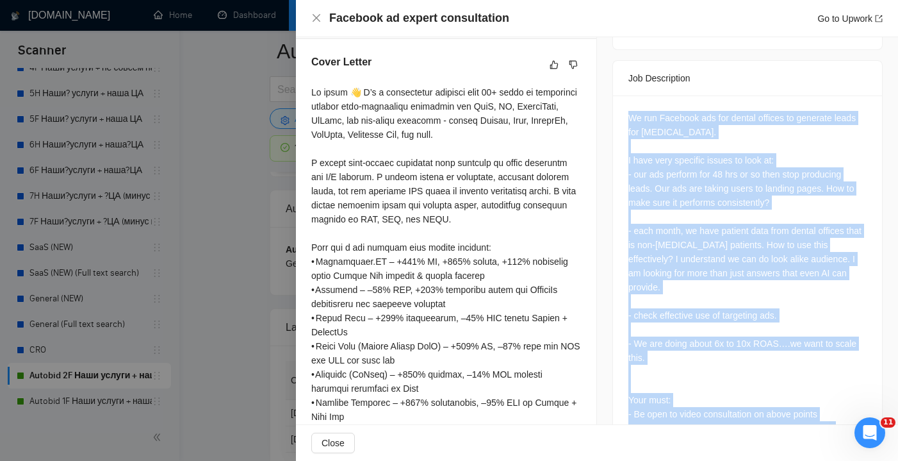
drag, startPoint x: 673, startPoint y: 383, endPoint x: 631, endPoint y: 99, distance: 287.5
click at [631, 111] on div "We run Facebook ads for dental offices to generate leads for [MEDICAL_DATA]. I …" at bounding box center [748, 294] width 238 height 366
copy div "We run Facebook ads for dental offices to generate leads for [MEDICAL_DATA]. I …"
click at [317, 17] on icon "close" at bounding box center [316, 18] width 10 height 10
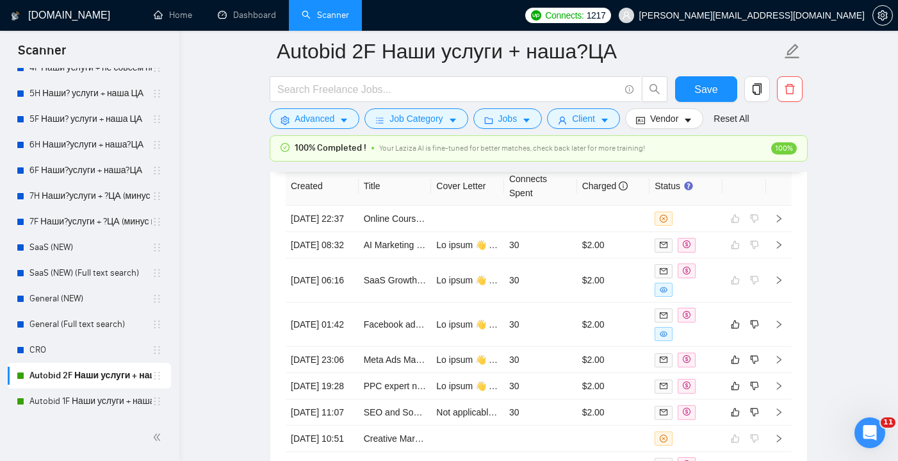
scroll to position [3424, 0]
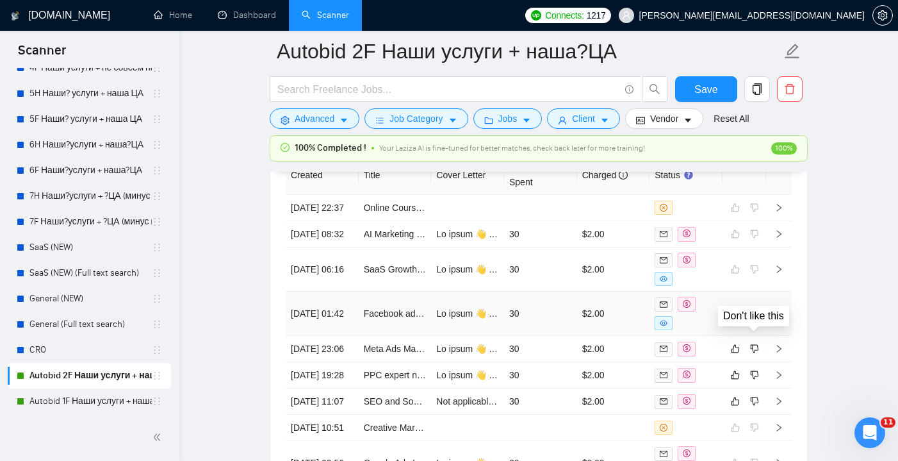
click at [756, 318] on icon "dislike" at bounding box center [754, 313] width 9 height 10
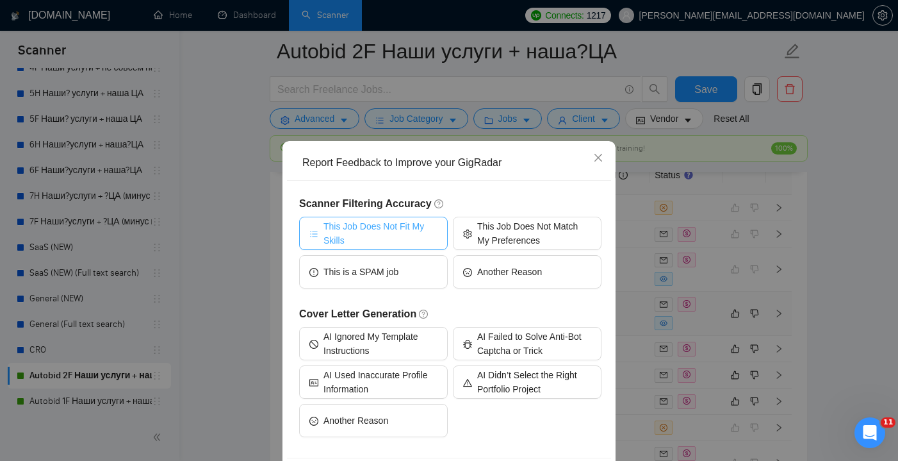
click at [375, 223] on span "This Job Does Not Fit My Skills" at bounding box center [381, 233] width 114 height 28
click at [393, 242] on span "This Job Does Not Fit My Skills" at bounding box center [381, 233] width 118 height 28
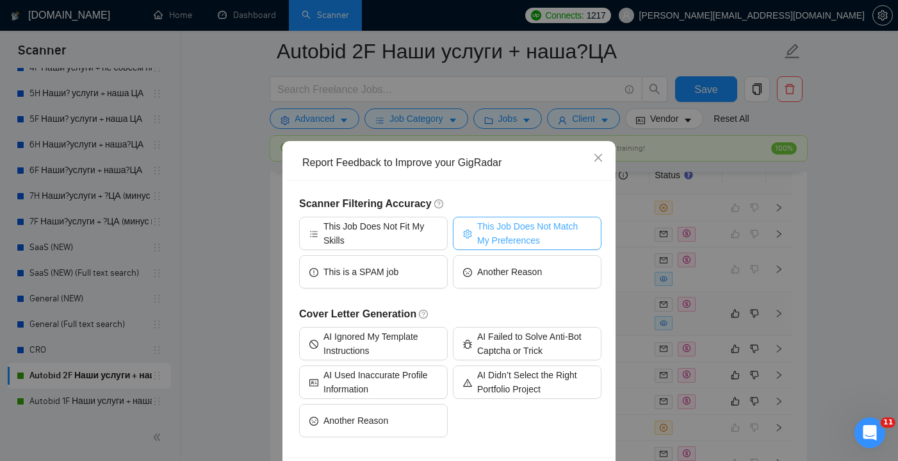
click at [479, 231] on span "This Job Does Not Match My Preferences" at bounding box center [534, 233] width 114 height 28
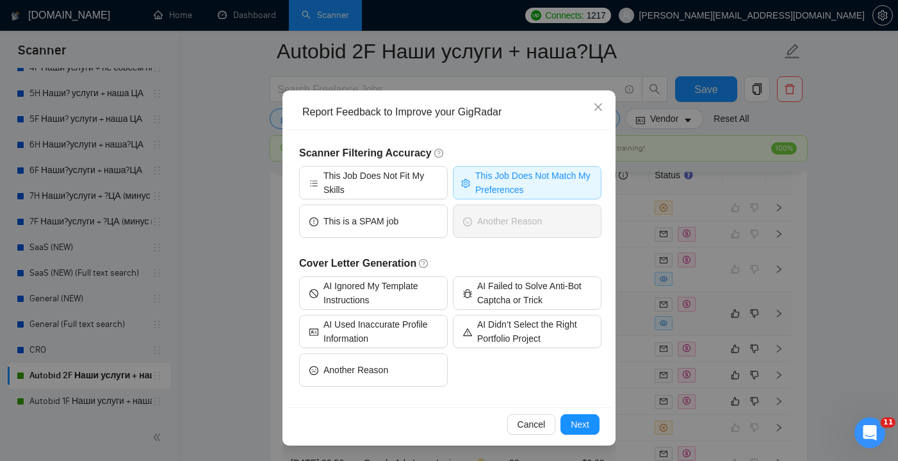
scroll to position [51, 0]
click at [574, 420] on span "Next" at bounding box center [580, 424] width 19 height 14
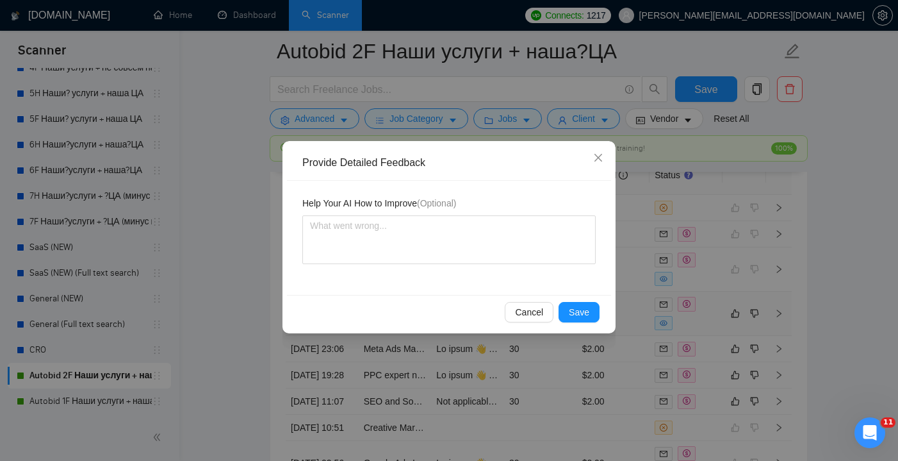
scroll to position [0, 0]
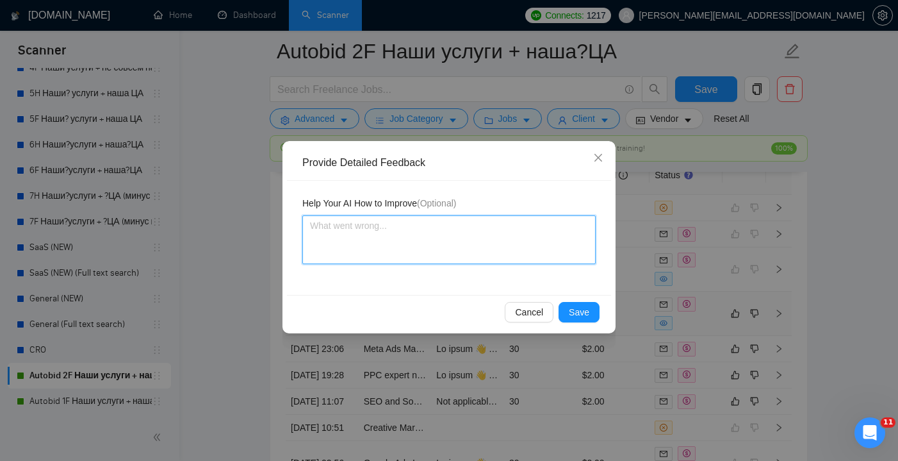
click at [390, 247] on textarea at bounding box center [448, 239] width 293 height 49
paste textarea "⚠️ Do not apply to this type of job. Reason: 1. This is consulting-only, not en…"
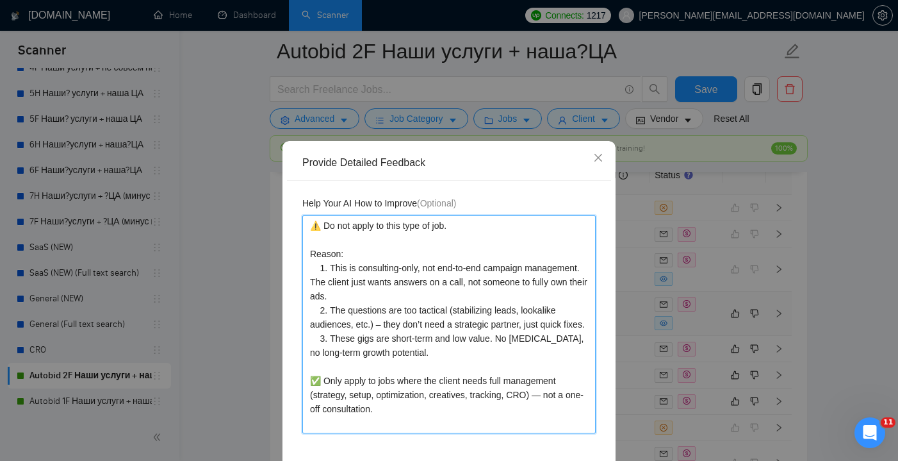
click at [461, 226] on textarea "⚠️ Do not apply to this type of job. Reason: 1. This is consulting-only, not en…" at bounding box center [448, 324] width 293 height 218
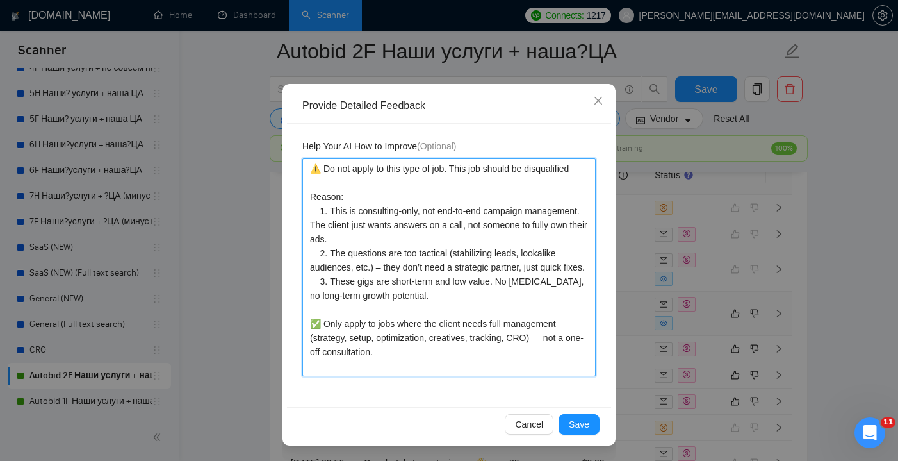
scroll to position [57, 0]
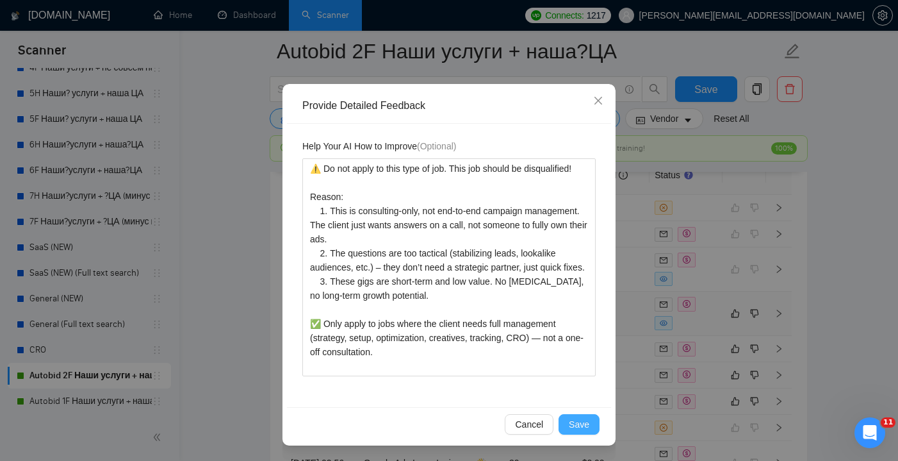
click at [586, 422] on span "Save" at bounding box center [579, 424] width 21 height 14
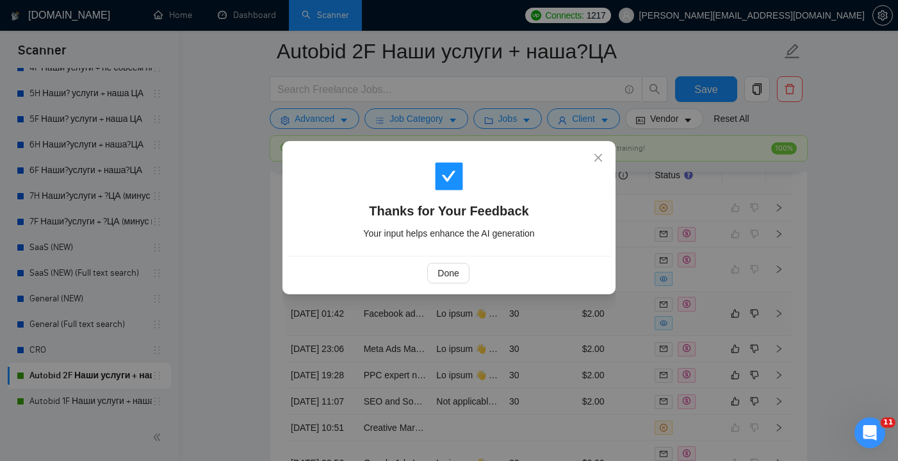
scroll to position [0, 0]
click at [463, 257] on div "Done" at bounding box center [449, 273] width 324 height 34
click at [458, 273] on span "Done" at bounding box center [448, 273] width 21 height 14
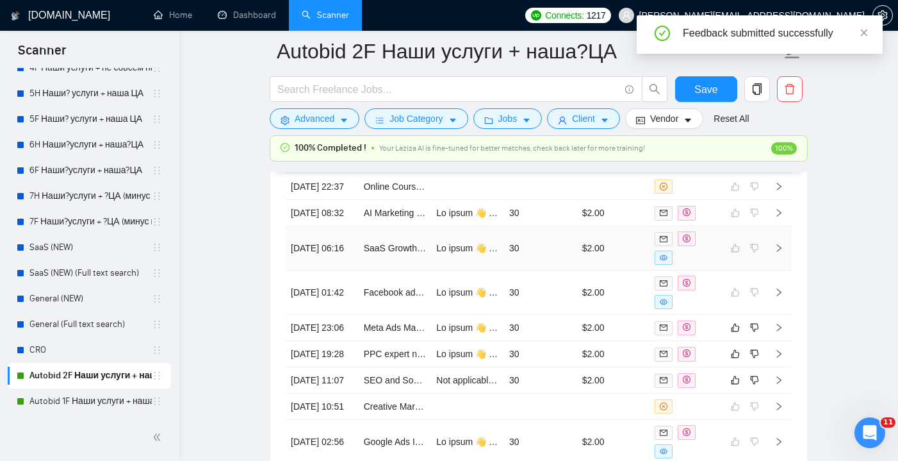
scroll to position [3453, 0]
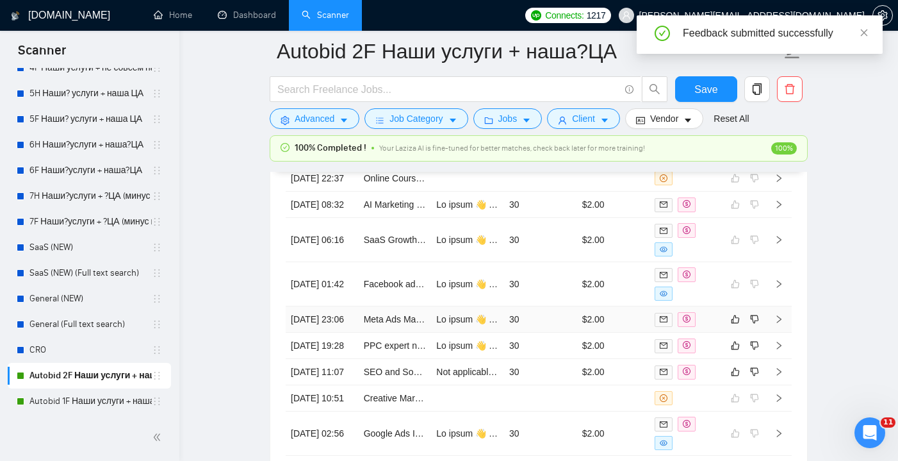
click at [568, 333] on td "30" at bounding box center [540, 319] width 73 height 26
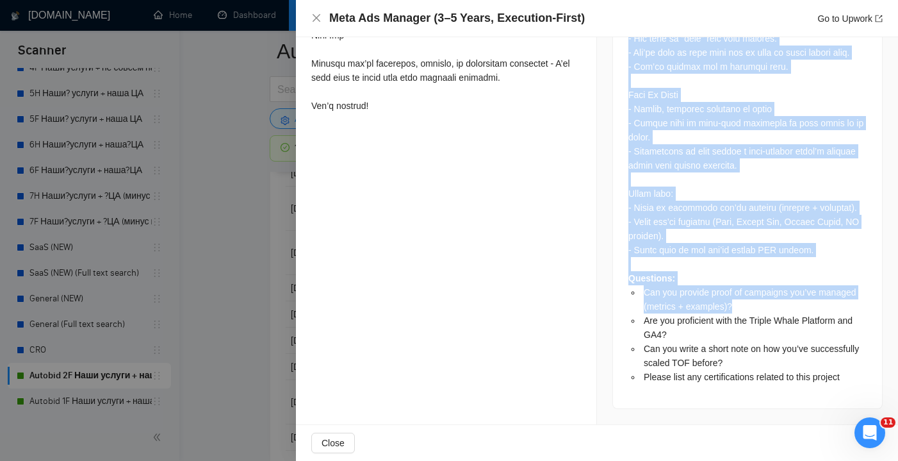
scroll to position [3496, 0]
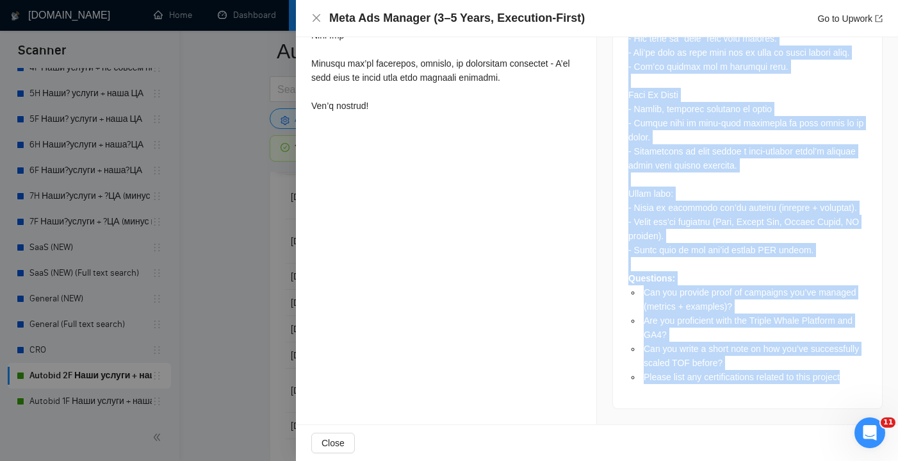
drag, startPoint x: 628, startPoint y: 148, endPoint x: 853, endPoint y: 375, distance: 319.4
copy div "Lore Ips Dolorsi (8–9 Ametc, Adipiscin-Elits) Do’ei TemPori — u labor’e dolorem…"
click at [320, 21] on icon "close" at bounding box center [316, 18] width 10 height 10
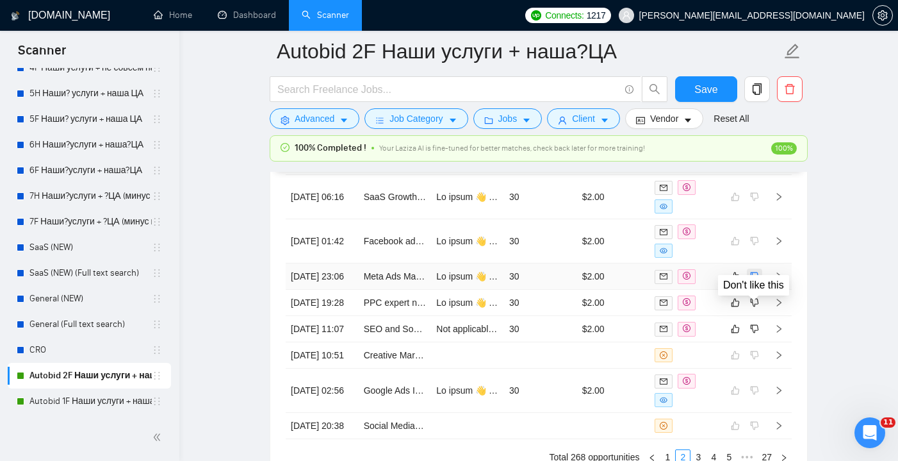
click at [753, 281] on icon "dislike" at bounding box center [755, 276] width 8 height 8
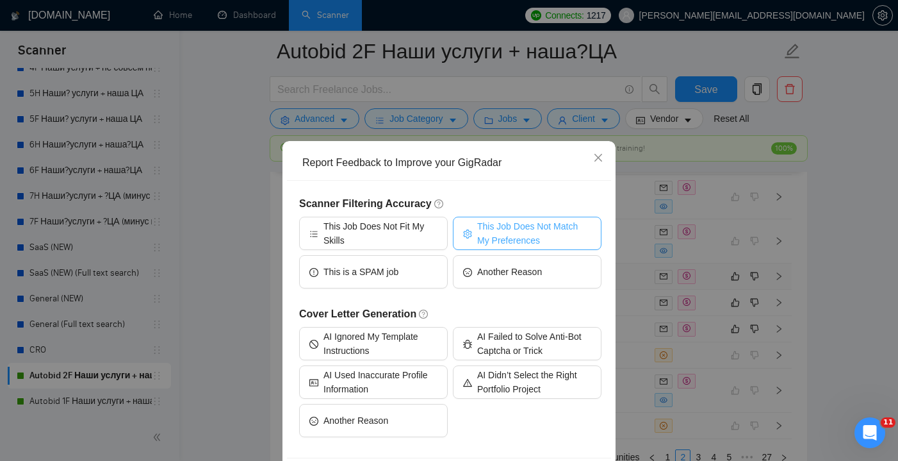
click at [502, 227] on span "This Job Does Not Match My Preferences" at bounding box center [534, 233] width 114 height 28
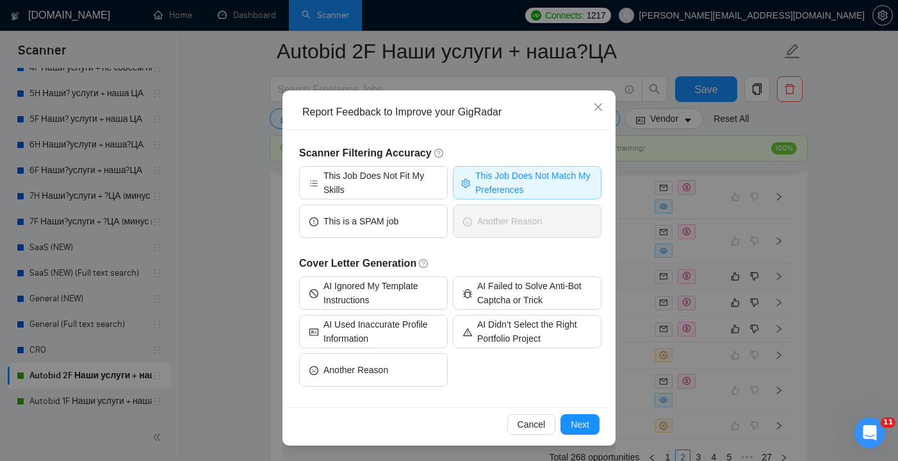
scroll to position [51, 0]
click at [577, 418] on span "Next" at bounding box center [580, 424] width 19 height 14
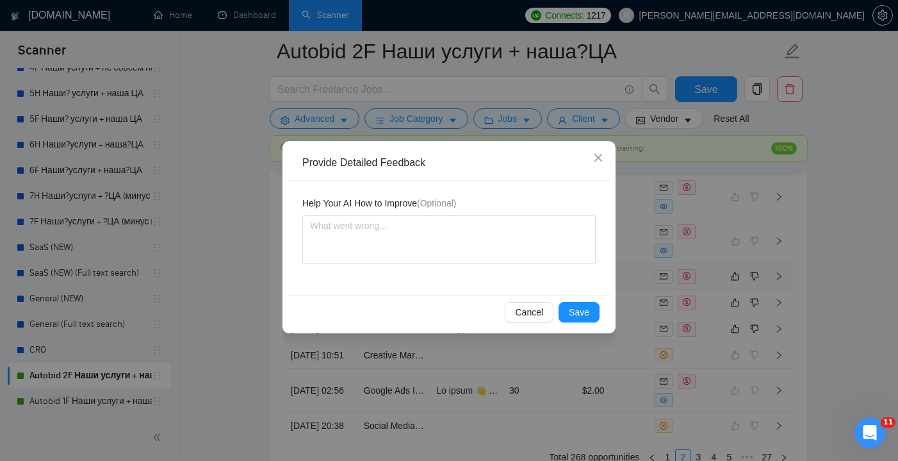
scroll to position [0, 0]
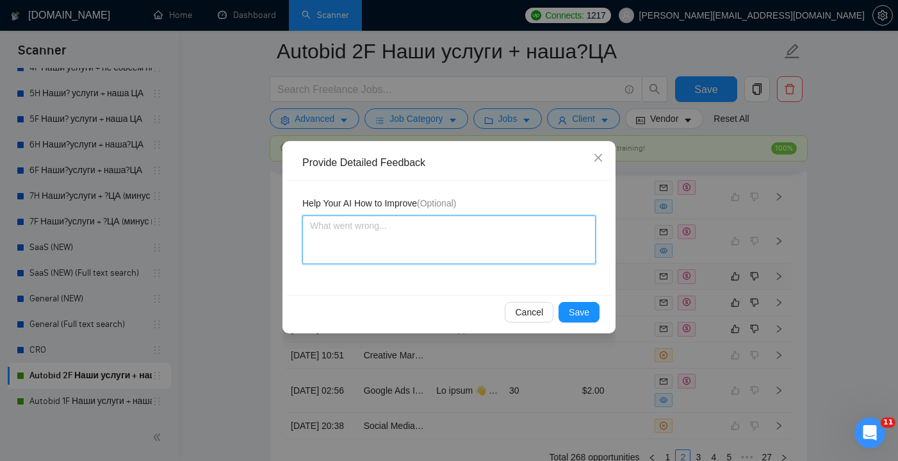
click at [384, 253] on textarea at bounding box center [448, 239] width 293 height 49
paste textarea "⚠️ Disqualify this job posting. Do not apply. Reason: 1. Industry mismatch — th…"
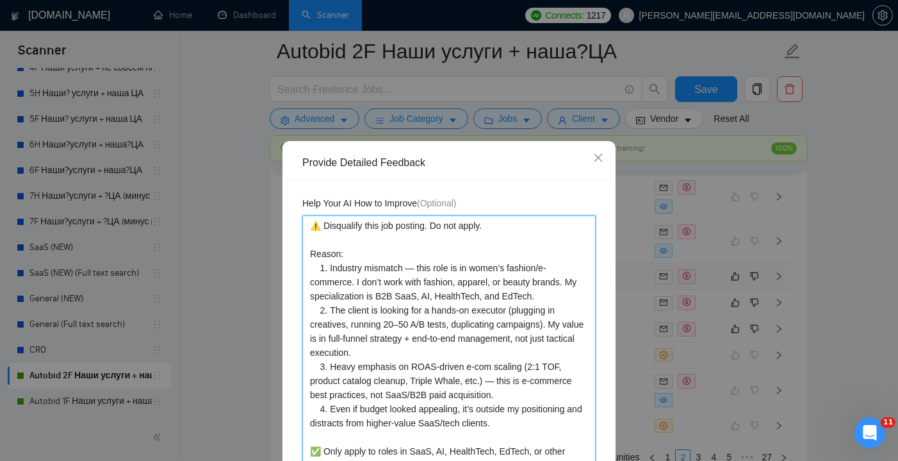
scroll to position [127, 0]
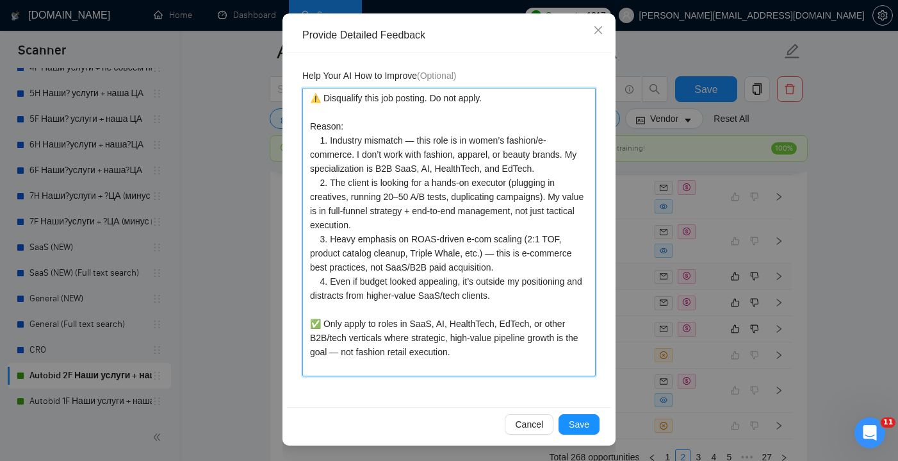
click at [348, 126] on textarea "⚠️ Disqualify this job posting. Do not apply. Reason: 1. Industry mismatch — th…" at bounding box center [448, 232] width 293 height 288
drag, startPoint x: 317, startPoint y: 179, endPoint x: 534, endPoint y: 293, distance: 245.3
click at [534, 293] on textarea "⚠️ Disqualify this job posting. Do not apply. Reason: 1. Industry mismatch — th…" at bounding box center [448, 232] width 293 height 288
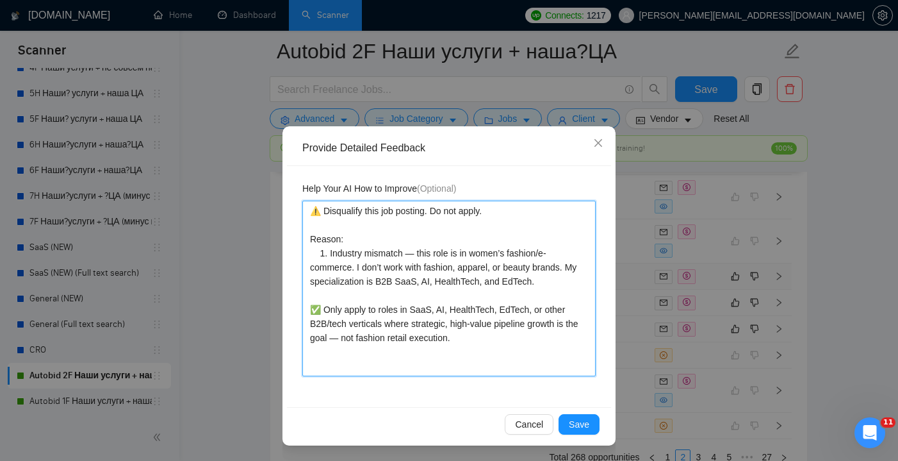
scroll to position [1, 0]
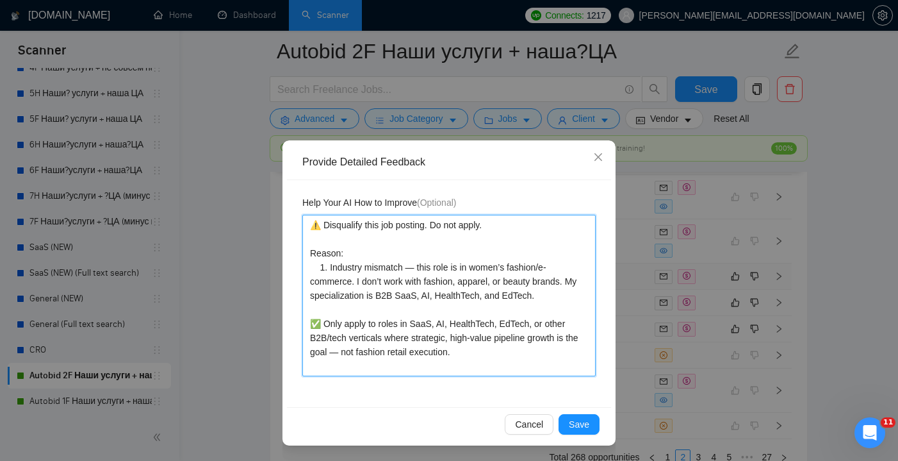
click at [390, 240] on textarea "⚠️ Disqualify this job posting. Do not apply. Reason: 1. Industry mismatch — th…" at bounding box center [448, 295] width 293 height 161
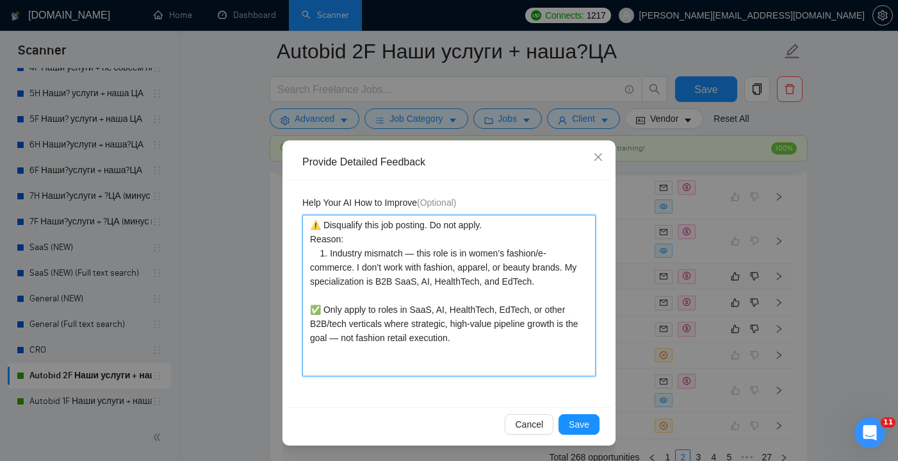
scroll to position [0, 0]
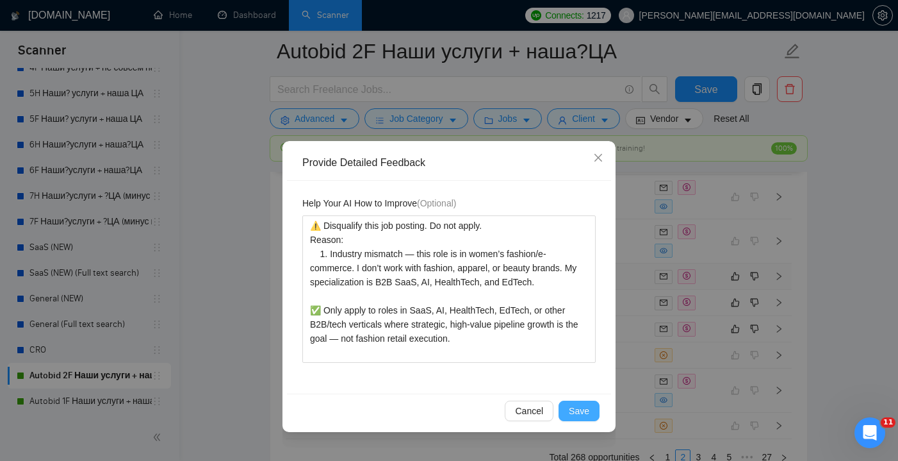
click at [582, 411] on span "Save" at bounding box center [579, 411] width 21 height 14
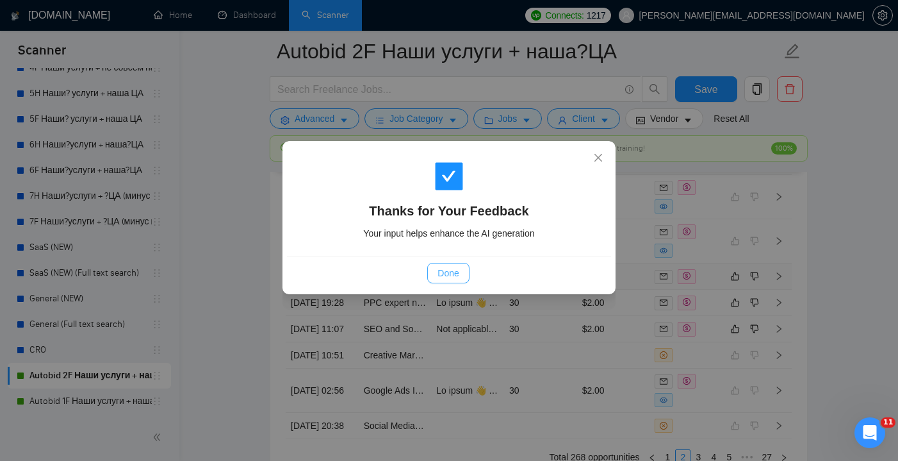
click at [459, 268] on span "Done" at bounding box center [448, 273] width 21 height 14
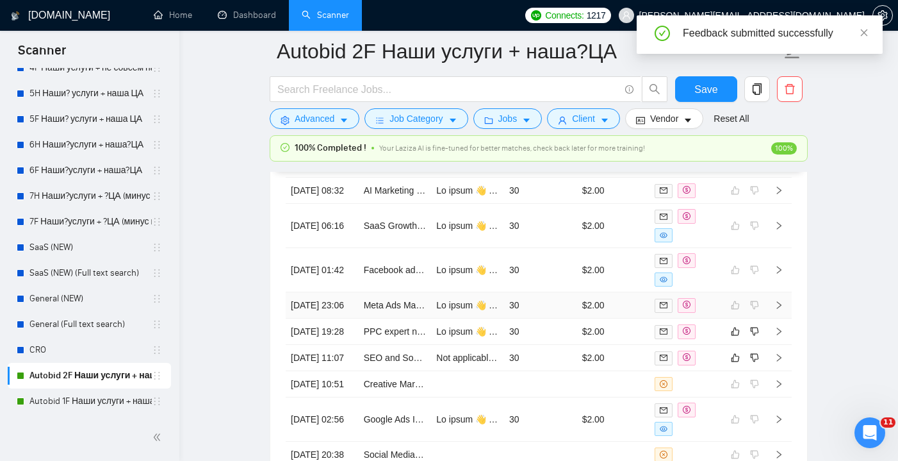
scroll to position [3519, 0]
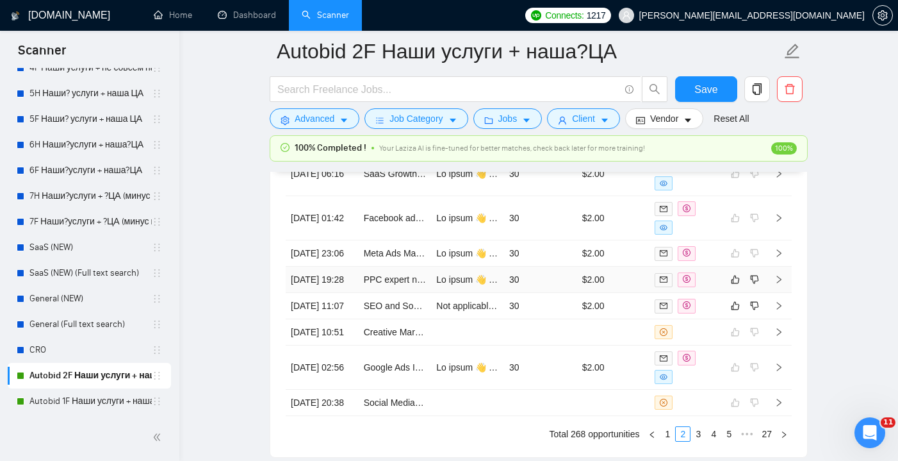
click at [561, 293] on td "30" at bounding box center [540, 280] width 73 height 26
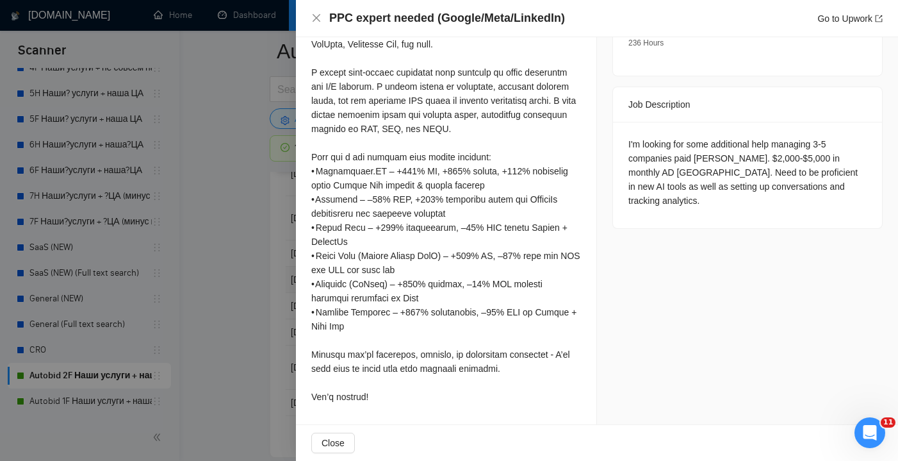
scroll to position [552, 0]
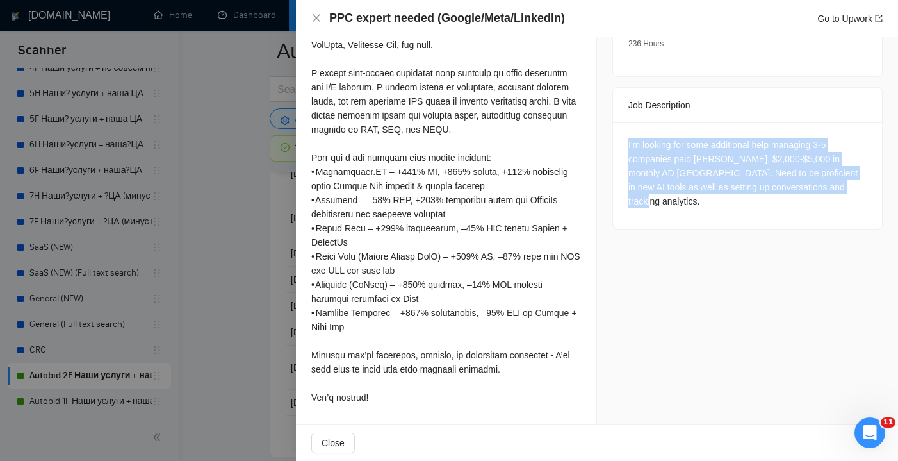
drag, startPoint x: 627, startPoint y: 115, endPoint x: 678, endPoint y: 177, distance: 81.0
click at [678, 177] on div "I'm looking for some additional help managing 3-5 companies paid [PERSON_NAME].…" at bounding box center [747, 175] width 269 height 106
copy div "I'm looking for some additional help managing 3-5 companies paid [PERSON_NAME].…"
click at [316, 17] on icon "close" at bounding box center [317, 18] width 8 height 8
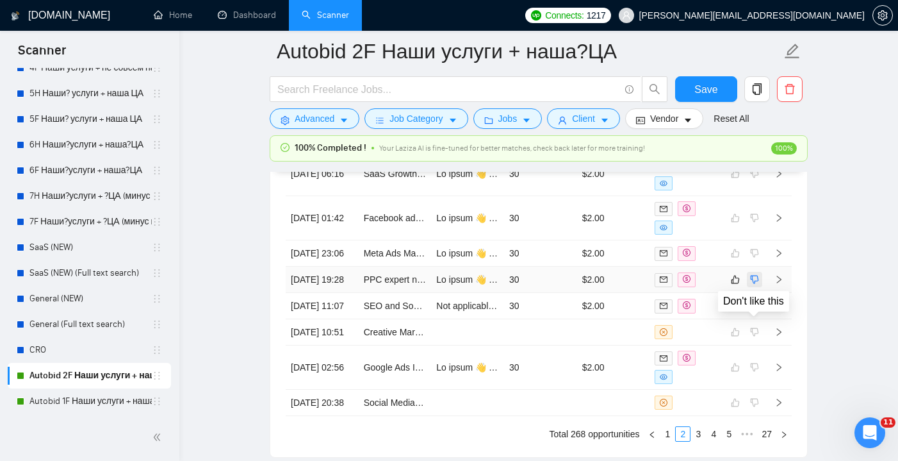
click at [755, 284] on icon "dislike" at bounding box center [755, 279] width 8 height 8
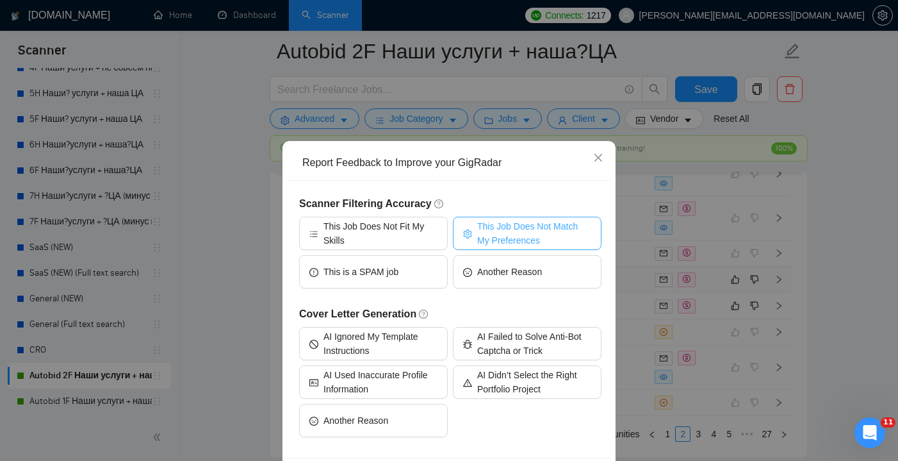
click at [507, 236] on span "This Job Does Not Match My Preferences" at bounding box center [534, 233] width 114 height 28
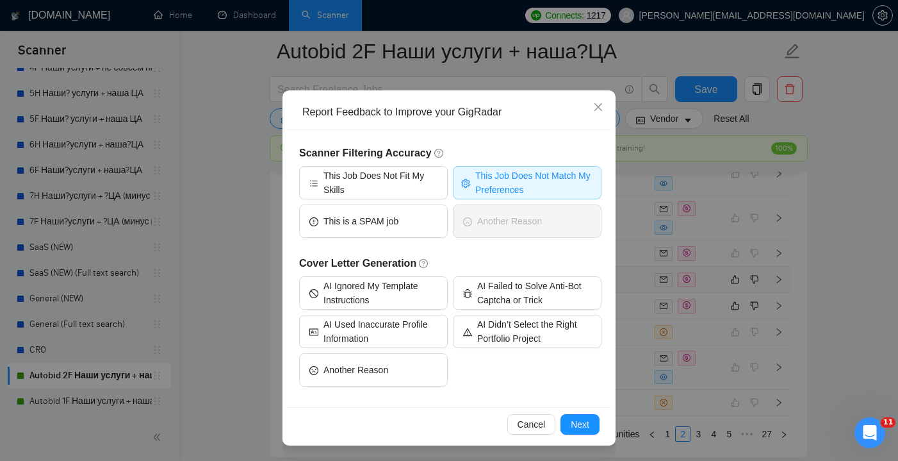
scroll to position [51, 0]
click at [584, 431] on button "Next" at bounding box center [580, 424] width 39 height 21
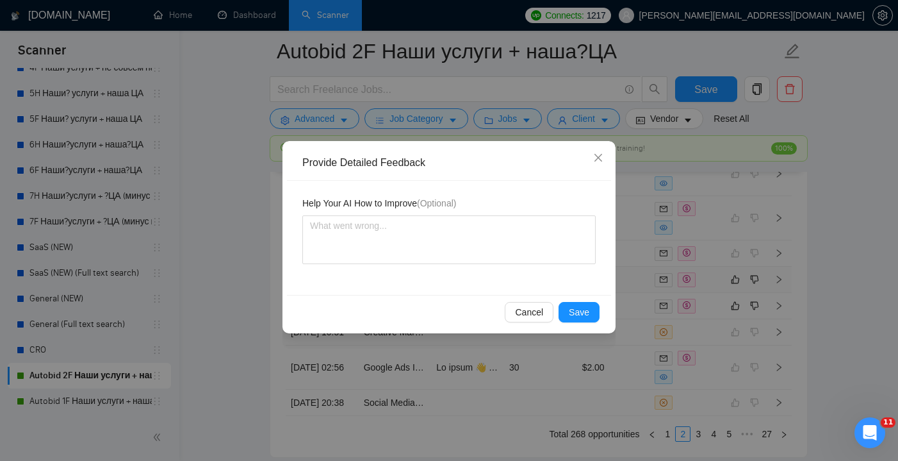
scroll to position [0, 0]
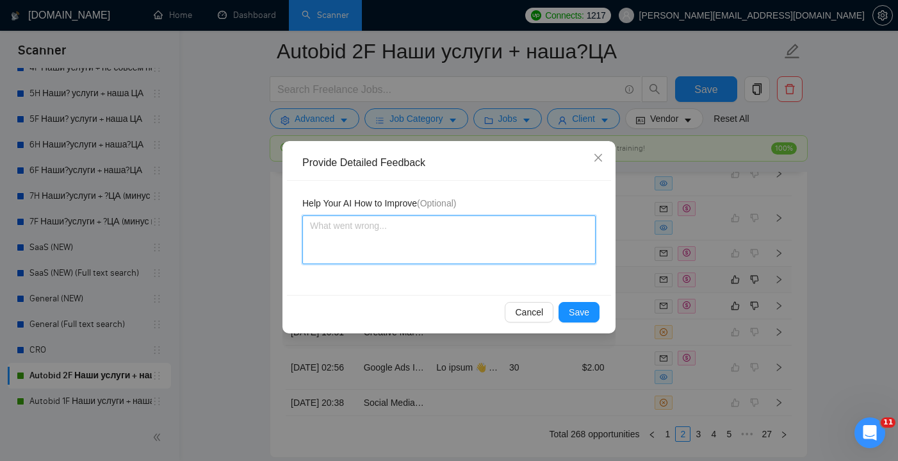
click at [407, 246] on textarea at bounding box center [448, 239] width 293 height 49
paste textarea "⚠️ Disqualify this job posting. Do not apply. Reason: 1. This is clearly a free…"
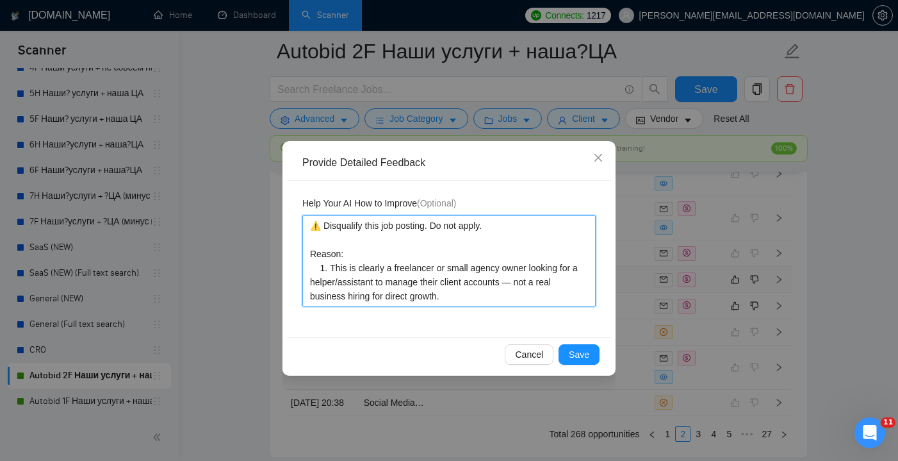
click at [329, 267] on textarea "⚠️ Disqualify this job posting. Do not apply. Reason: 1. This is clearly a free…" at bounding box center [448, 260] width 293 height 91
click at [521, 283] on textarea "⚠️ Disqualify this job posting. Do not apply. Reason: This is clearly a freelan…" at bounding box center [448, 260] width 293 height 91
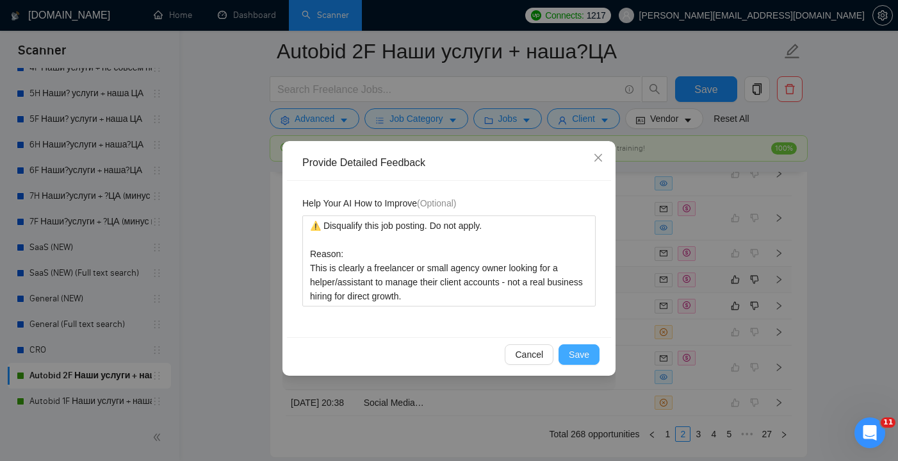
click at [579, 352] on span "Save" at bounding box center [579, 354] width 21 height 14
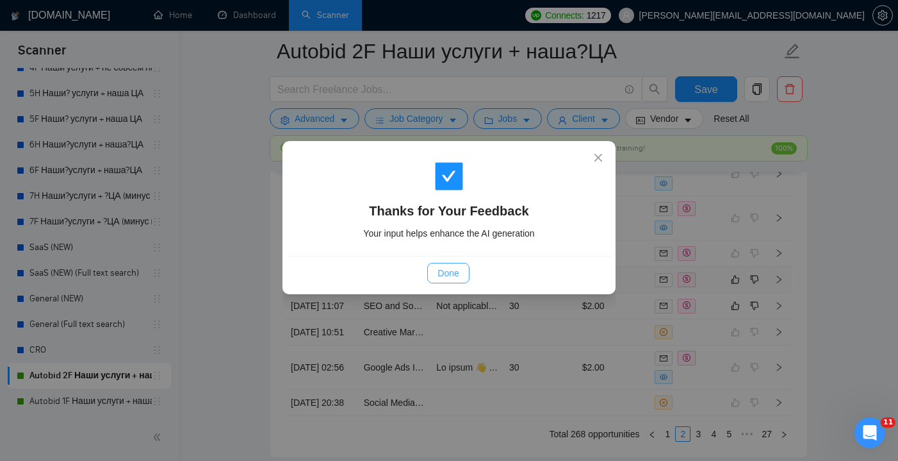
click at [463, 274] on button "Done" at bounding box center [448, 273] width 42 height 21
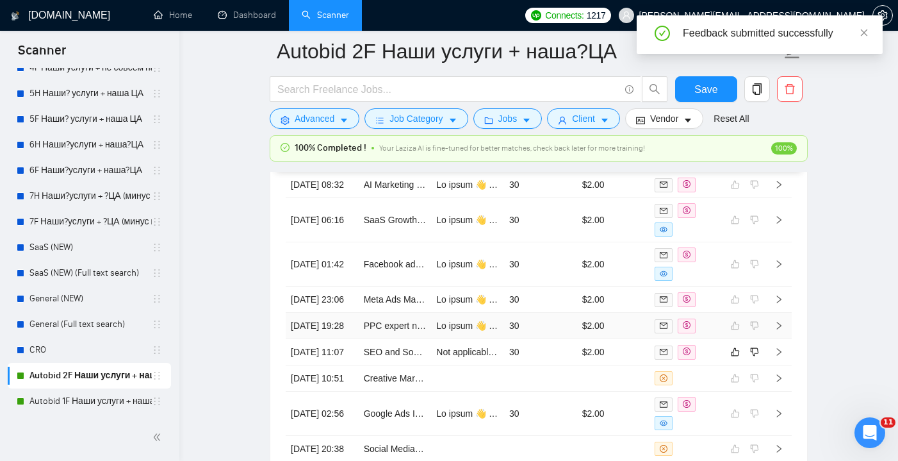
scroll to position [3534, 0]
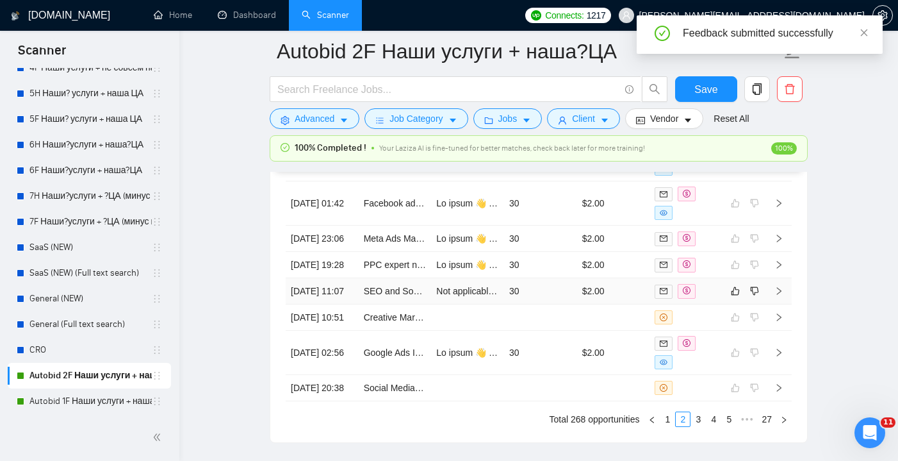
click at [546, 304] on td "30" at bounding box center [540, 291] width 73 height 26
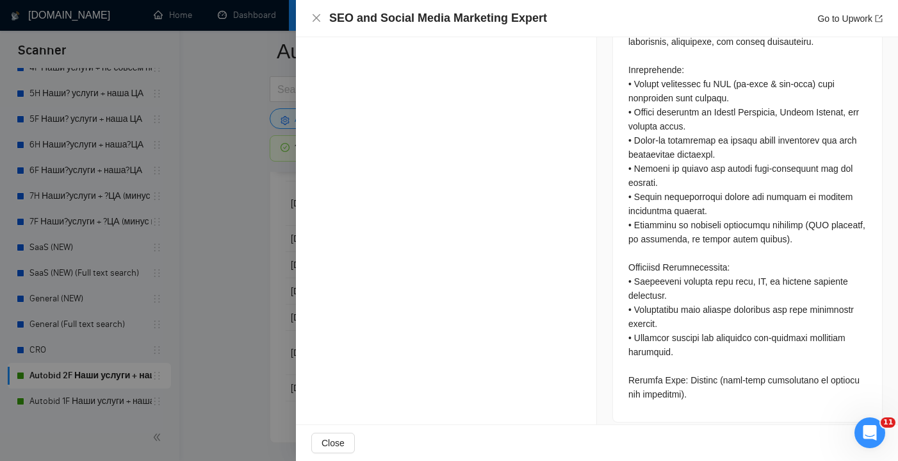
scroll to position [984, 0]
click at [311, 22] on div "SEO and Social Media Marketing Expert Go to Upwork" at bounding box center [597, 18] width 602 height 37
click at [311, 22] on icon "close" at bounding box center [316, 18] width 10 height 10
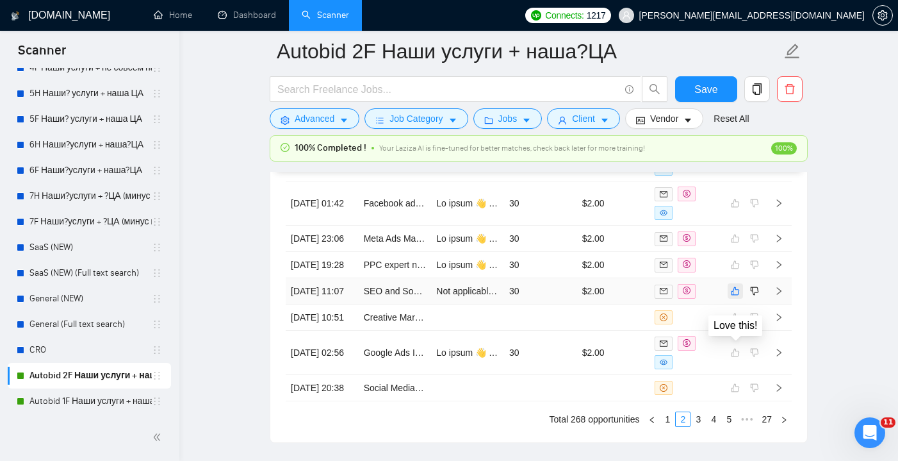
click at [737, 296] on icon "like" at bounding box center [735, 291] width 9 height 10
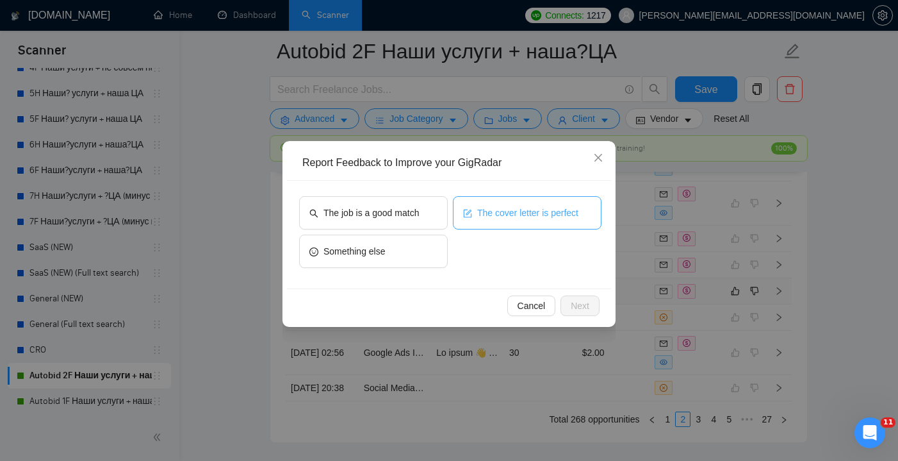
click at [507, 214] on span "The cover letter is perfect" at bounding box center [527, 213] width 101 height 14
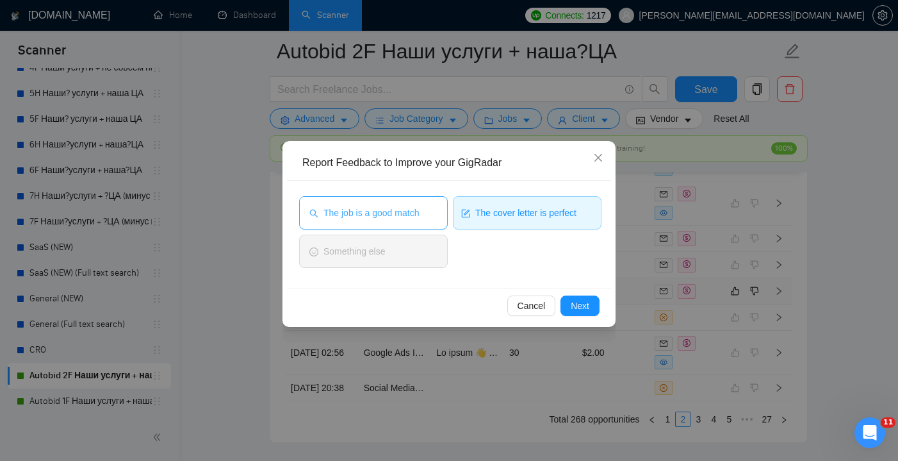
click at [418, 212] on span "The job is a good match" at bounding box center [371, 213] width 95 height 14
click at [586, 297] on button "Next" at bounding box center [580, 305] width 39 height 21
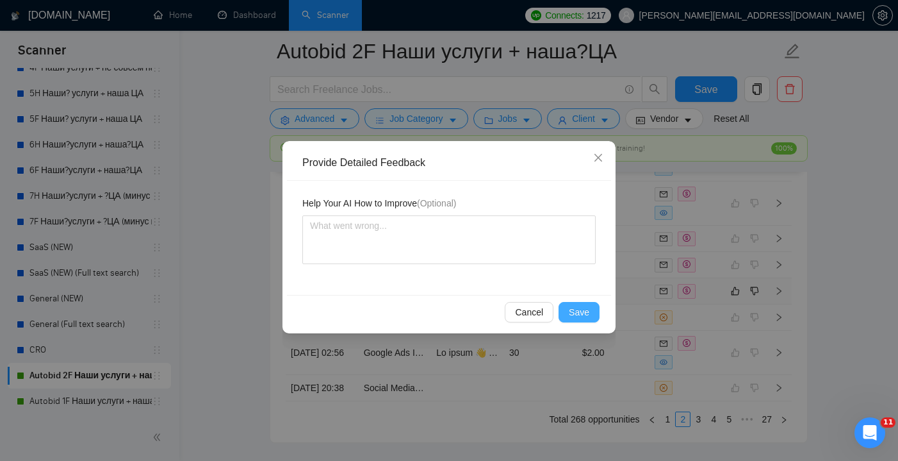
click at [582, 320] on button "Save" at bounding box center [579, 312] width 41 height 21
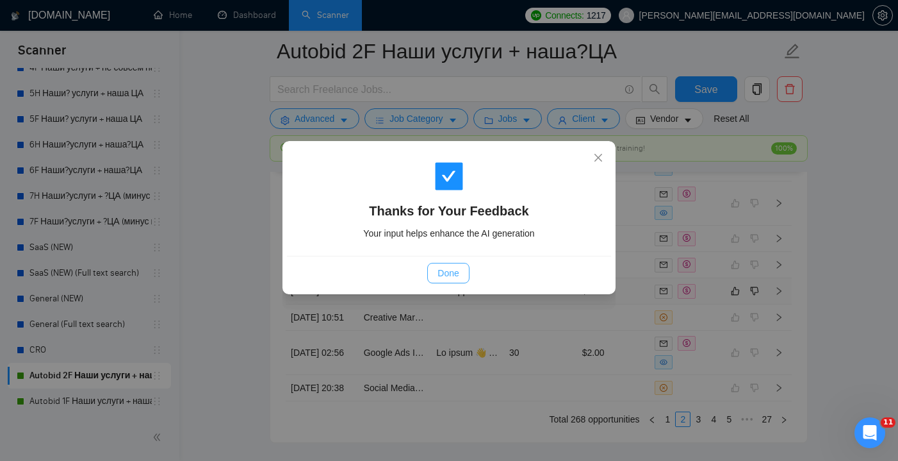
click at [449, 270] on span "Done" at bounding box center [448, 273] width 21 height 14
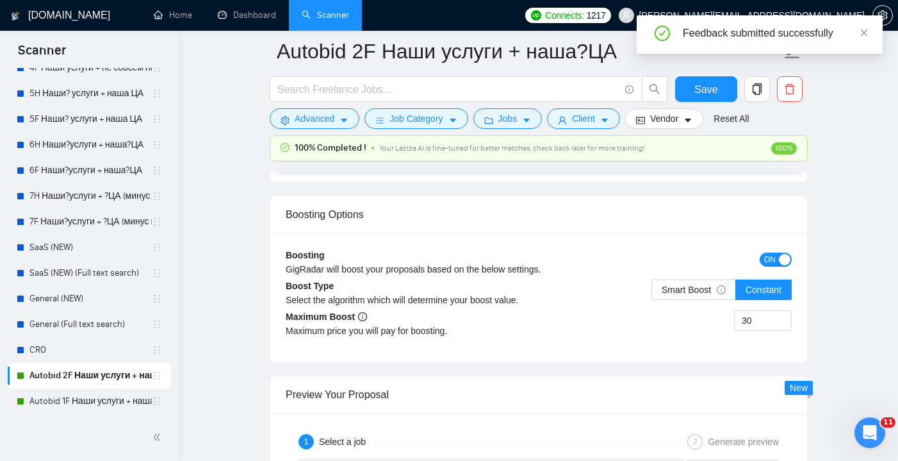
scroll to position [2406, 0]
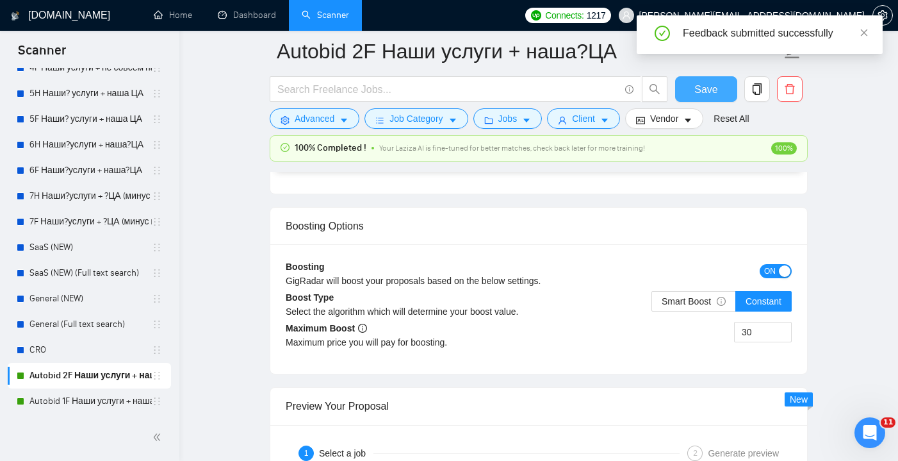
click at [699, 87] on span "Save" at bounding box center [706, 89] width 23 height 16
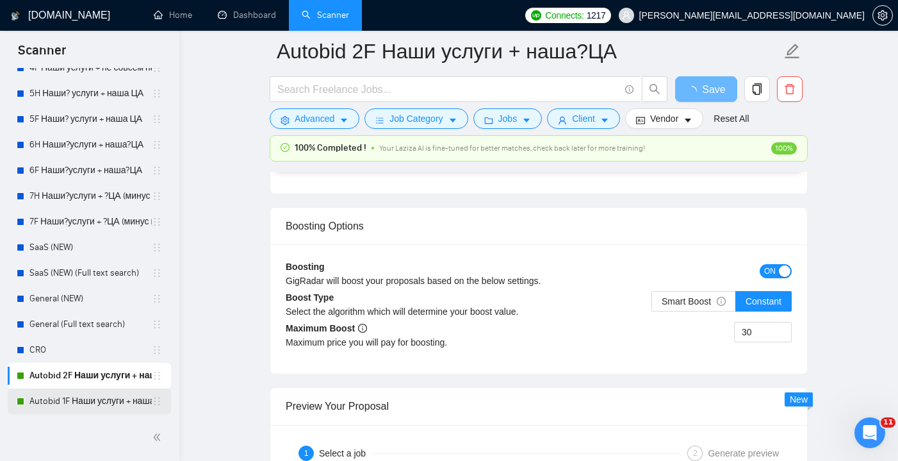
click at [90, 401] on link "Autobid 1F Наши услуги + наша ЦА" at bounding box center [90, 401] width 122 height 26
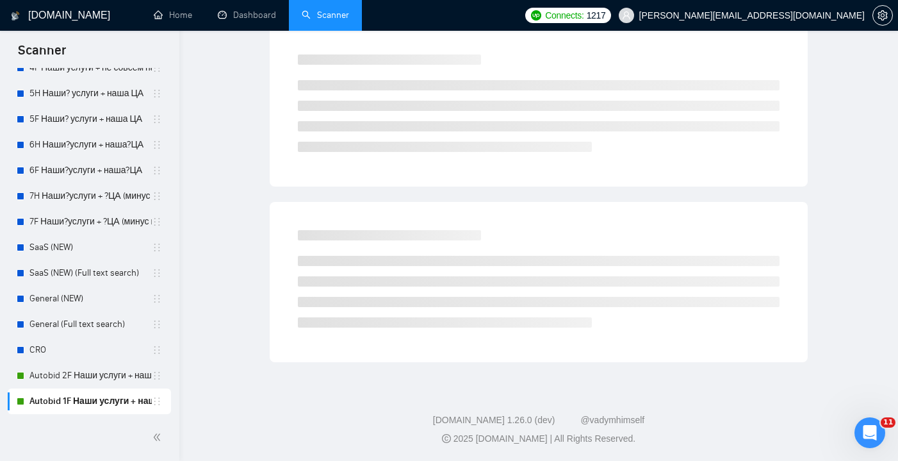
scroll to position [33, 0]
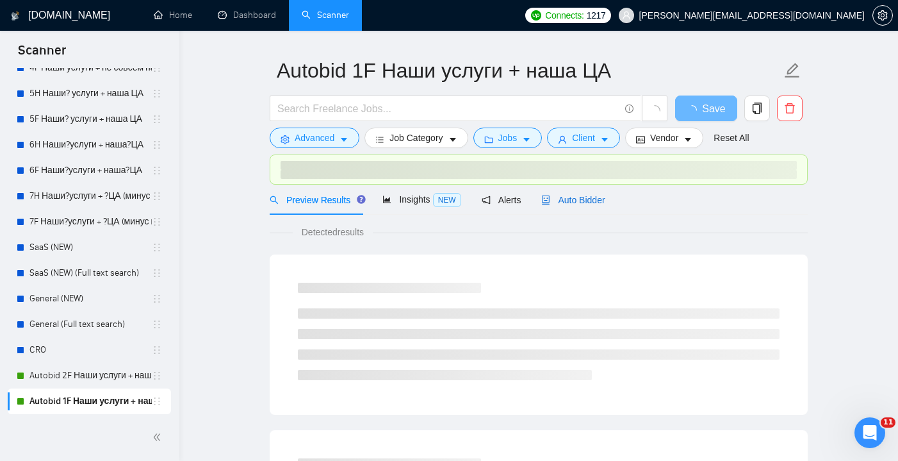
click at [570, 197] on span "Auto Bidder" at bounding box center [572, 200] width 63 height 10
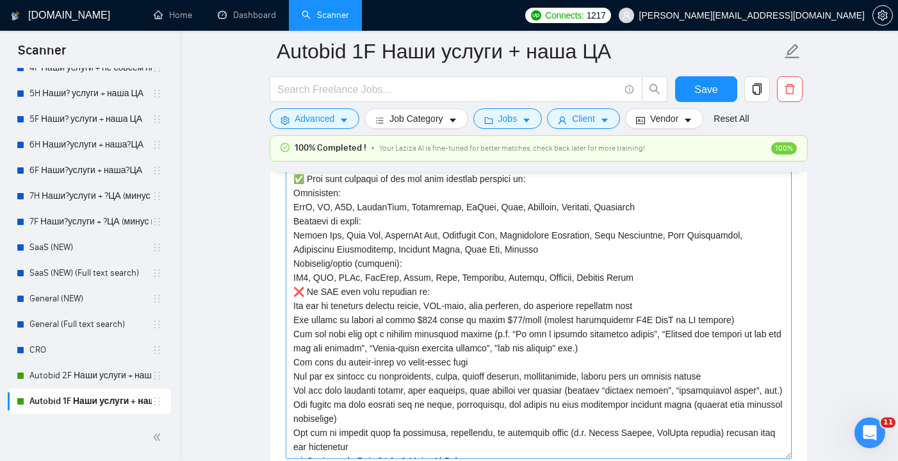
scroll to position [50, 0]
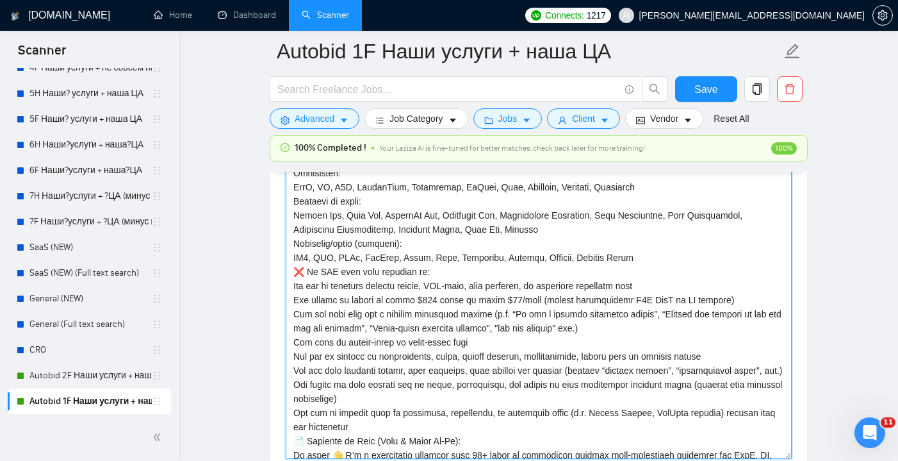
click at [575, 356] on textarea "Cover letter template:" at bounding box center [539, 314] width 506 height 288
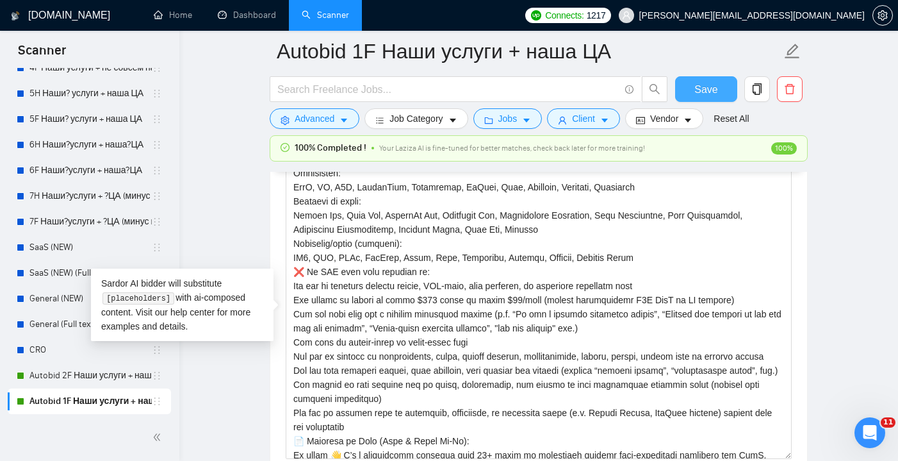
click at [704, 97] on button "Save" at bounding box center [706, 89] width 62 height 26
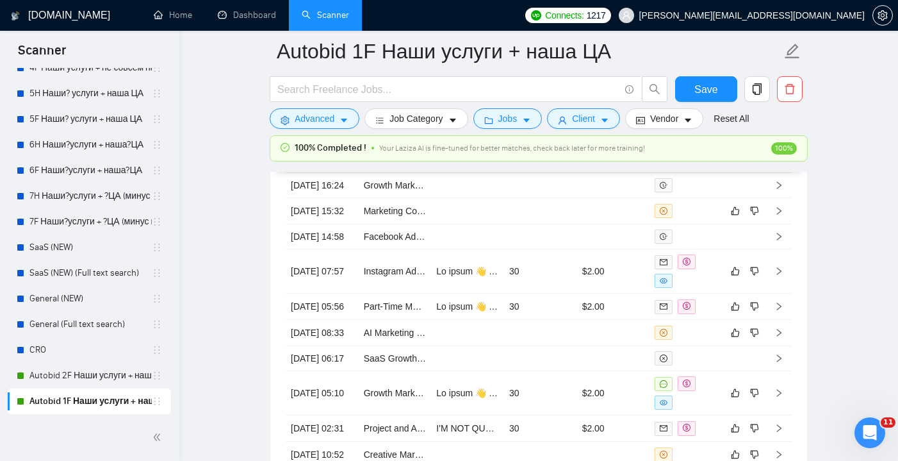
scroll to position [3433, 0]
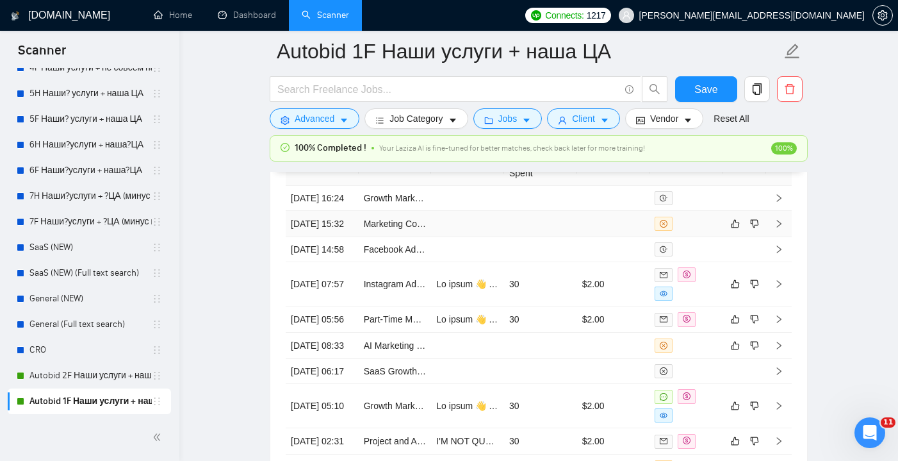
click at [559, 237] on td at bounding box center [540, 224] width 73 height 26
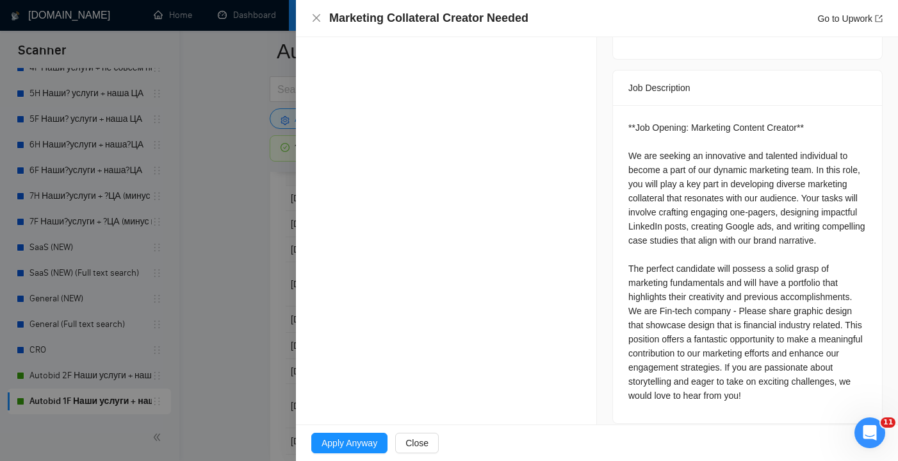
scroll to position [3442, 0]
click at [315, 21] on icon "close" at bounding box center [316, 18] width 10 height 10
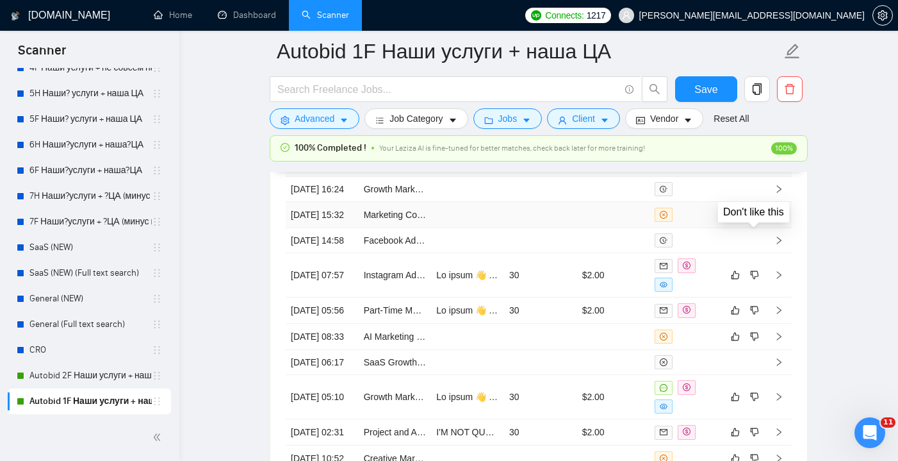
click at [758, 220] on icon "dislike" at bounding box center [754, 215] width 9 height 10
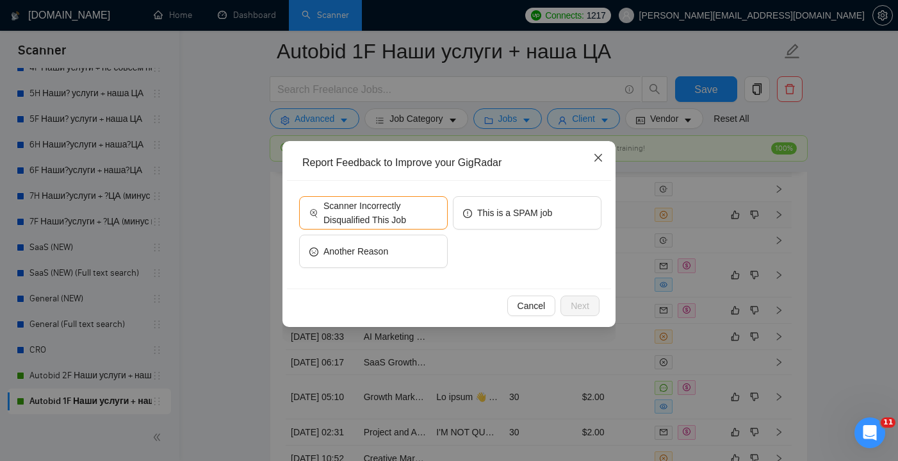
click at [598, 159] on icon "close" at bounding box center [599, 158] width 8 height 8
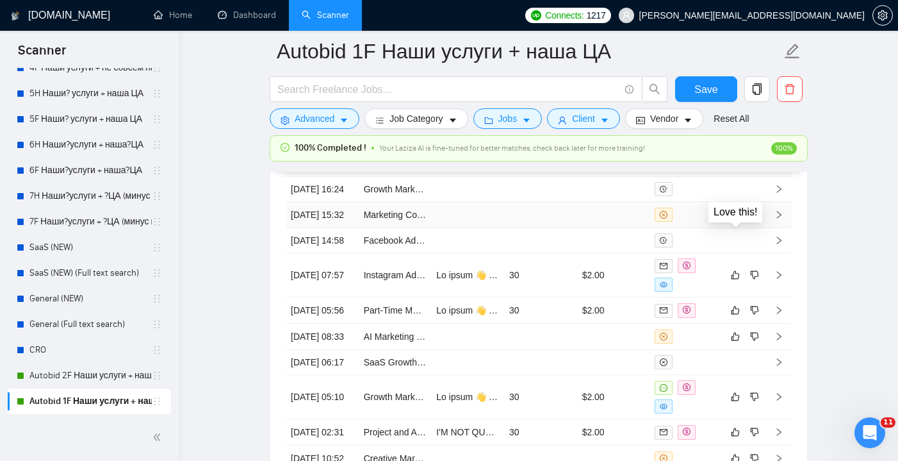
click at [734, 219] on icon "like" at bounding box center [736, 215] width 8 height 8
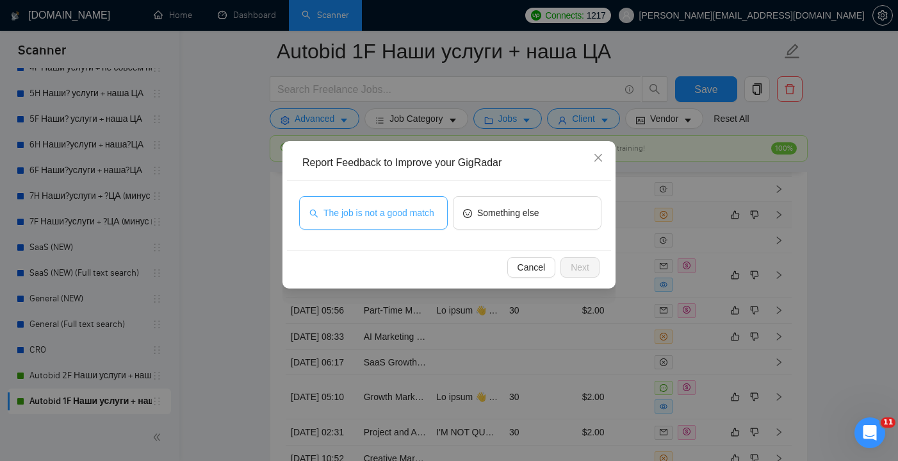
click at [424, 218] on span "The job is not a good match" at bounding box center [379, 213] width 111 height 14
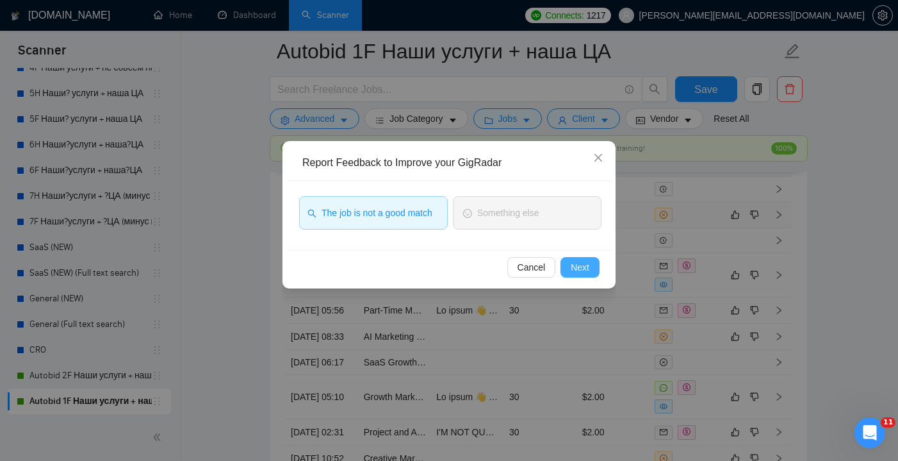
click at [578, 269] on span "Next" at bounding box center [580, 267] width 19 height 14
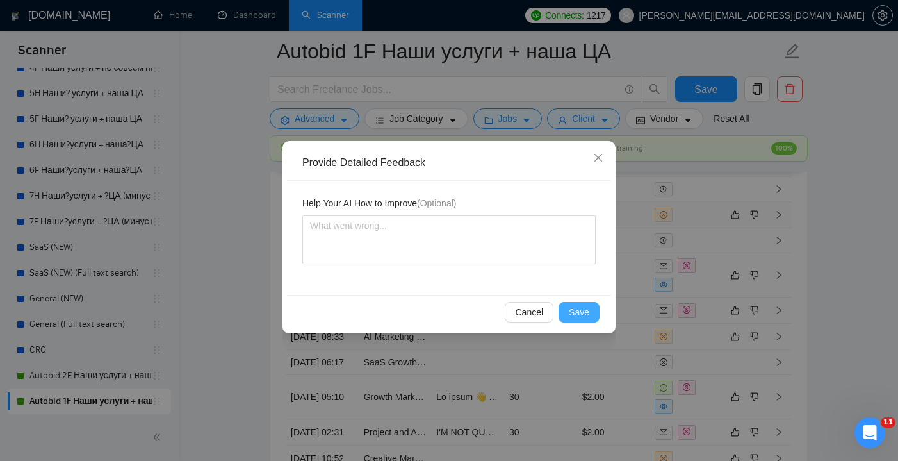
click at [582, 313] on span "Save" at bounding box center [579, 312] width 21 height 14
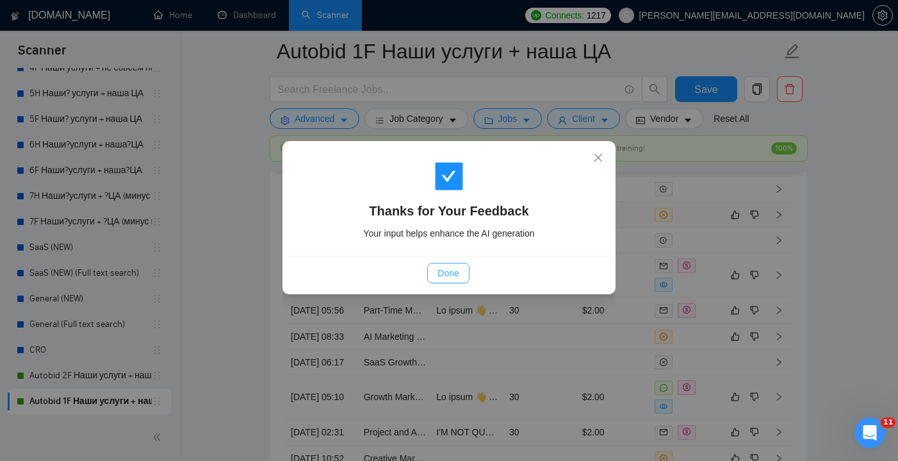
click at [444, 275] on span "Done" at bounding box center [448, 273] width 21 height 14
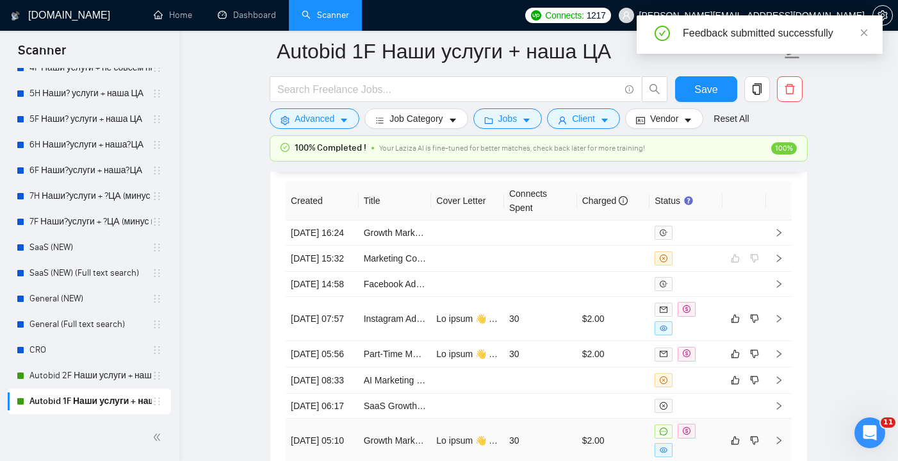
scroll to position [3405, 0]
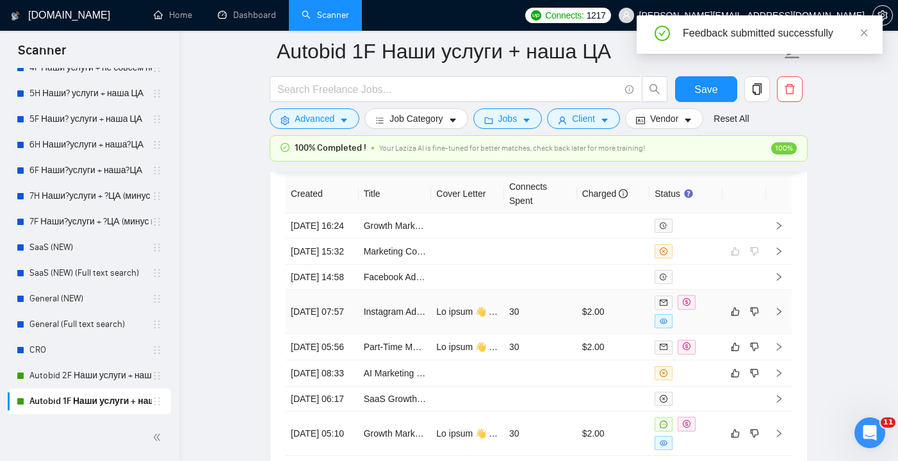
click at [570, 334] on td "30" at bounding box center [540, 312] width 73 height 44
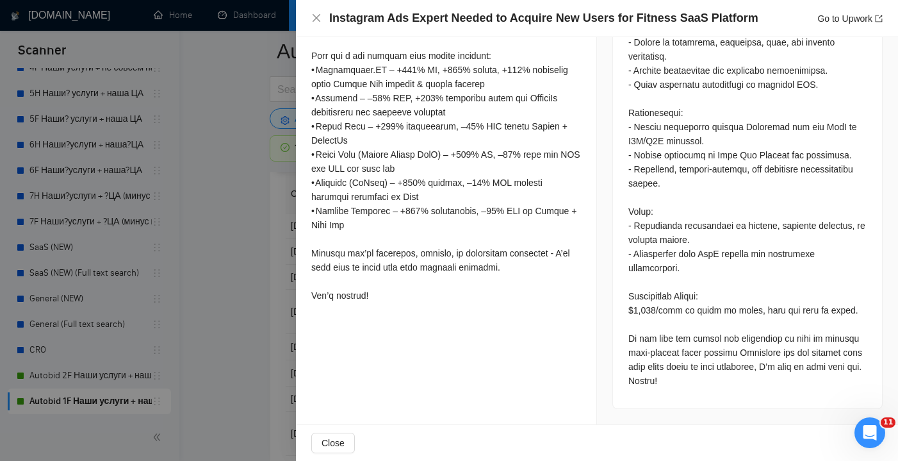
scroll to position [671, 0]
click at [317, 19] on icon "close" at bounding box center [316, 18] width 10 height 10
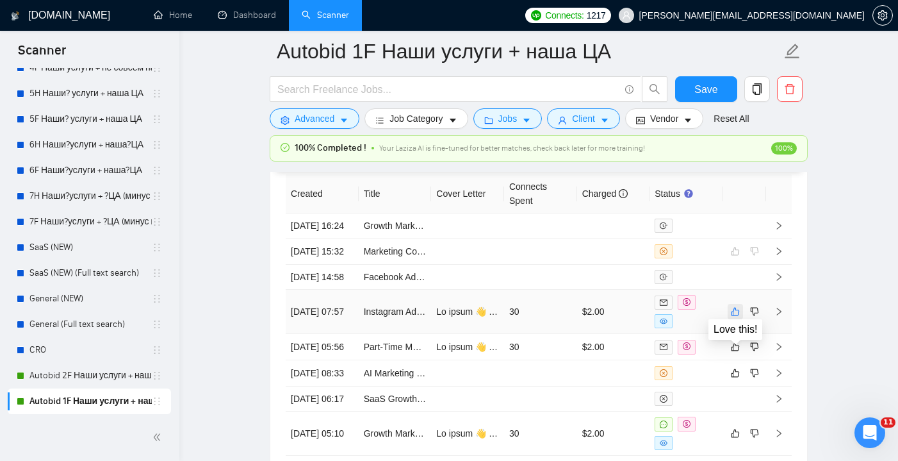
click at [734, 316] on icon "like" at bounding box center [736, 312] width 8 height 8
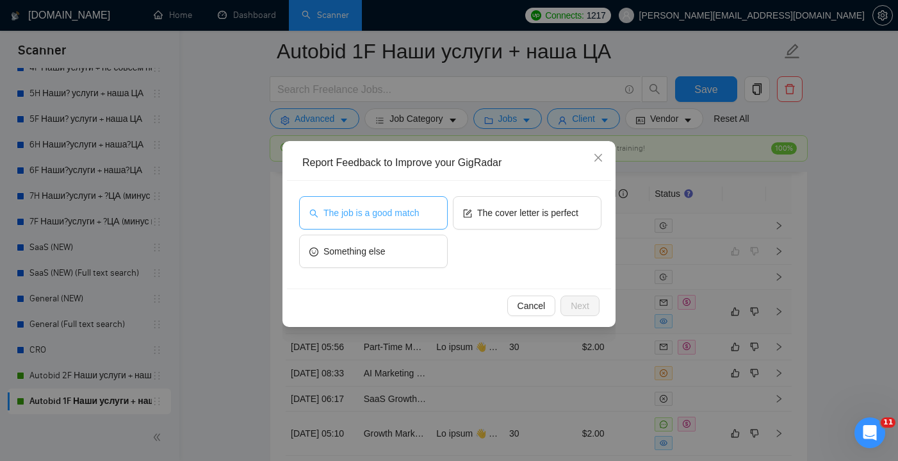
click at [427, 222] on button "The job is a good match" at bounding box center [373, 212] width 149 height 33
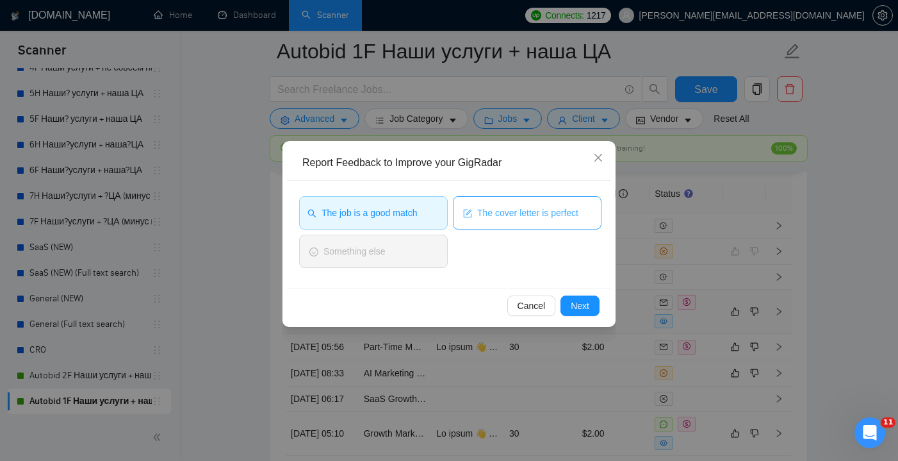
click at [499, 213] on span "The cover letter is perfect" at bounding box center [527, 213] width 101 height 14
click at [529, 221] on button "The cover letter is perfect" at bounding box center [527, 212] width 149 height 33
click at [584, 309] on span "Next" at bounding box center [580, 306] width 19 height 14
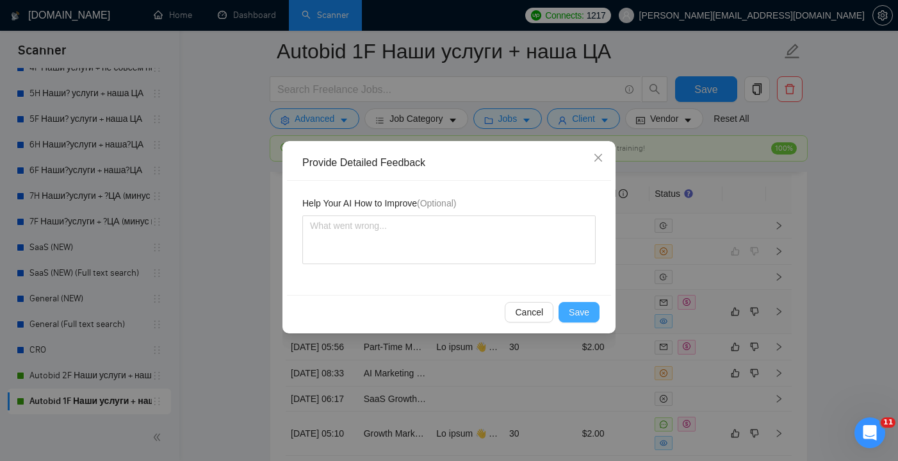
click at [580, 313] on span "Save" at bounding box center [579, 312] width 21 height 14
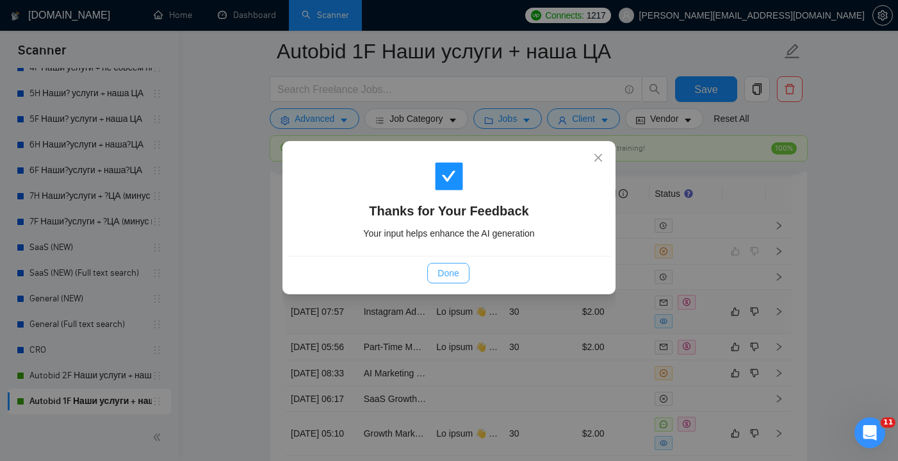
click at [468, 277] on button "Done" at bounding box center [448, 273] width 42 height 21
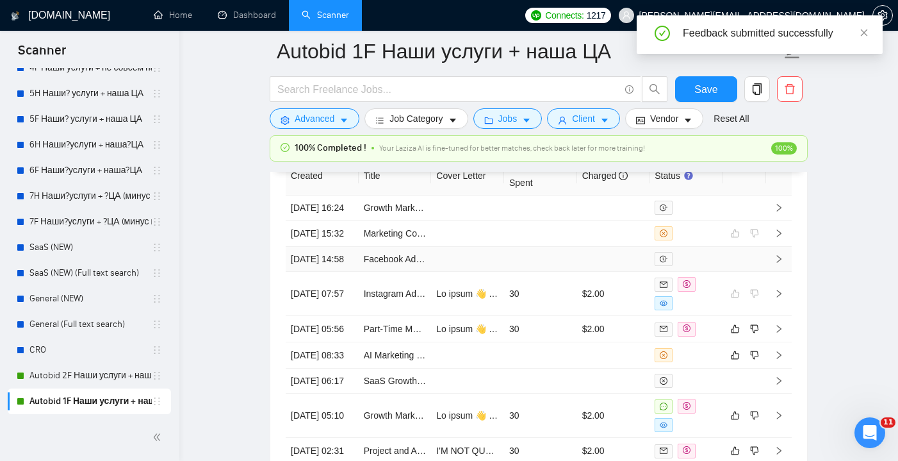
scroll to position [3433, 0]
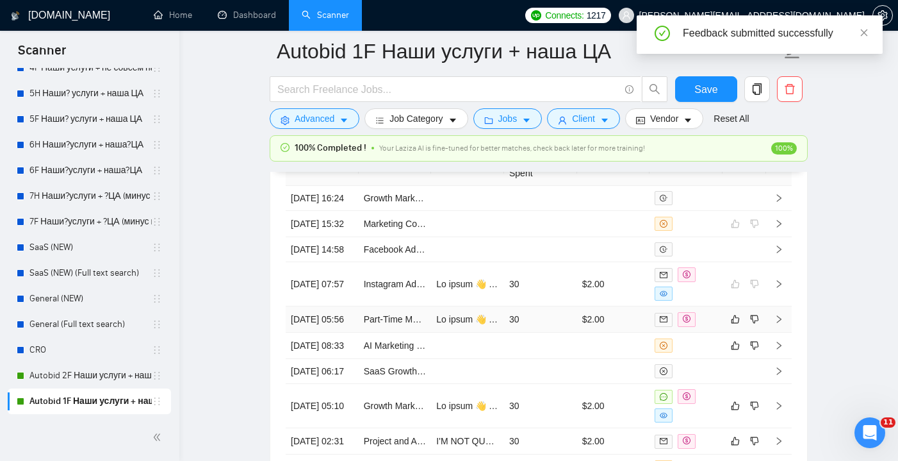
click at [544, 333] on td "30" at bounding box center [540, 319] width 73 height 26
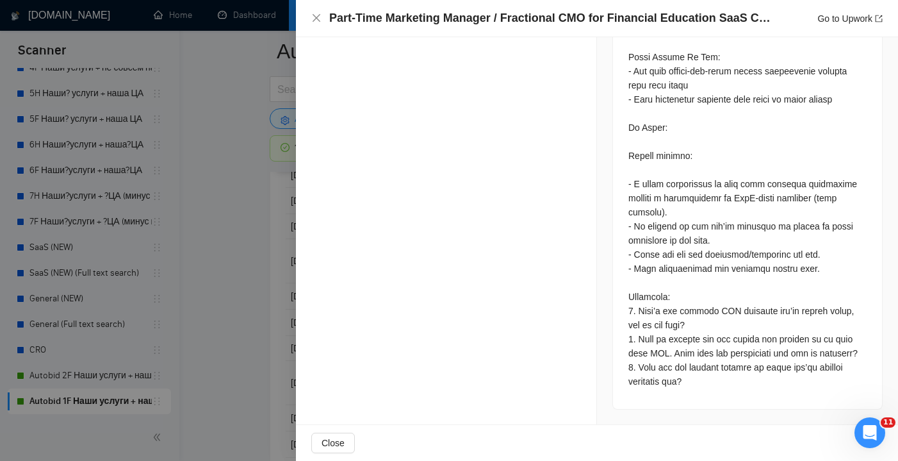
scroll to position [3457, 0]
click at [317, 16] on icon "close" at bounding box center [316, 18] width 10 height 10
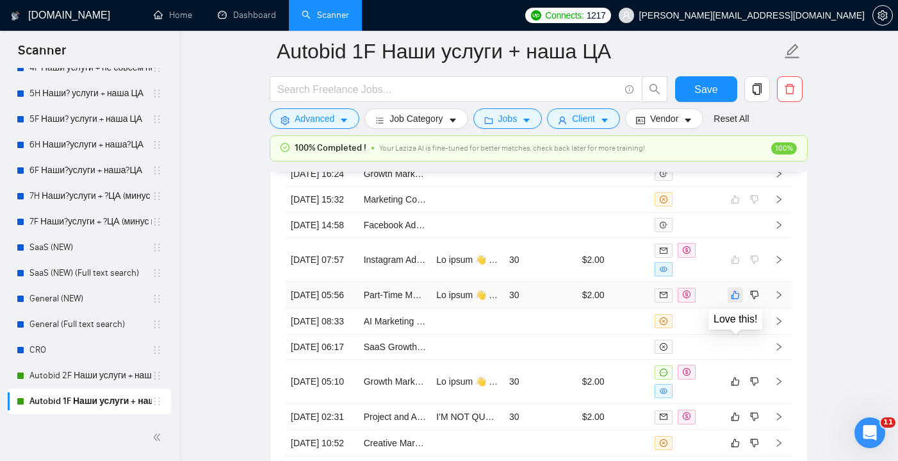
click at [738, 300] on icon "like" at bounding box center [735, 295] width 9 height 10
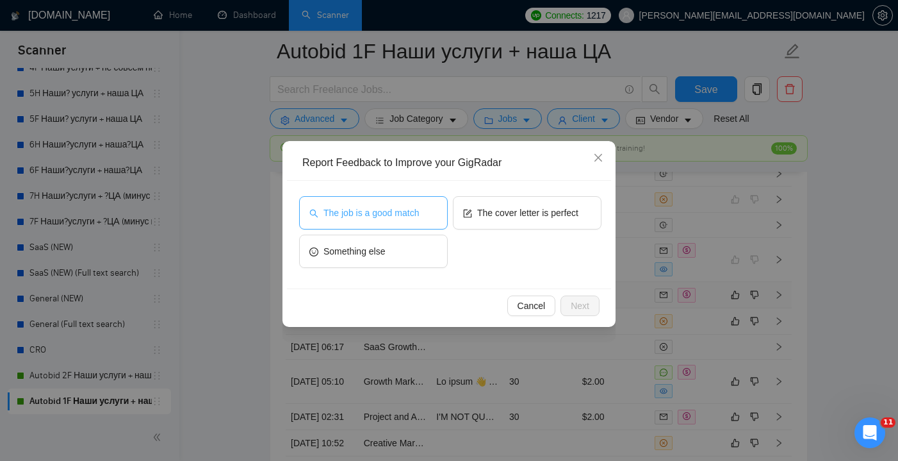
click at [408, 207] on span "The job is a good match" at bounding box center [371, 213] width 95 height 14
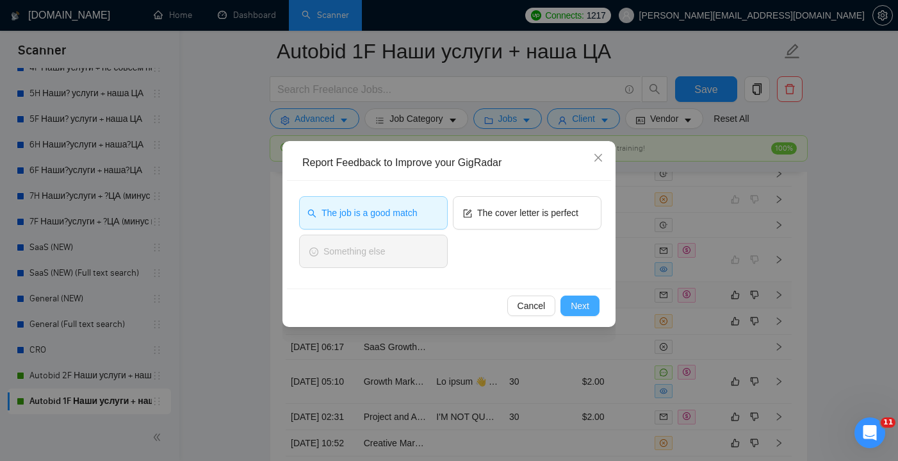
click at [574, 305] on span "Next" at bounding box center [580, 306] width 19 height 14
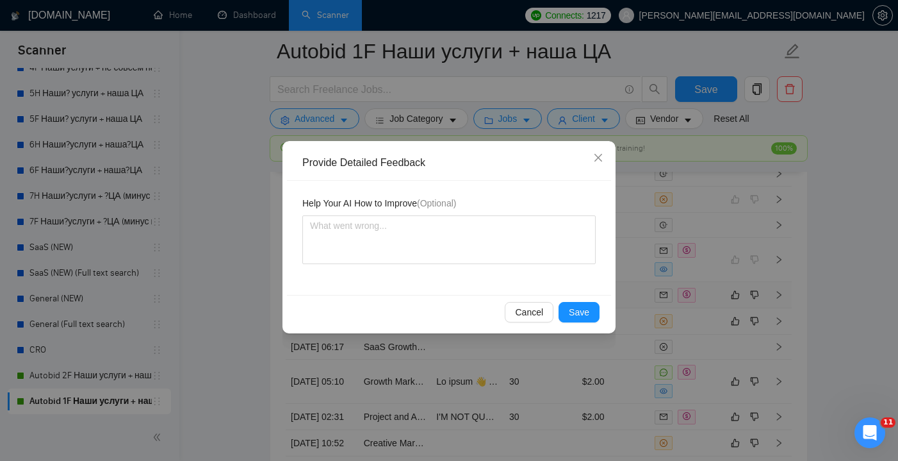
click at [575, 330] on div "Provide Detailed Feedback Help Your AI How to Improve (Optional) Cancel Save" at bounding box center [449, 237] width 333 height 192
click at [579, 316] on span "Save" at bounding box center [579, 312] width 21 height 14
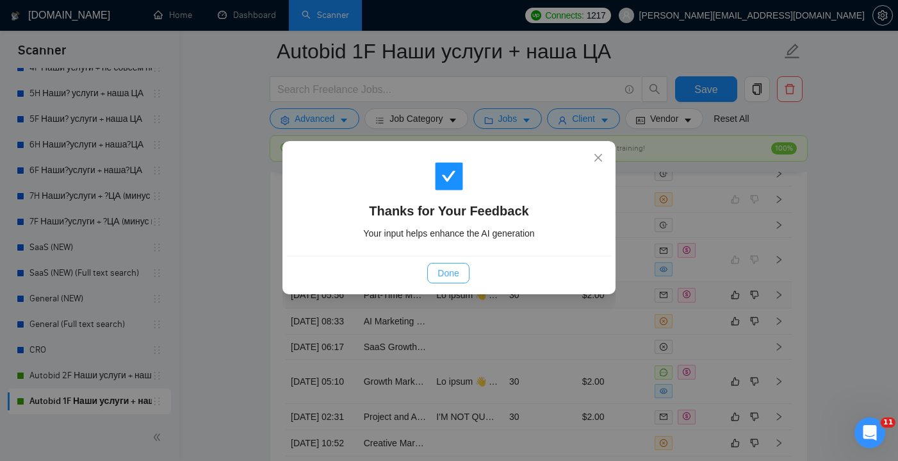
click at [450, 265] on button "Done" at bounding box center [448, 273] width 42 height 21
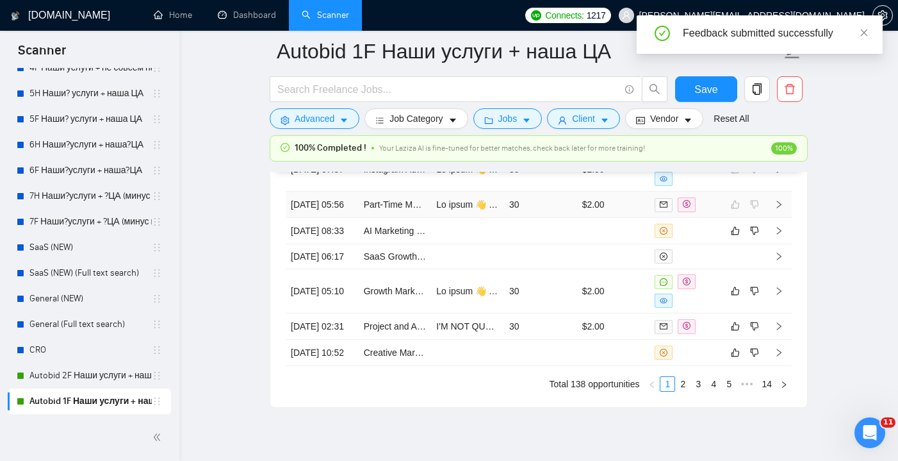
scroll to position [3560, 0]
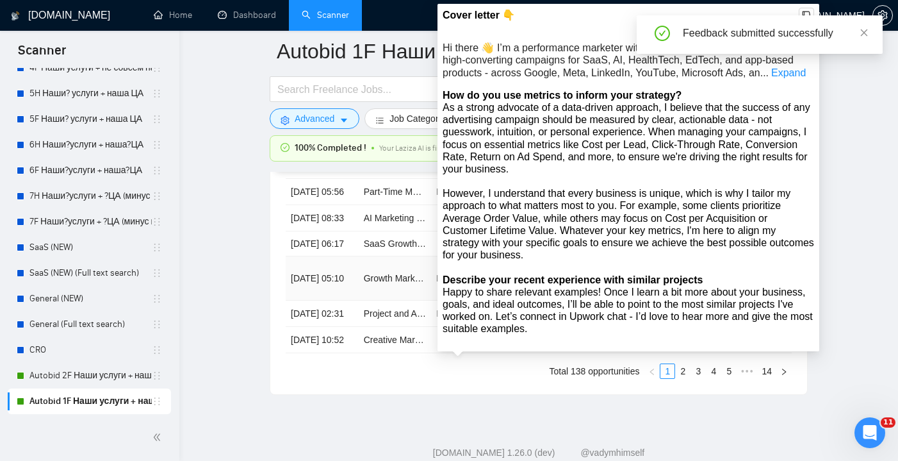
click at [490, 300] on td at bounding box center [467, 278] width 73 height 44
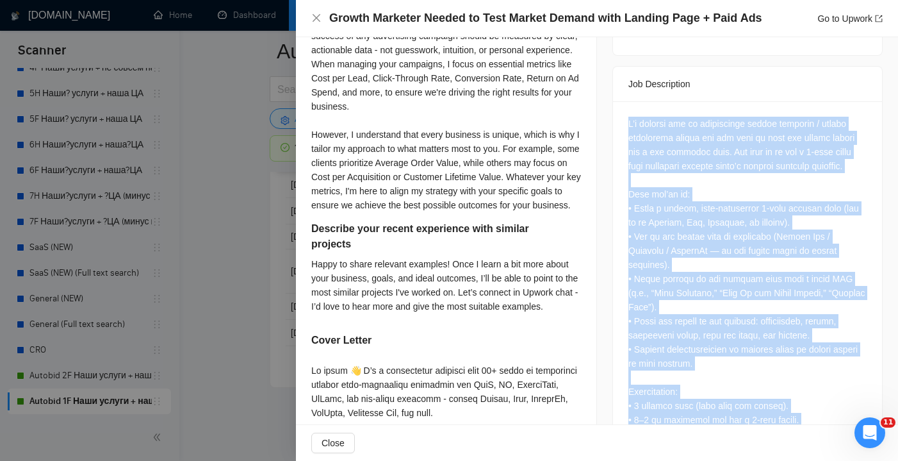
scroll to position [547, 0]
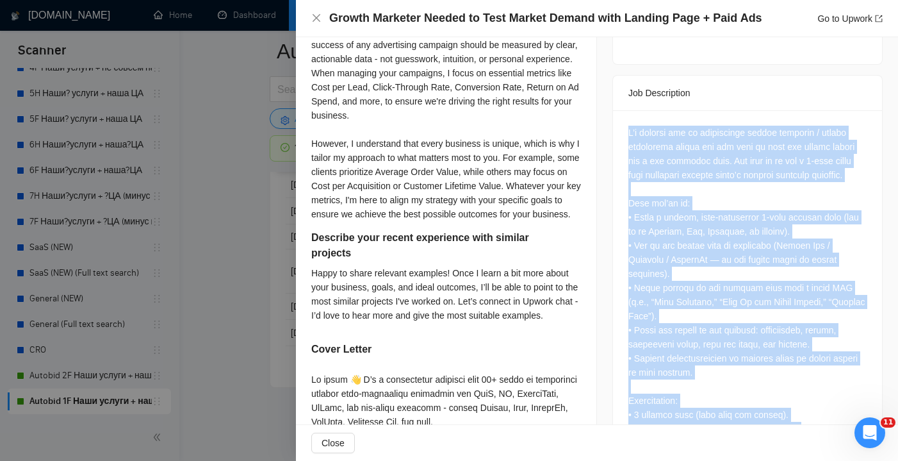
drag, startPoint x: 867, startPoint y: 379, endPoint x: 618, endPoint y: 102, distance: 372.5
click at [618, 110] on div "Questions: How do you use metrics to inform your strategy? Describe your recent…" at bounding box center [747, 468] width 269 height 716
copy div "L’i dolorsi ame co adipiscinge seddoe temporin / utlabo etdolorema aliqua eni a…"
click at [314, 19] on icon "close" at bounding box center [316, 18] width 10 height 10
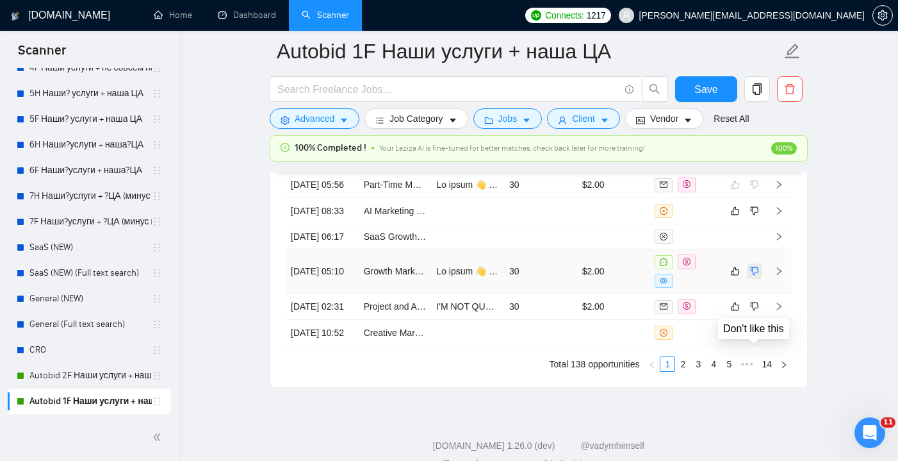
click at [753, 276] on icon "dislike" at bounding box center [754, 271] width 9 height 10
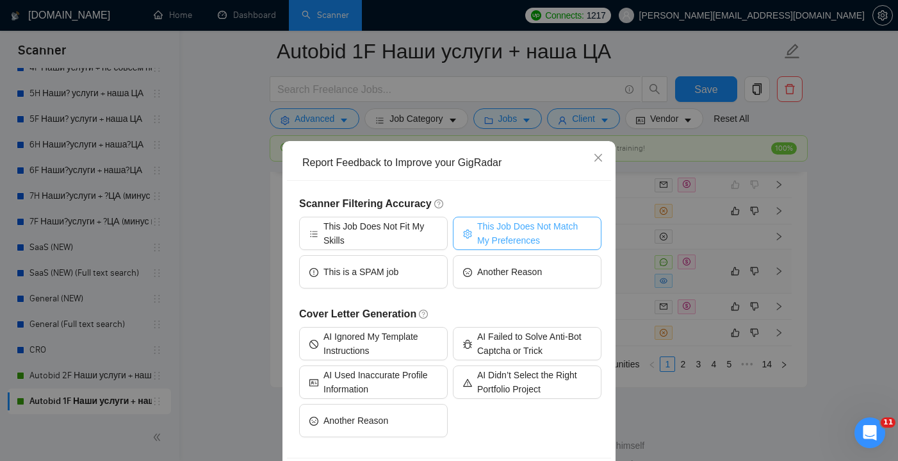
click at [492, 233] on span "This Job Does Not Match My Preferences" at bounding box center [534, 233] width 114 height 28
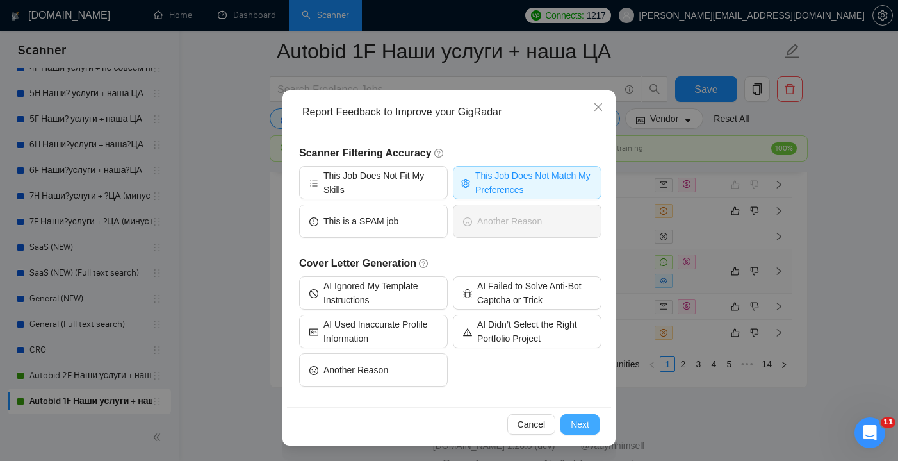
scroll to position [51, 0]
click at [582, 411] on div "Cancel Next" at bounding box center [449, 424] width 324 height 34
click at [587, 437] on div "Cancel Next" at bounding box center [449, 424] width 324 height 34
click at [586, 432] on button "Next" at bounding box center [580, 424] width 39 height 21
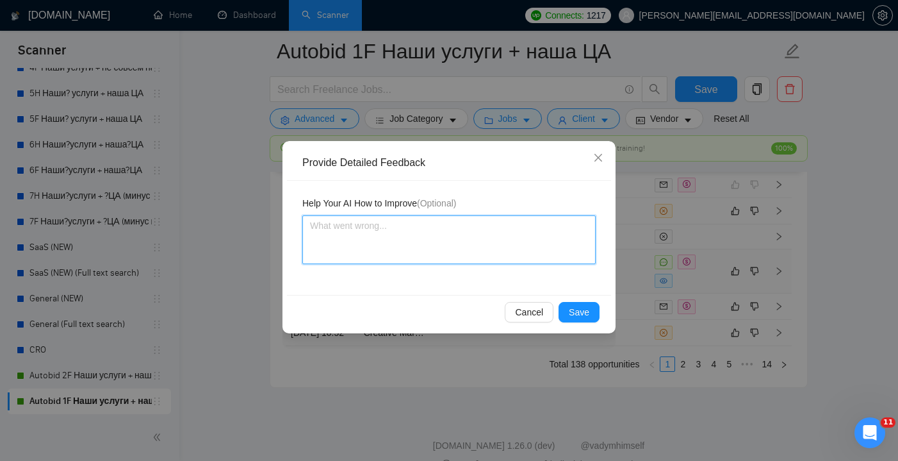
click at [390, 261] on textarea at bounding box center [448, 239] width 293 height 49
paste textarea "⚠️ Disqualify this job posting. Do not apply. Reason: 1. This is a “demand vali…"
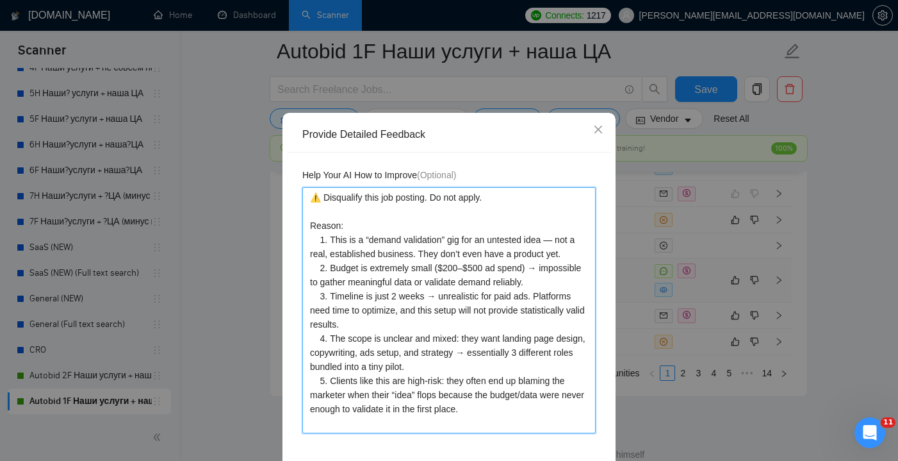
scroll to position [29, 0]
drag, startPoint x: 477, startPoint y: 366, endPoint x: 350, endPoint y: 347, distance: 128.2
click at [350, 347] on textarea "⚠️ Disqualify this job posting. Do not apply. Reason: 1. This is a “demand vali…" at bounding box center [448, 309] width 293 height 246
drag, startPoint x: 317, startPoint y: 338, endPoint x: 526, endPoint y: 420, distance: 224.2
click at [526, 420] on textarea "⚠️ Disqualify this job posting. Do not apply. Reason: 1. This is a “demand vali…" at bounding box center [448, 309] width 293 height 246
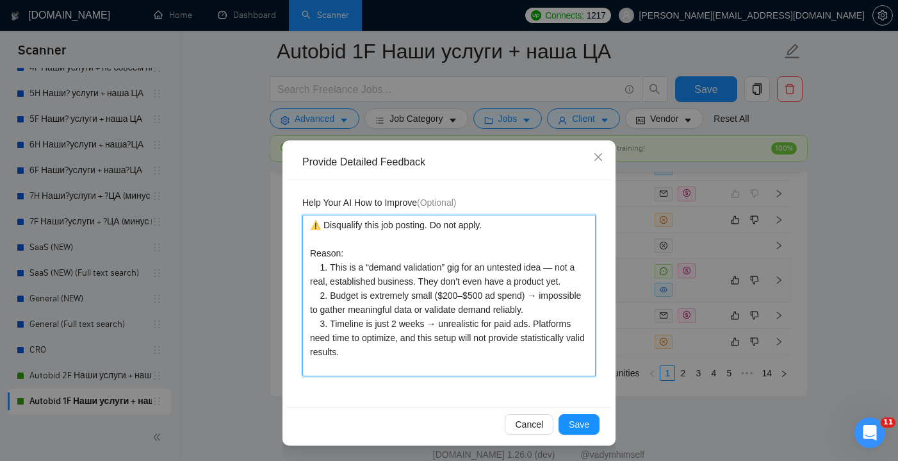
scroll to position [0, 0]
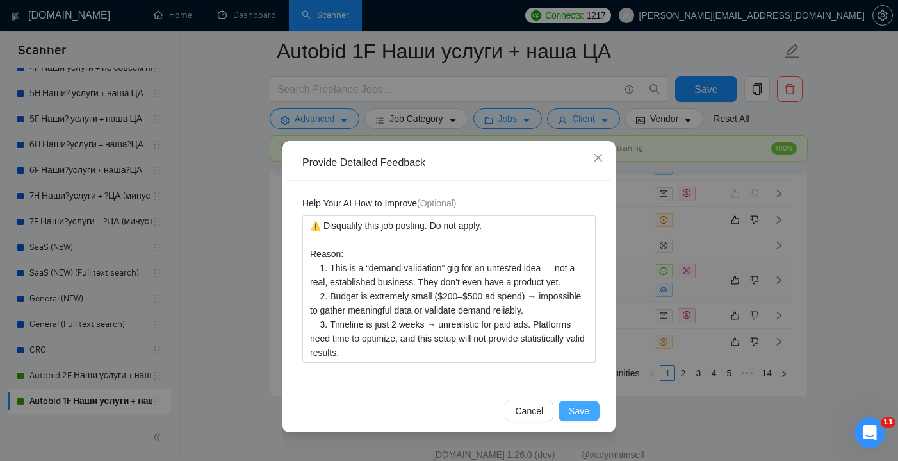
click at [579, 407] on span "Save" at bounding box center [579, 411] width 21 height 14
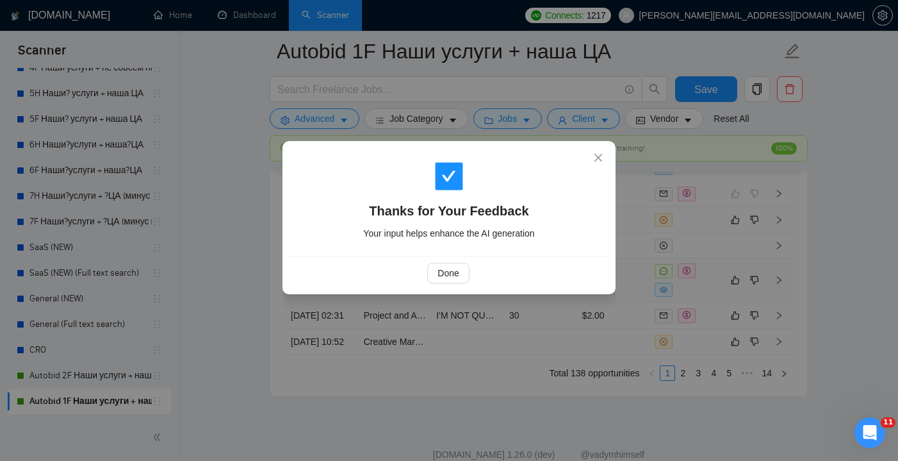
click at [444, 262] on div "Done" at bounding box center [449, 273] width 324 height 34
click at [447, 270] on span "Done" at bounding box center [448, 273] width 21 height 14
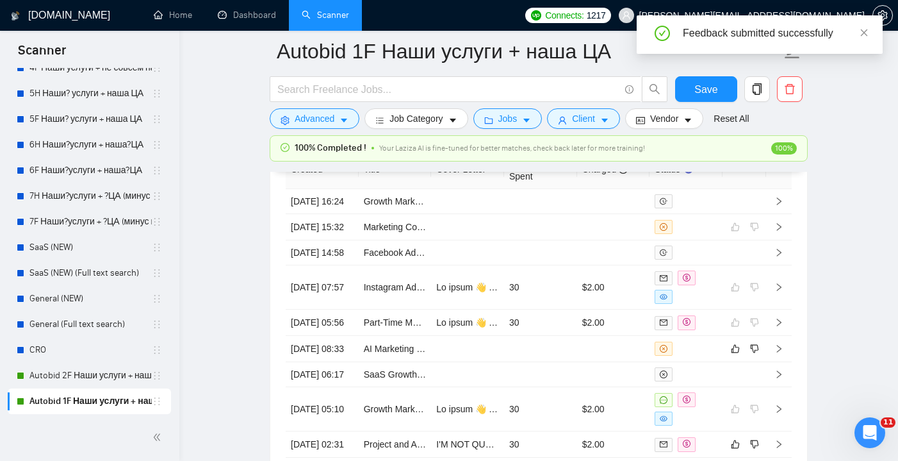
scroll to position [3489, 0]
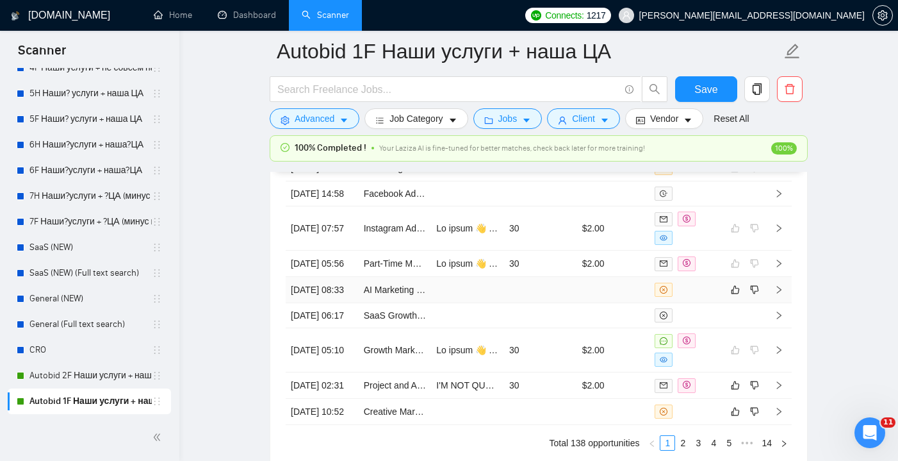
click at [564, 303] on td at bounding box center [540, 290] width 73 height 26
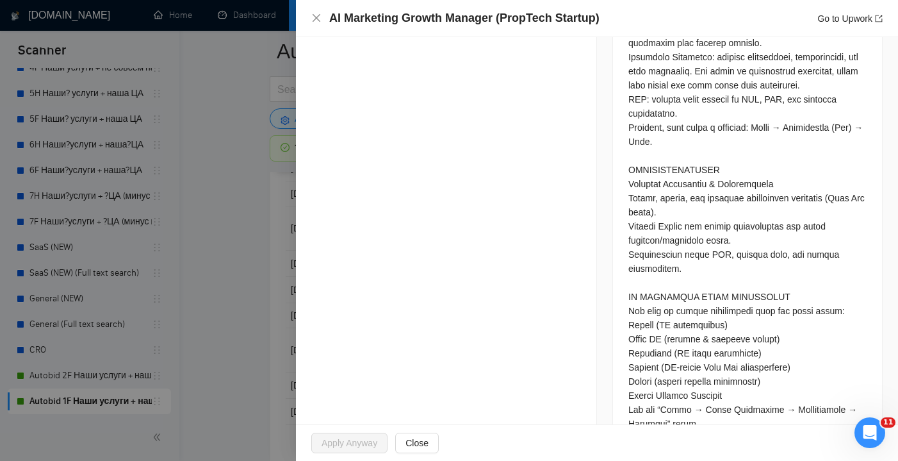
scroll to position [915, 0]
click at [318, 20] on icon "close" at bounding box center [317, 18] width 8 height 8
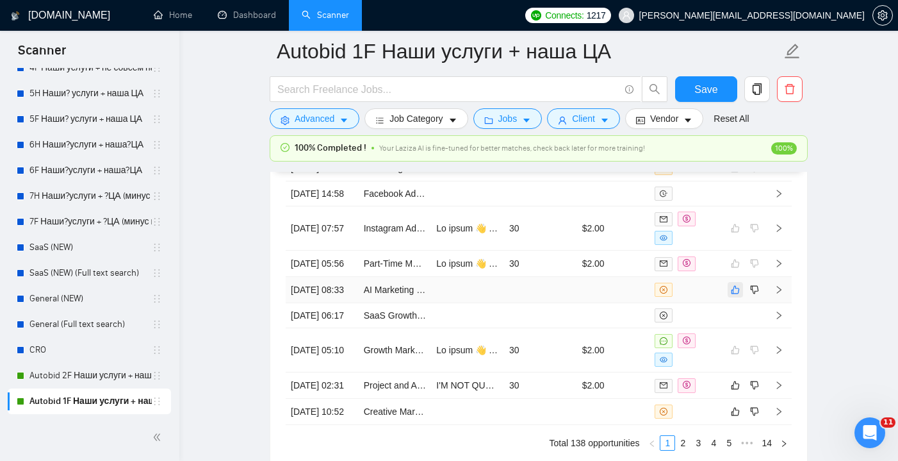
click at [737, 295] on icon "like" at bounding box center [735, 289] width 9 height 10
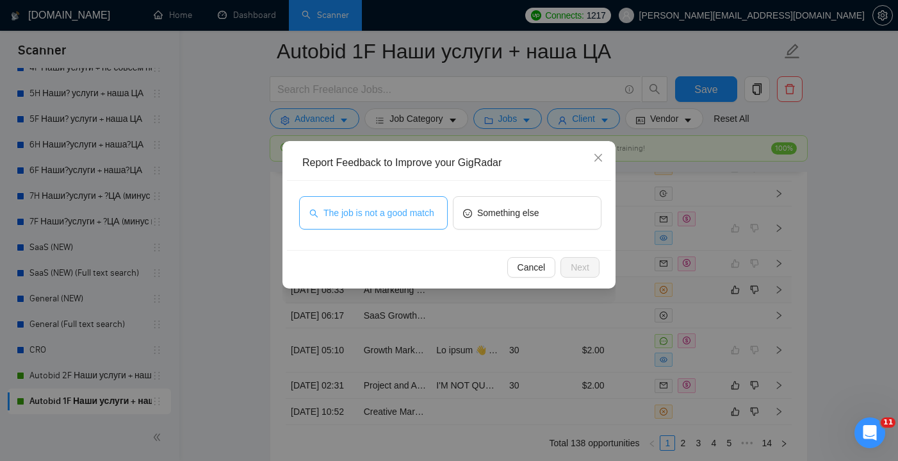
click at [440, 210] on button "The job is not a good match" at bounding box center [373, 212] width 149 height 33
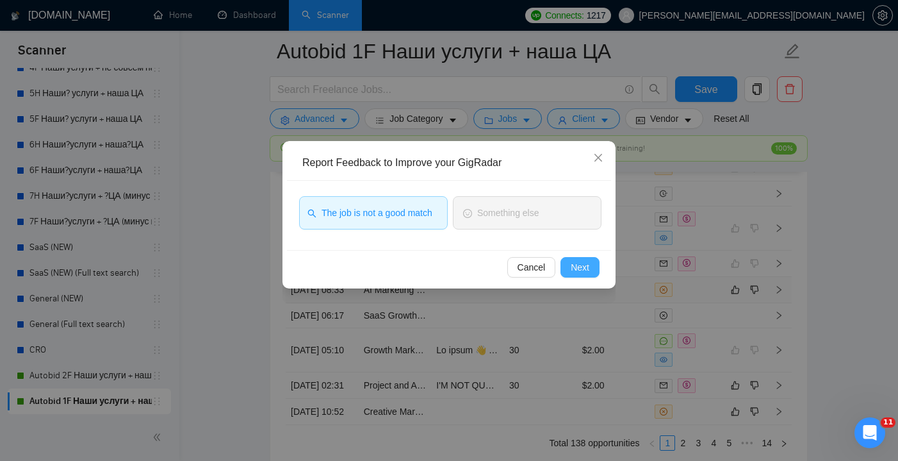
click at [584, 268] on span "Next" at bounding box center [580, 267] width 19 height 14
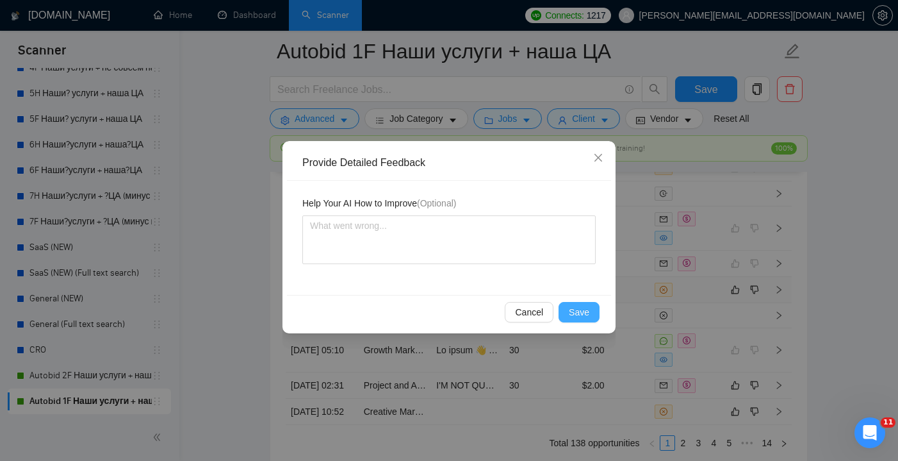
click at [578, 308] on span "Save" at bounding box center [579, 312] width 21 height 14
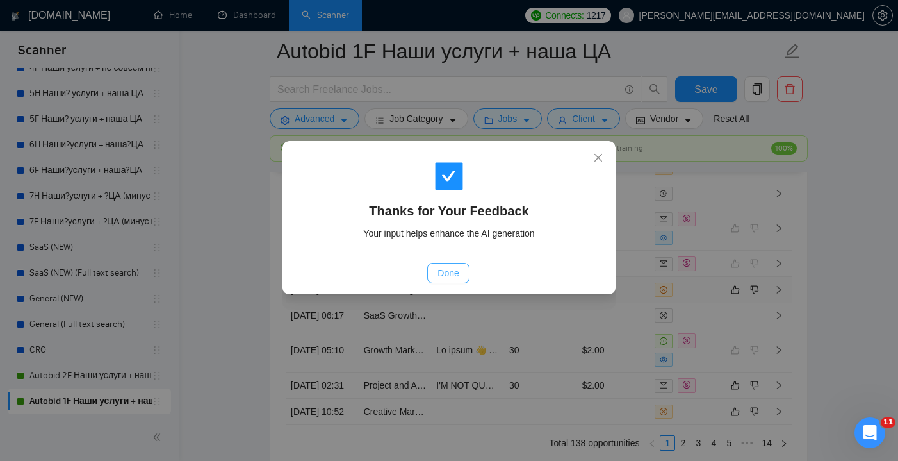
click at [448, 268] on span "Done" at bounding box center [448, 273] width 21 height 14
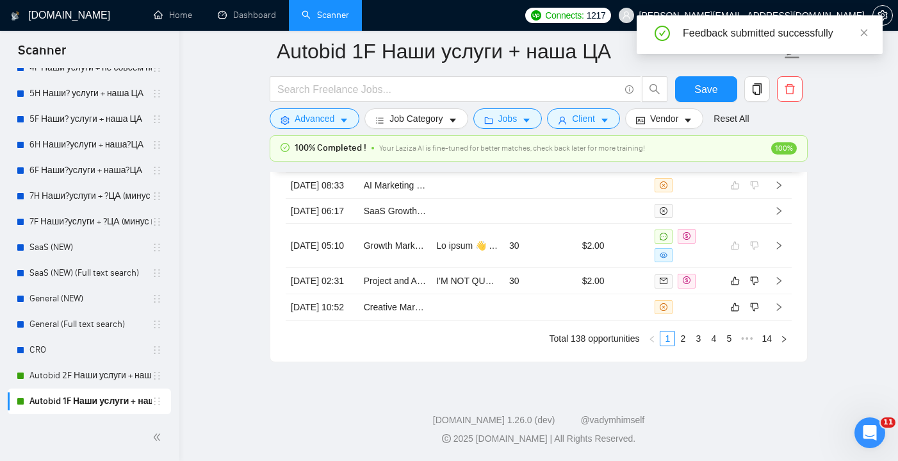
scroll to position [3619, 0]
click at [527, 294] on td "30" at bounding box center [540, 281] width 73 height 26
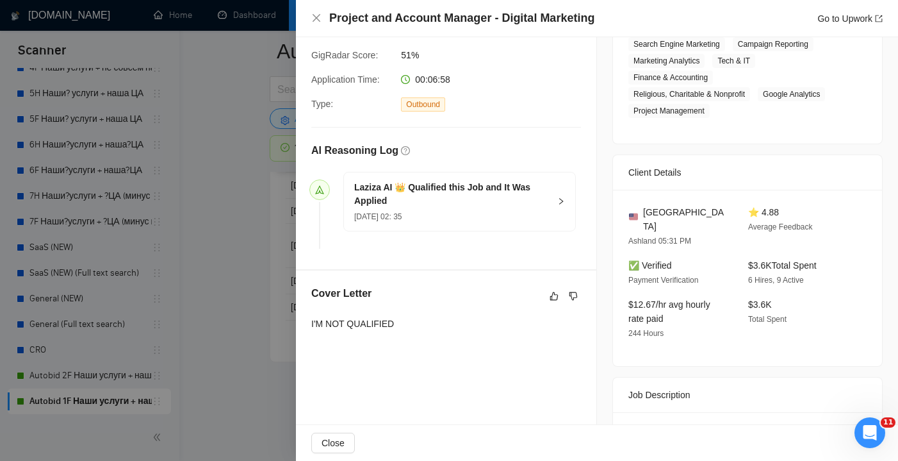
scroll to position [229, 0]
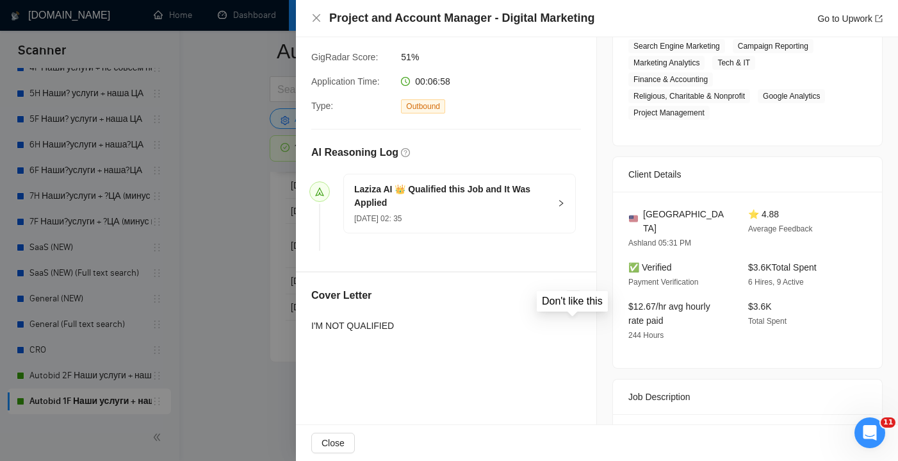
click at [575, 300] on icon "dislike" at bounding box center [573, 298] width 9 height 10
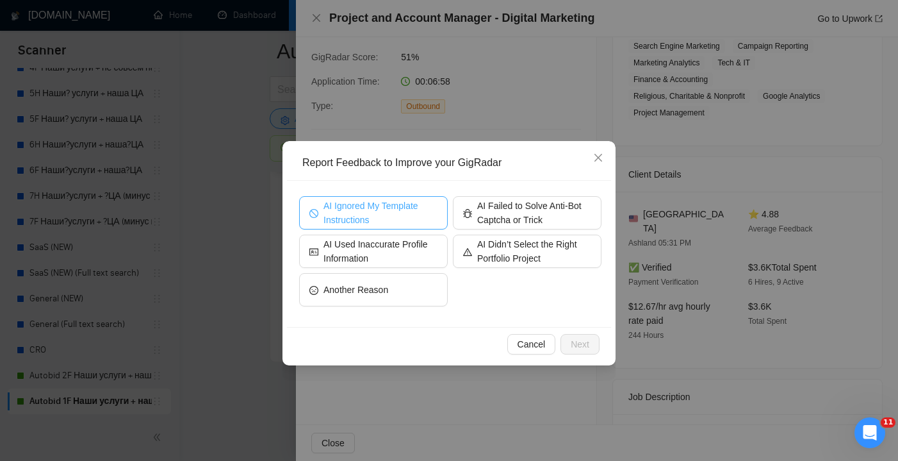
click at [393, 211] on span "AI Ignored My Template Instructions" at bounding box center [381, 213] width 114 height 28
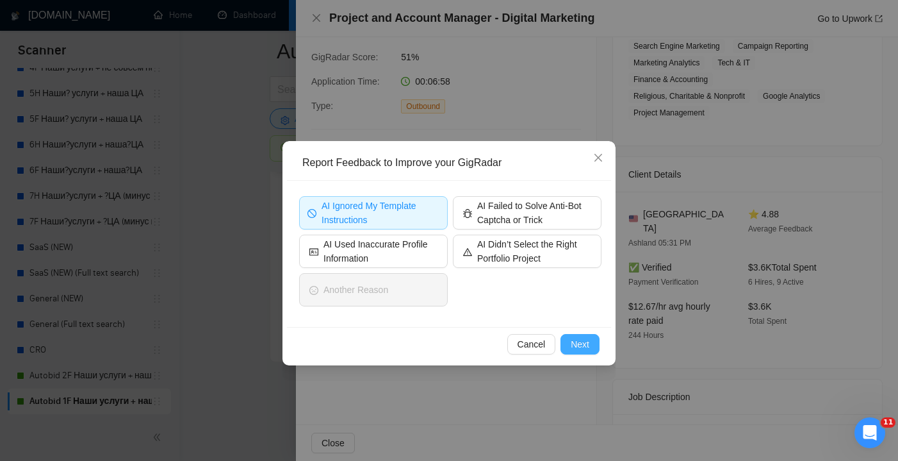
click at [570, 347] on button "Next" at bounding box center [580, 344] width 39 height 21
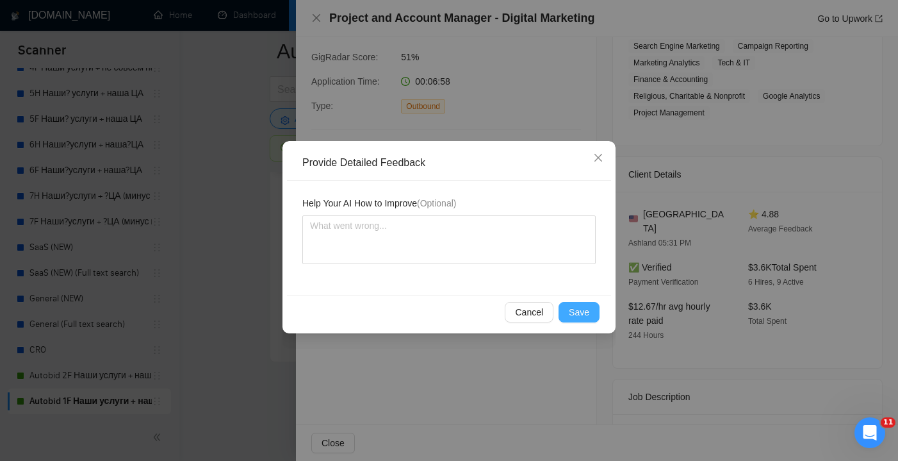
click at [588, 318] on span "Save" at bounding box center [579, 312] width 21 height 14
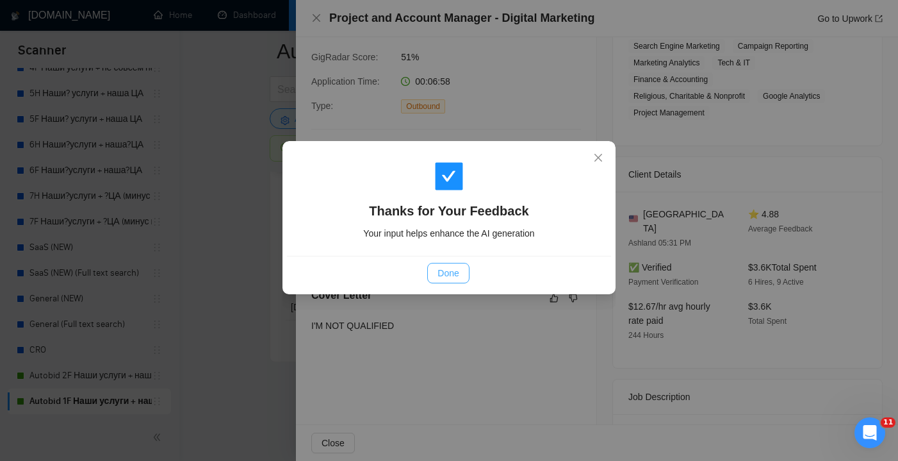
click at [454, 269] on span "Done" at bounding box center [448, 273] width 21 height 14
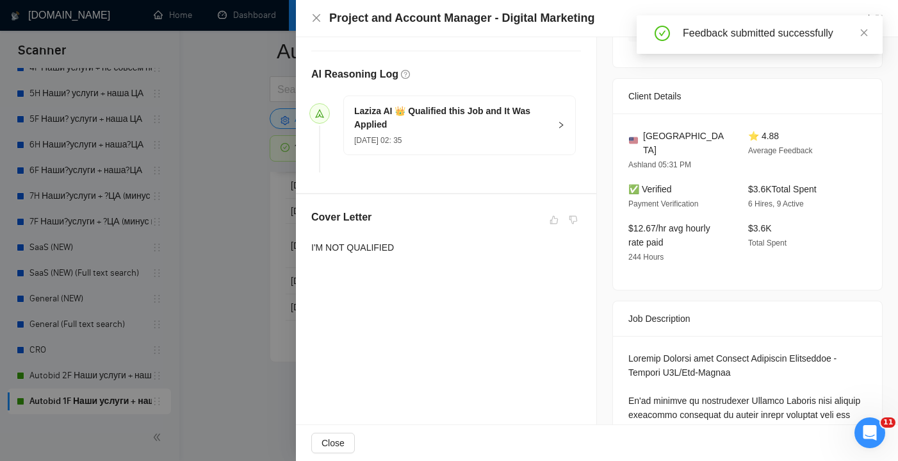
scroll to position [309, 0]
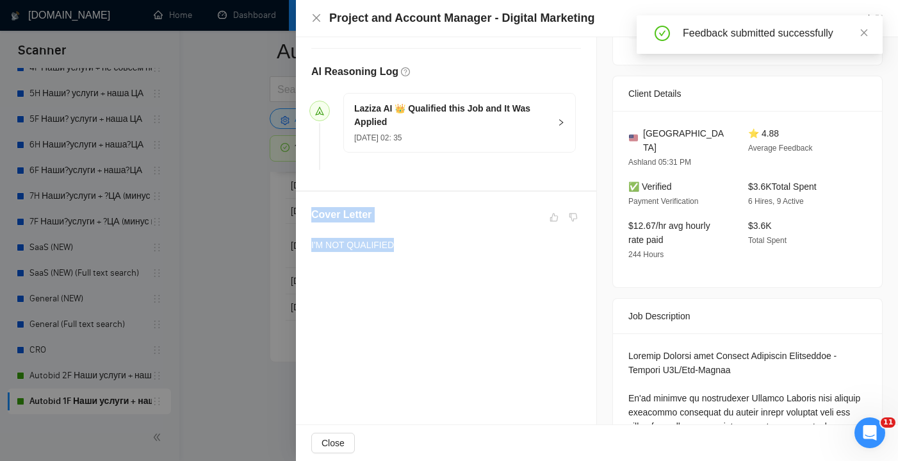
drag, startPoint x: 403, startPoint y: 243, endPoint x: 297, endPoint y: 210, distance: 111.6
click at [297, 210] on div "Cover Letter I'M NOT QUALIFIED" at bounding box center [446, 232] width 300 height 81
copy div "Cover Letter I'M NOT QUALIFIED"
click at [316, 21] on icon "close" at bounding box center [316, 18] width 10 height 10
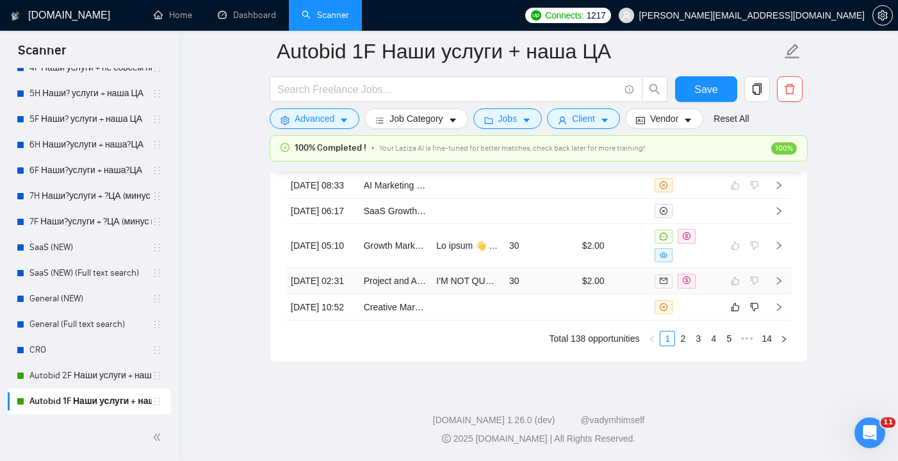
click at [609, 294] on td "$2.00" at bounding box center [613, 281] width 73 height 26
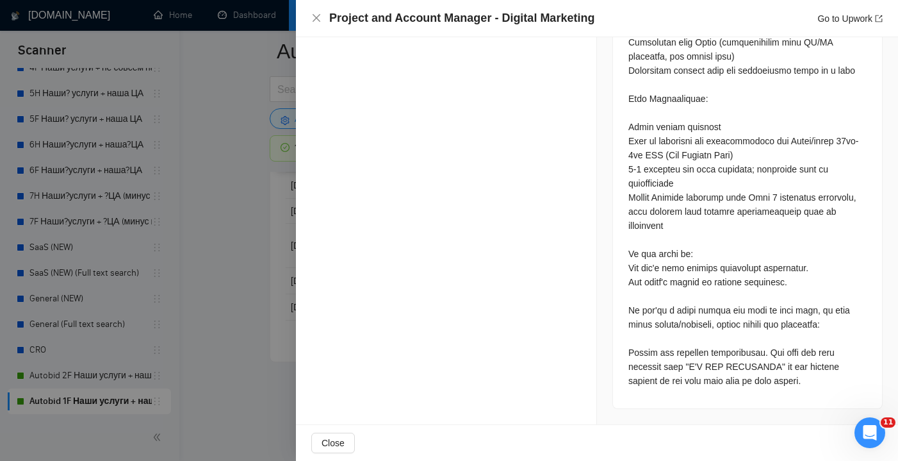
scroll to position [1046, 0]
click at [318, 18] on icon "close" at bounding box center [316, 18] width 10 height 10
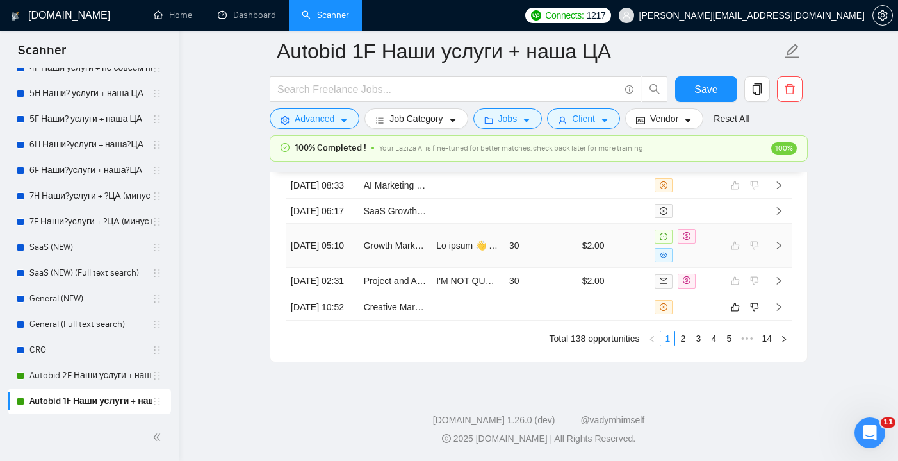
scroll to position [3649, 0]
click at [547, 320] on td at bounding box center [540, 307] width 73 height 26
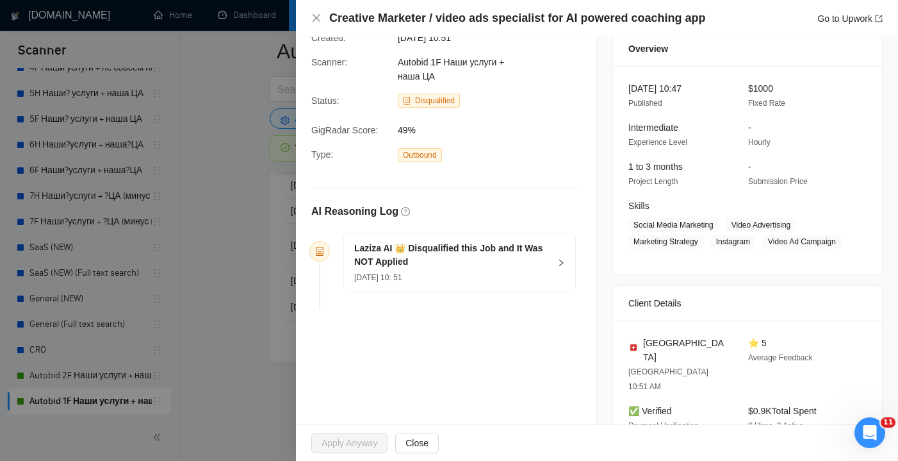
scroll to position [43, 0]
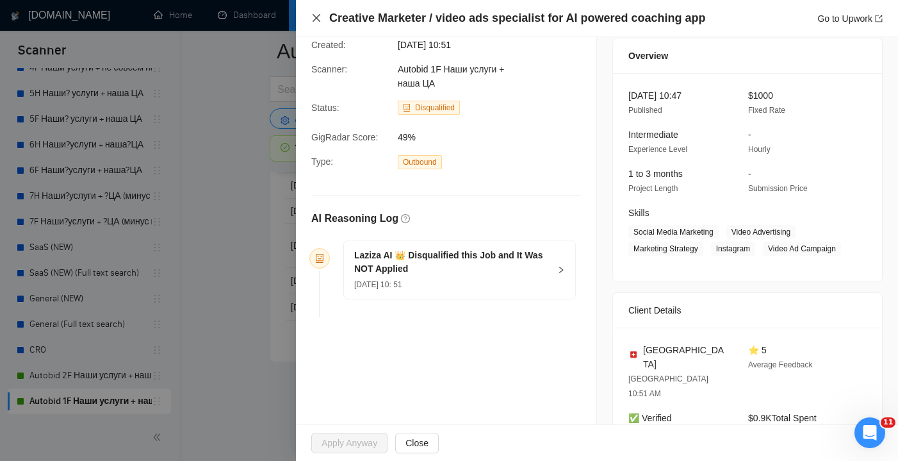
click at [313, 17] on icon "close" at bounding box center [316, 18] width 10 height 10
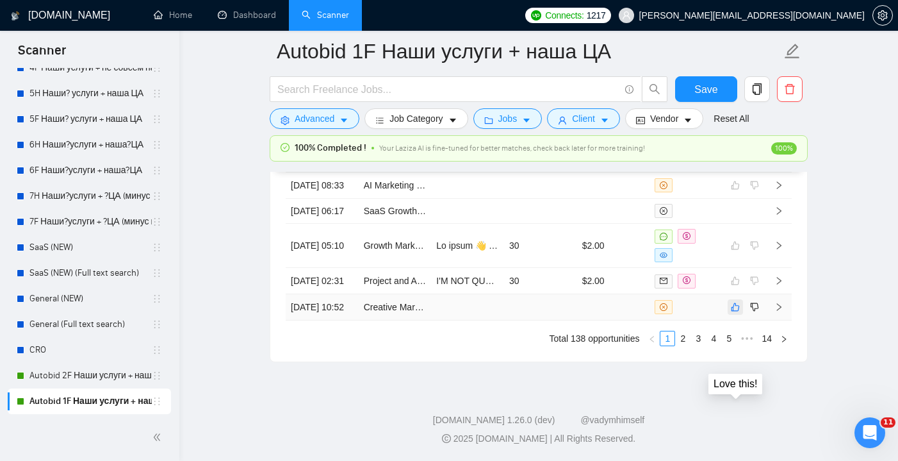
click at [736, 312] on icon "like" at bounding box center [735, 307] width 9 height 10
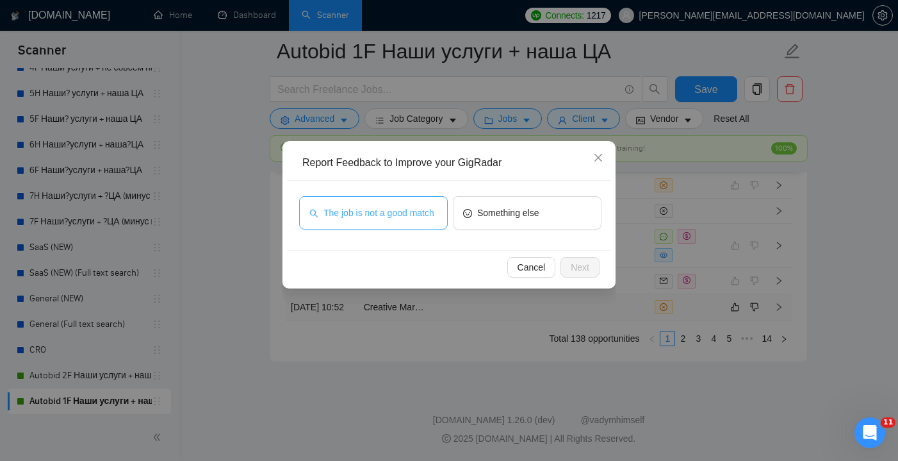
click at [361, 213] on span "The job is not a good match" at bounding box center [379, 213] width 111 height 14
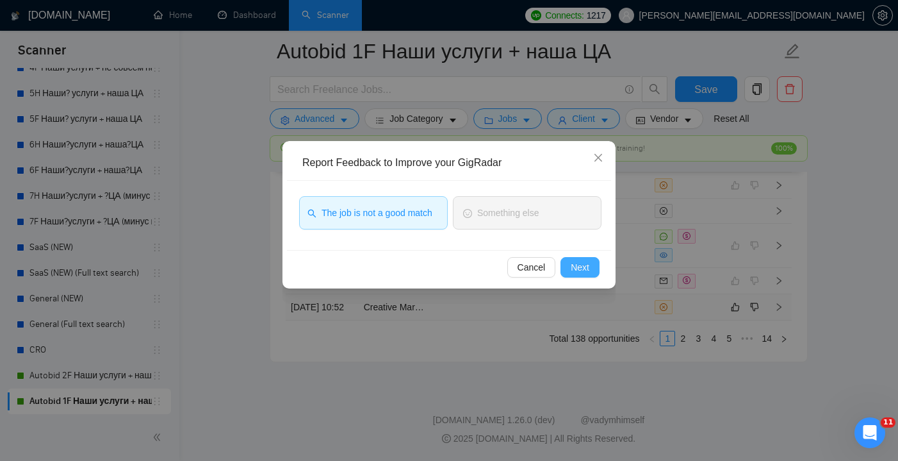
click at [579, 270] on span "Next" at bounding box center [580, 267] width 19 height 14
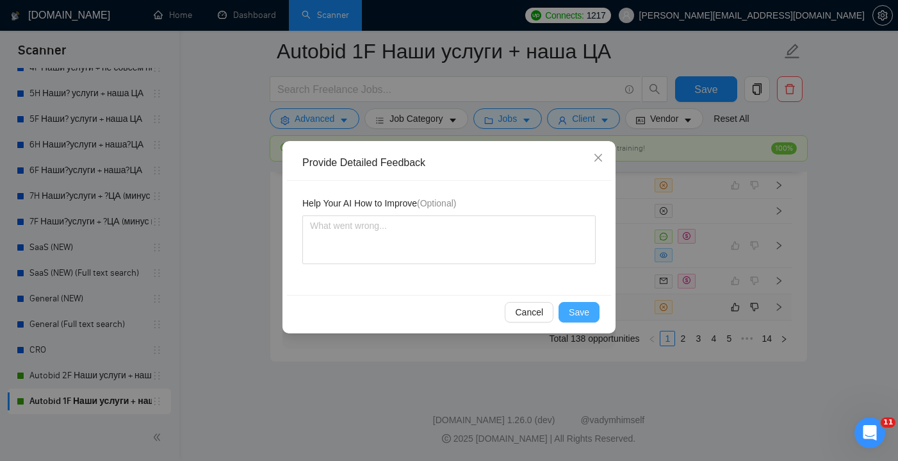
click at [585, 315] on span "Save" at bounding box center [579, 312] width 21 height 14
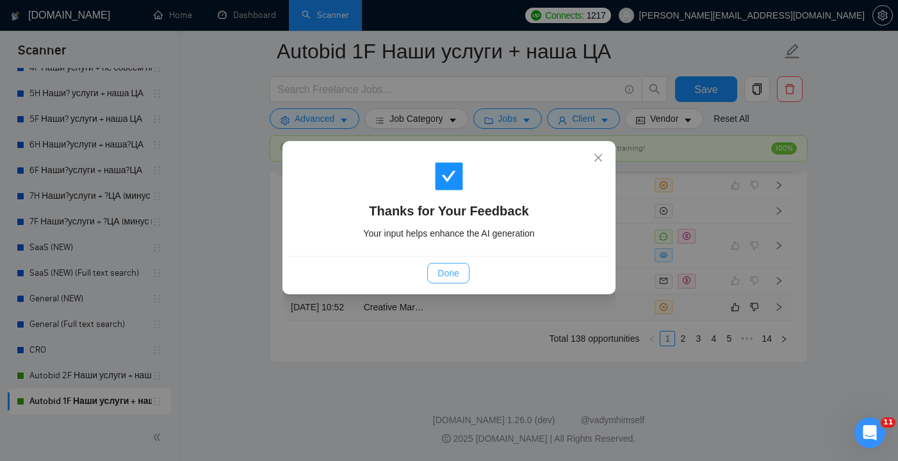
click at [453, 273] on span "Done" at bounding box center [448, 273] width 21 height 14
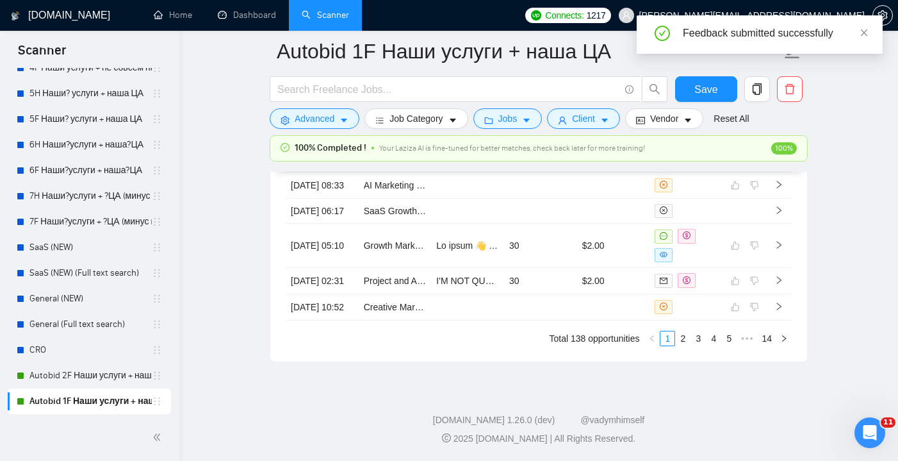
scroll to position [3602, 0]
click at [682, 345] on link "2" at bounding box center [683, 338] width 14 height 14
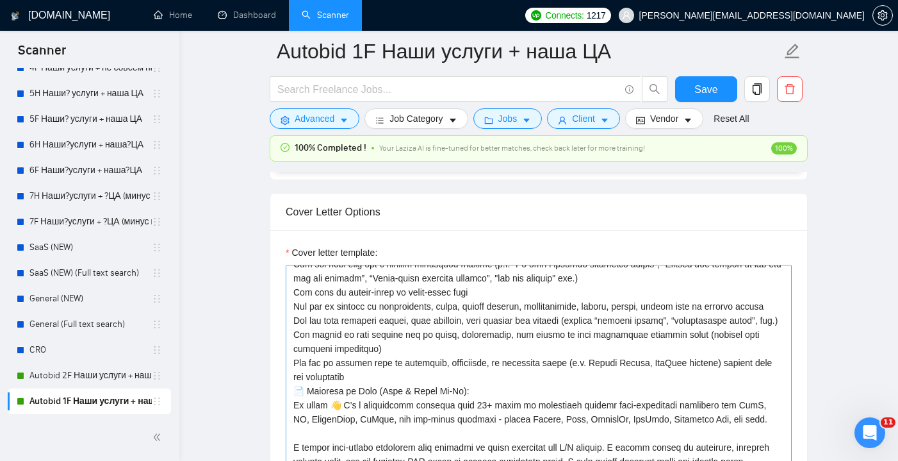
scroll to position [208, 0]
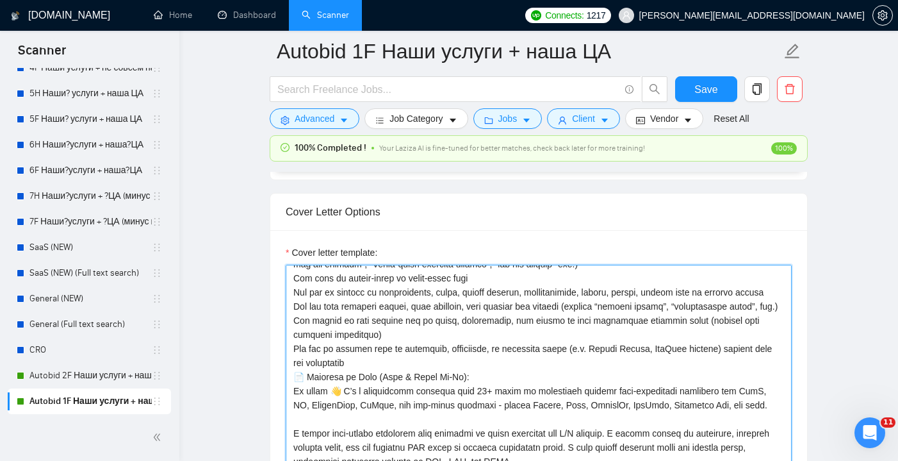
click at [379, 372] on textarea "Cover letter template:" at bounding box center [539, 409] width 506 height 288
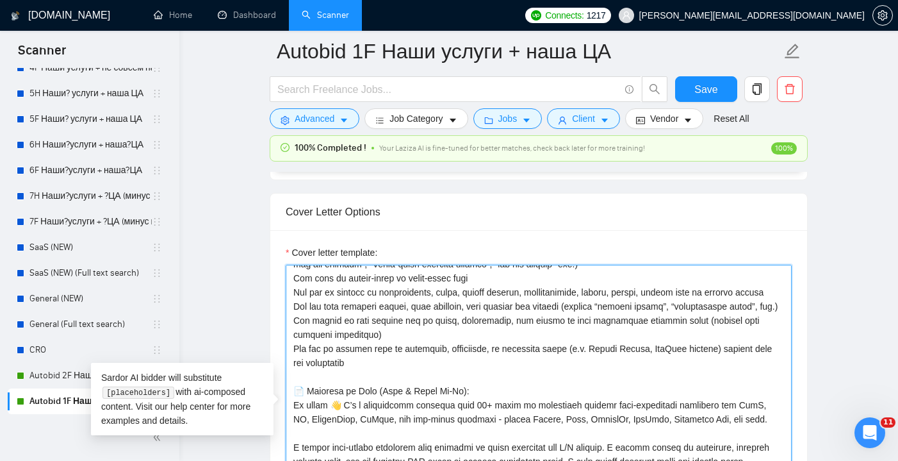
paste textarea
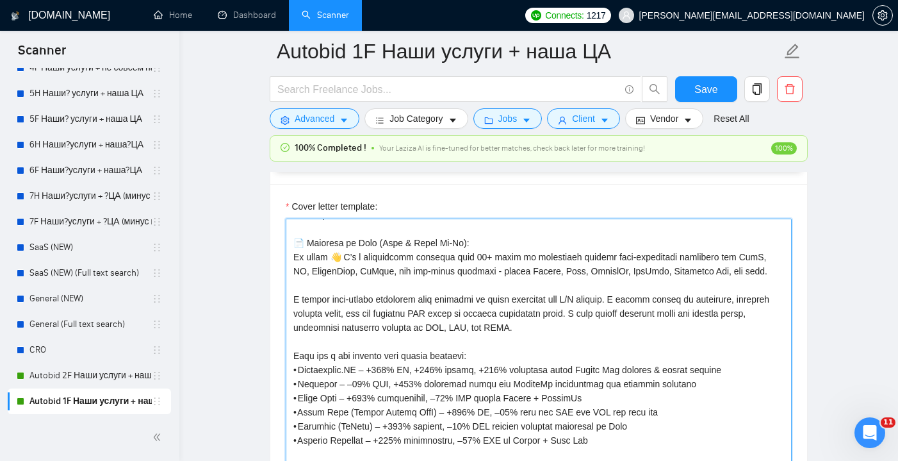
scroll to position [0, 0]
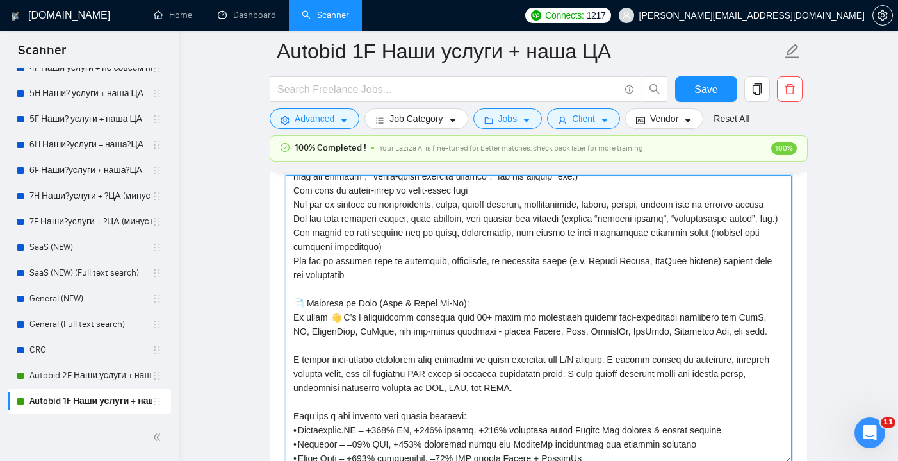
click at [317, 300] on textarea "Cover letter template:" at bounding box center [539, 319] width 506 height 288
paste textarea
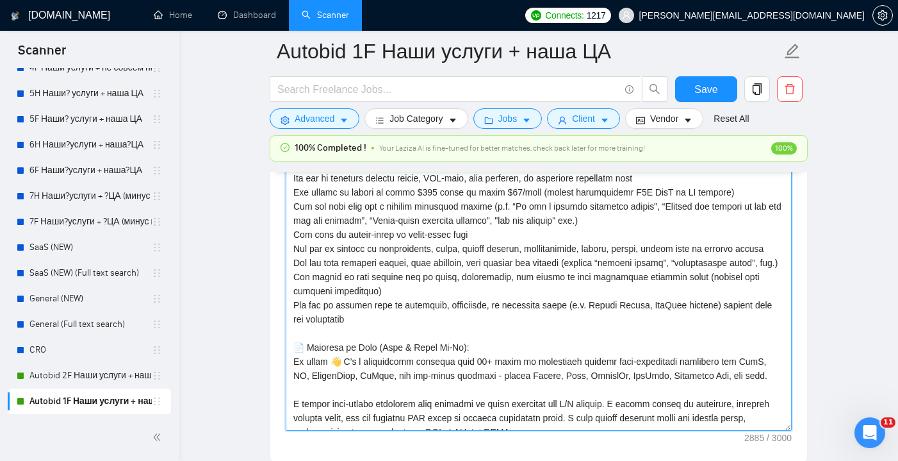
scroll to position [130, 0]
click at [327, 349] on textarea "Cover letter template:" at bounding box center [539, 286] width 506 height 288
paste textarea
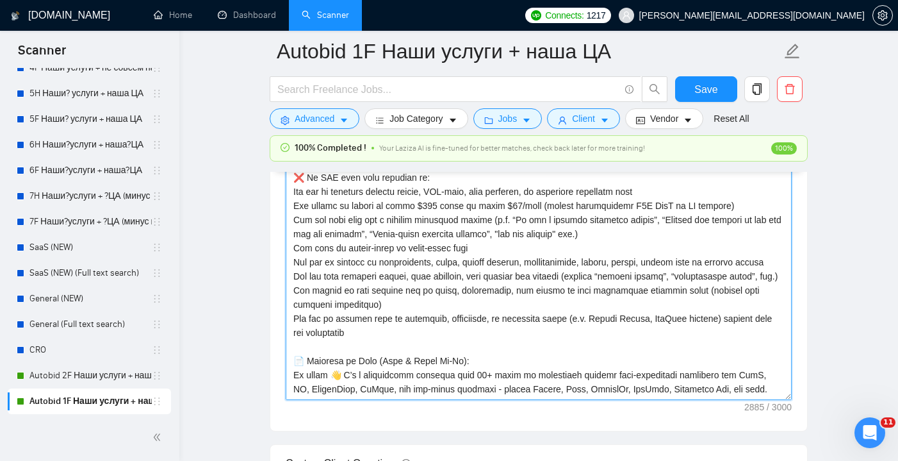
scroll to position [90, 0]
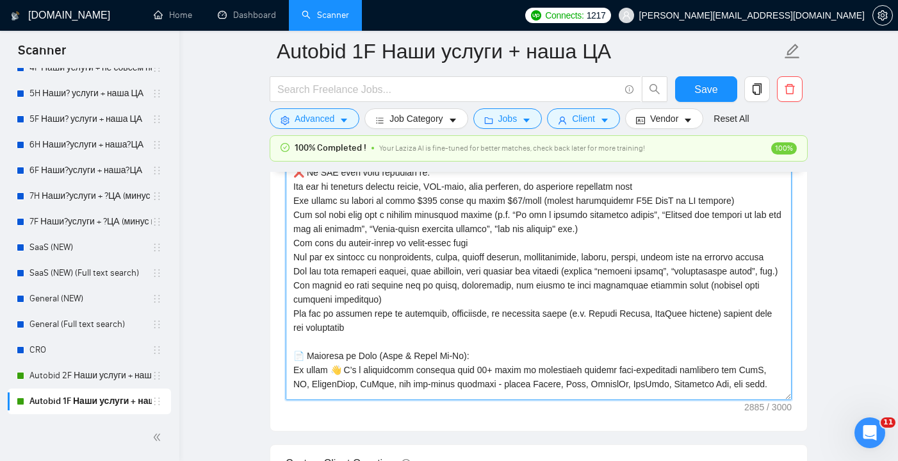
click at [331, 355] on textarea "Cover letter template:" at bounding box center [539, 255] width 506 height 288
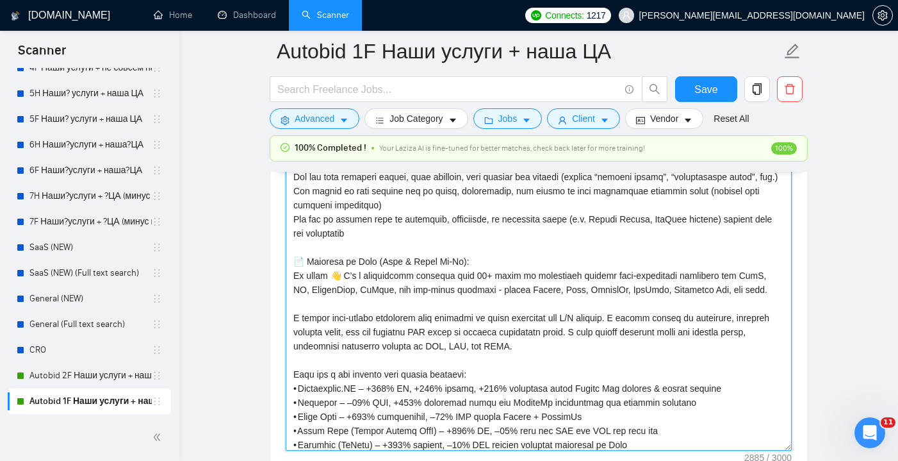
scroll to position [234, 0]
paste textarea
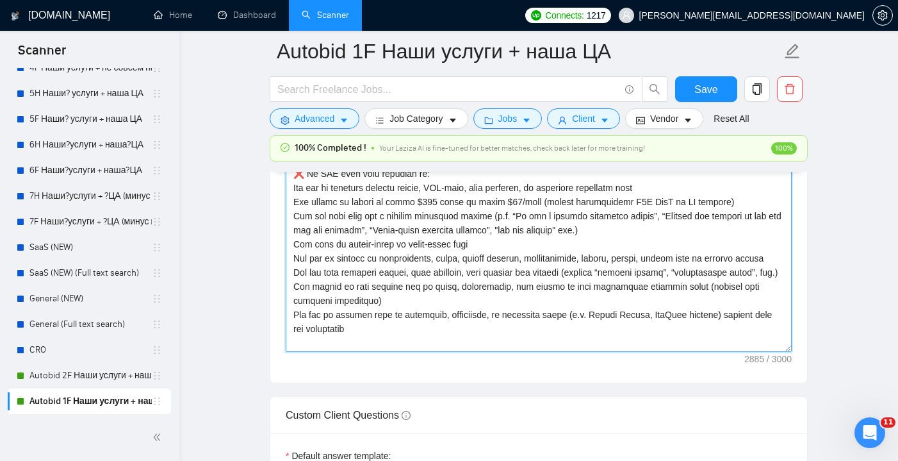
scroll to position [74, 0]
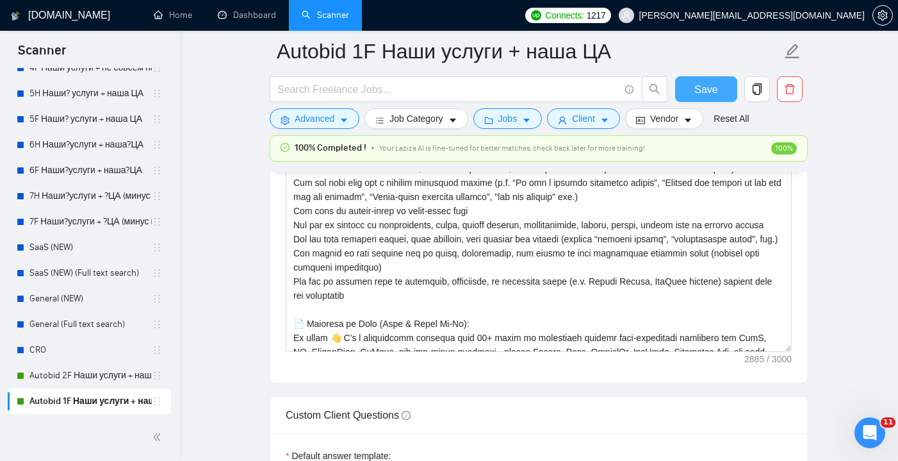
click at [711, 93] on span "Save" at bounding box center [706, 89] width 23 height 16
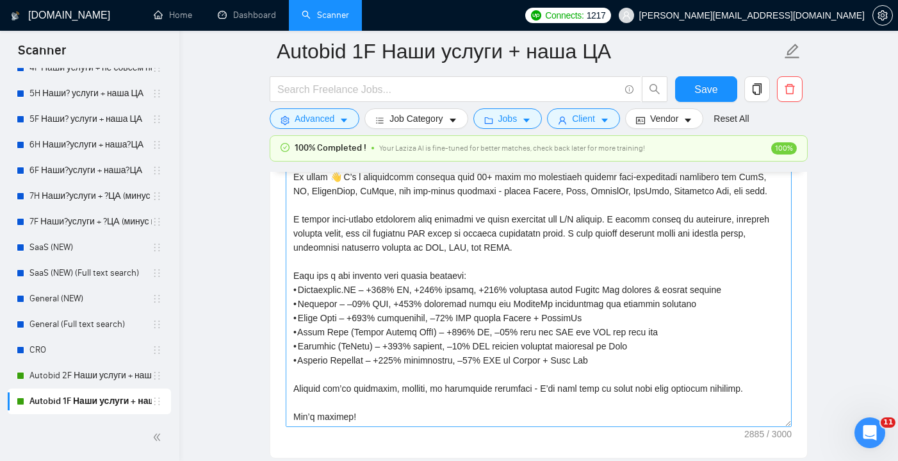
scroll to position [1720, 0]
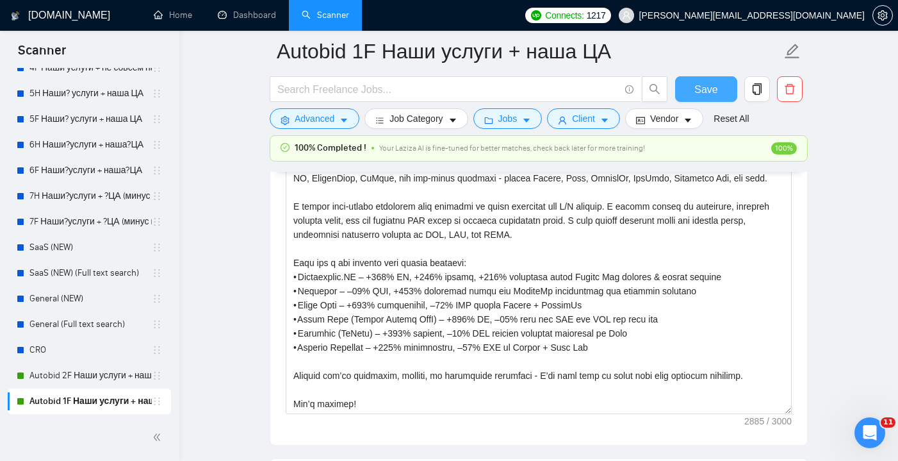
click at [709, 86] on span "Save" at bounding box center [706, 89] width 23 height 16
